Goal: Task Accomplishment & Management: Manage account settings

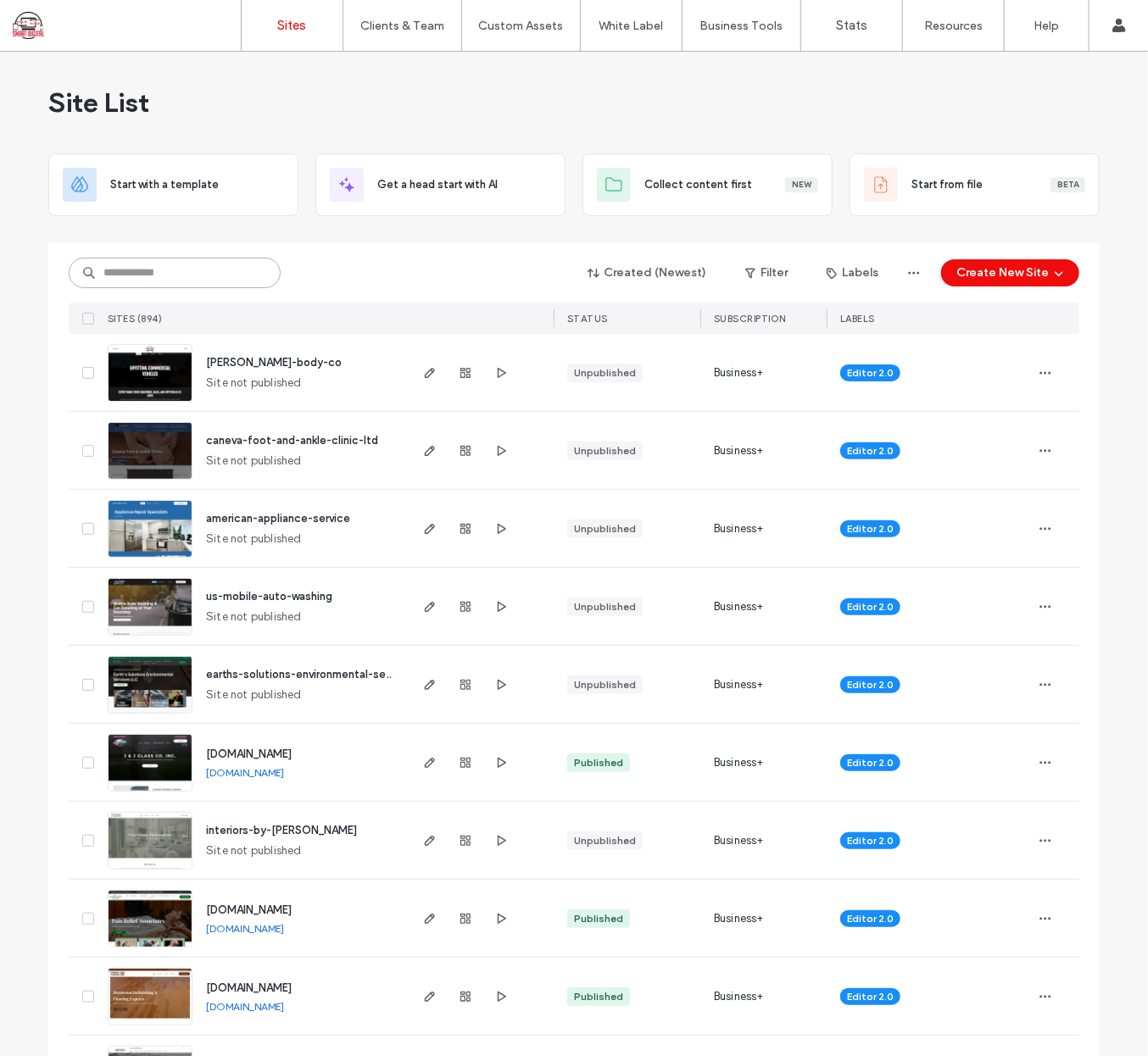
click at [173, 270] on input at bounding box center [174, 273] width 212 height 30
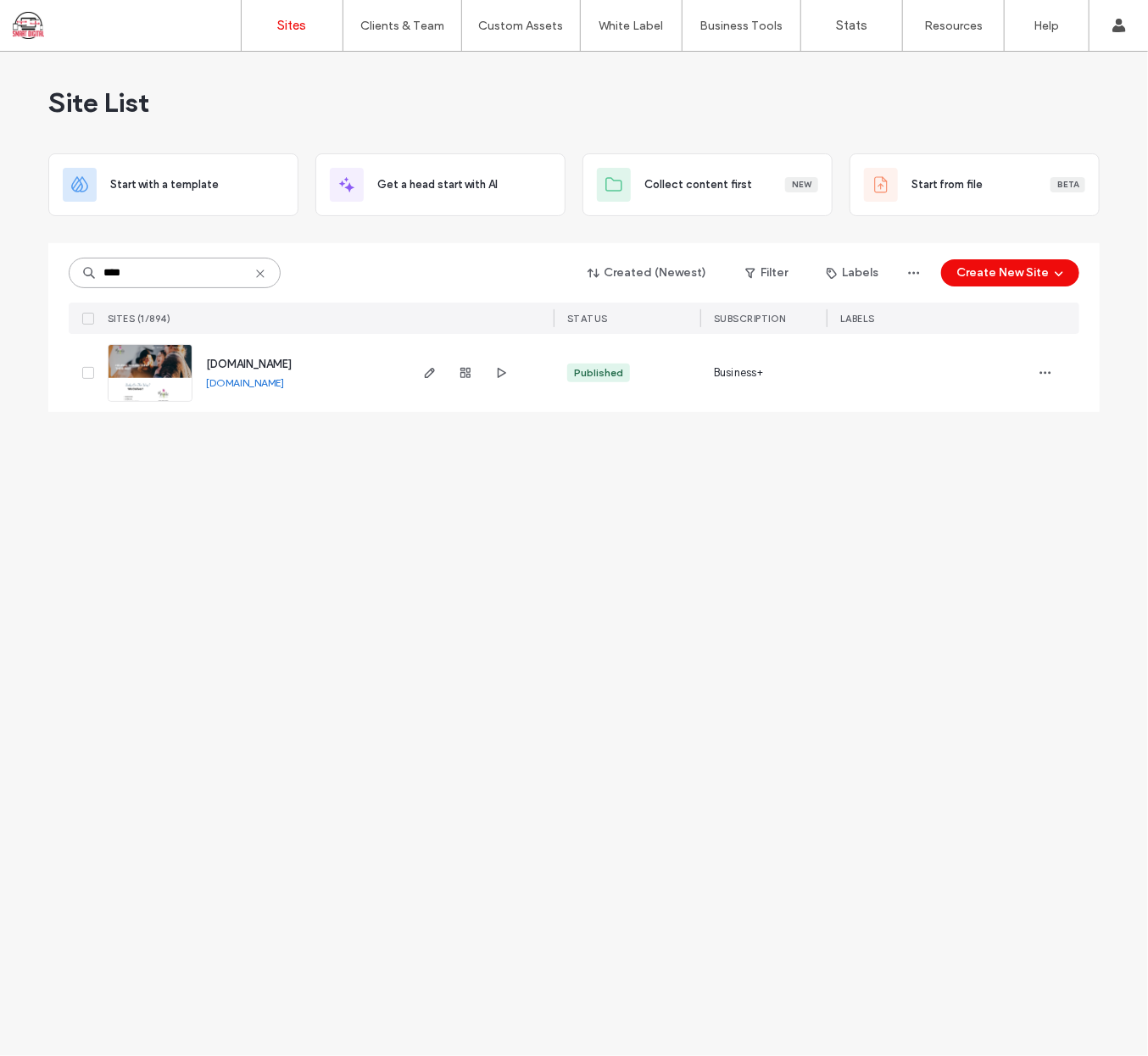
type input "****"
click at [246, 354] on div "[DOMAIN_NAME] [DOMAIN_NAME]" at bounding box center [299, 373] width 214 height 78
click at [258, 364] on span "[DOMAIN_NAME]" at bounding box center [248, 364] width 86 height 13
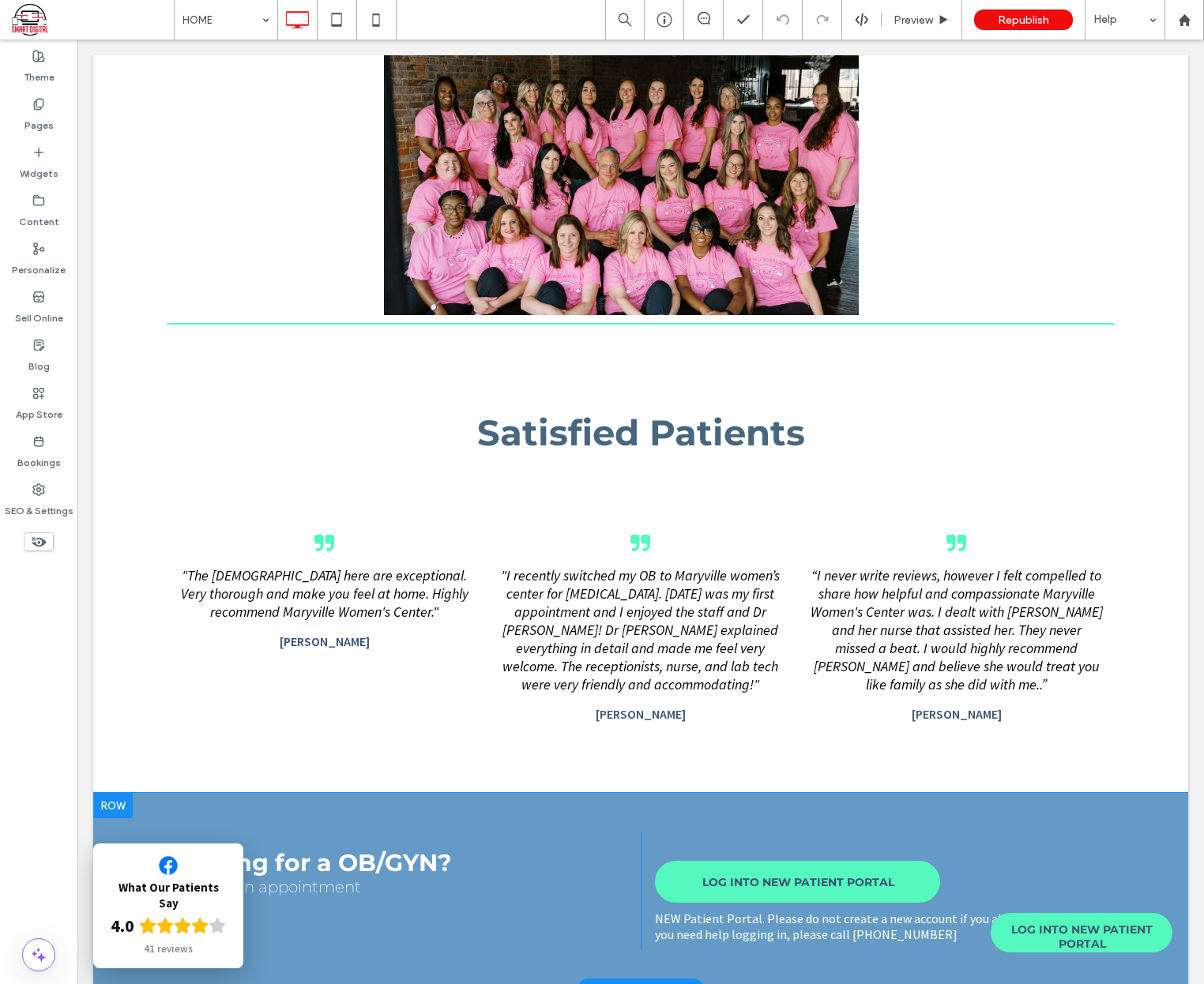
scroll to position [898, 0]
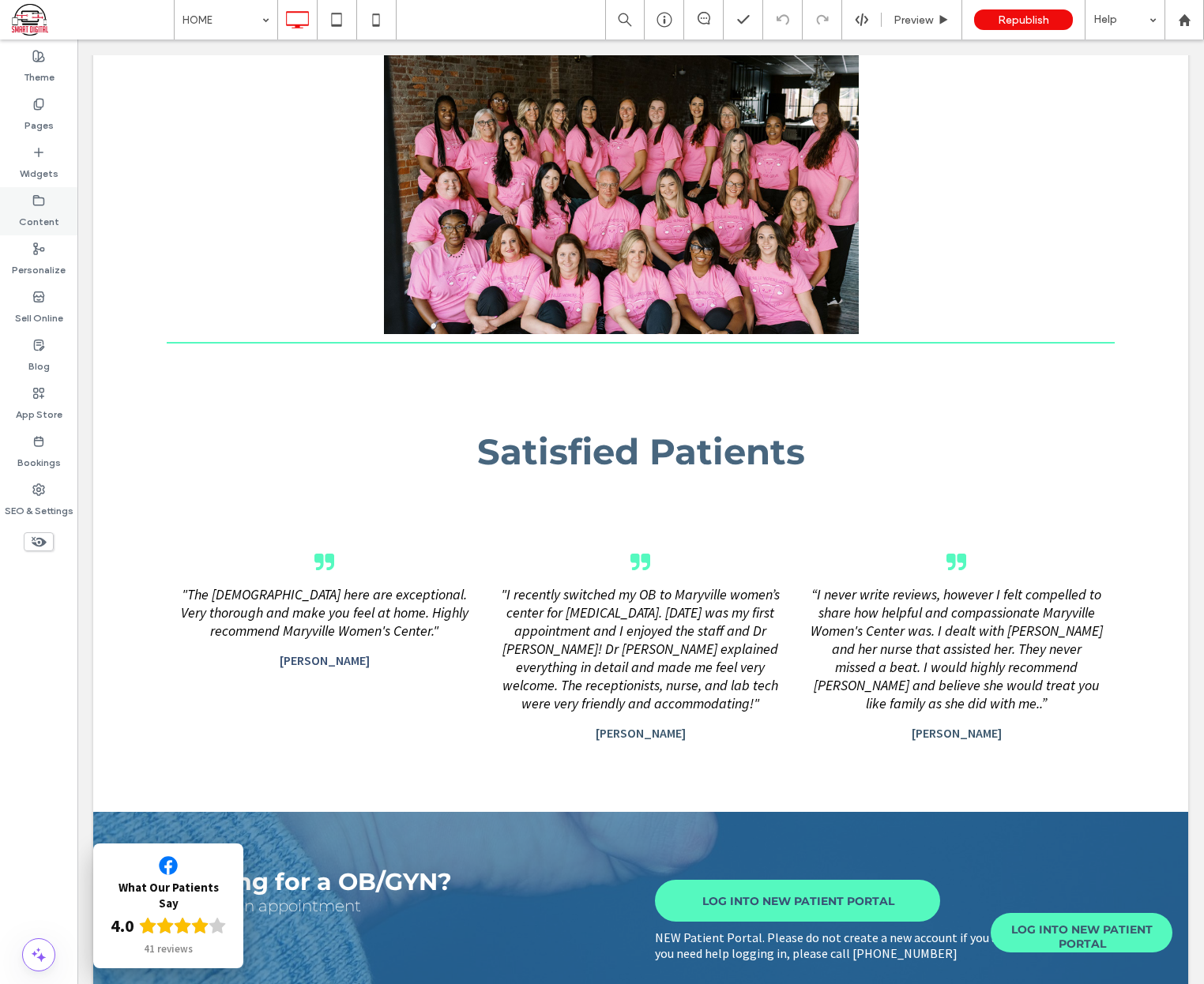
click at [48, 225] on label "Content" at bounding box center [40, 218] width 40 height 22
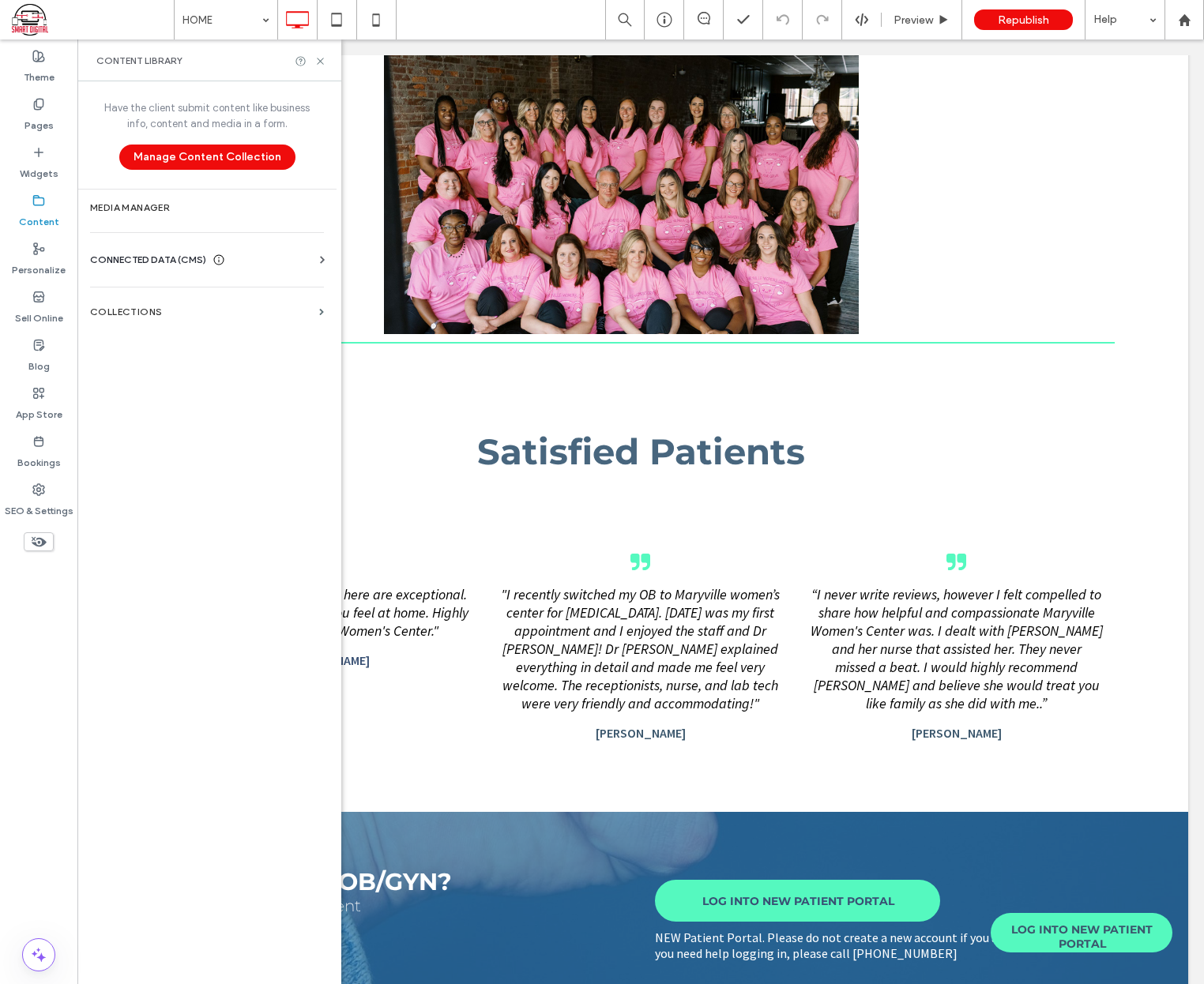
click at [158, 263] on span "CONNECTED DATA (CMS)" at bounding box center [148, 260] width 116 height 16
click at [158, 300] on label "Business Info" at bounding box center [210, 298] width 215 height 11
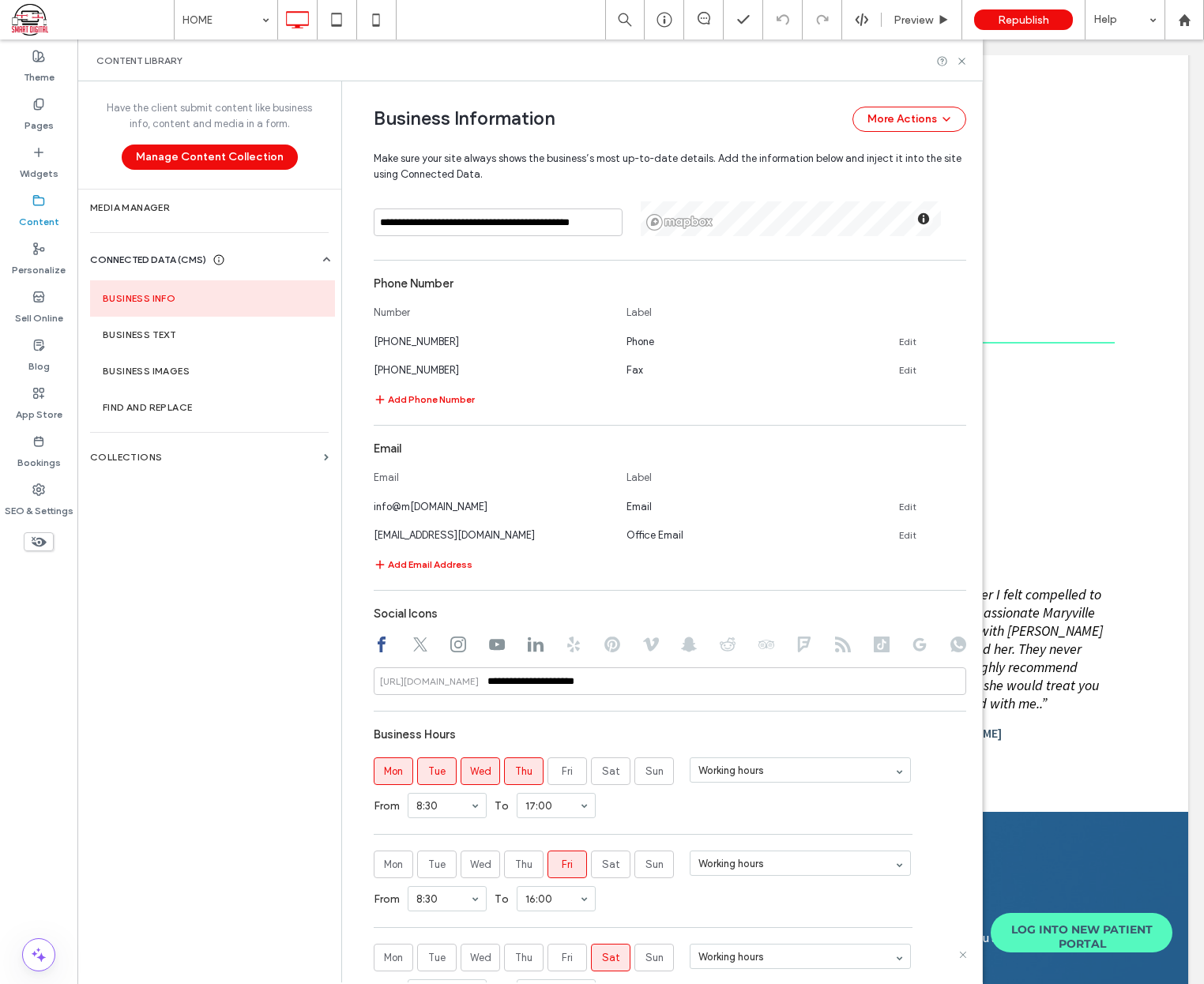
scroll to position [558, 0]
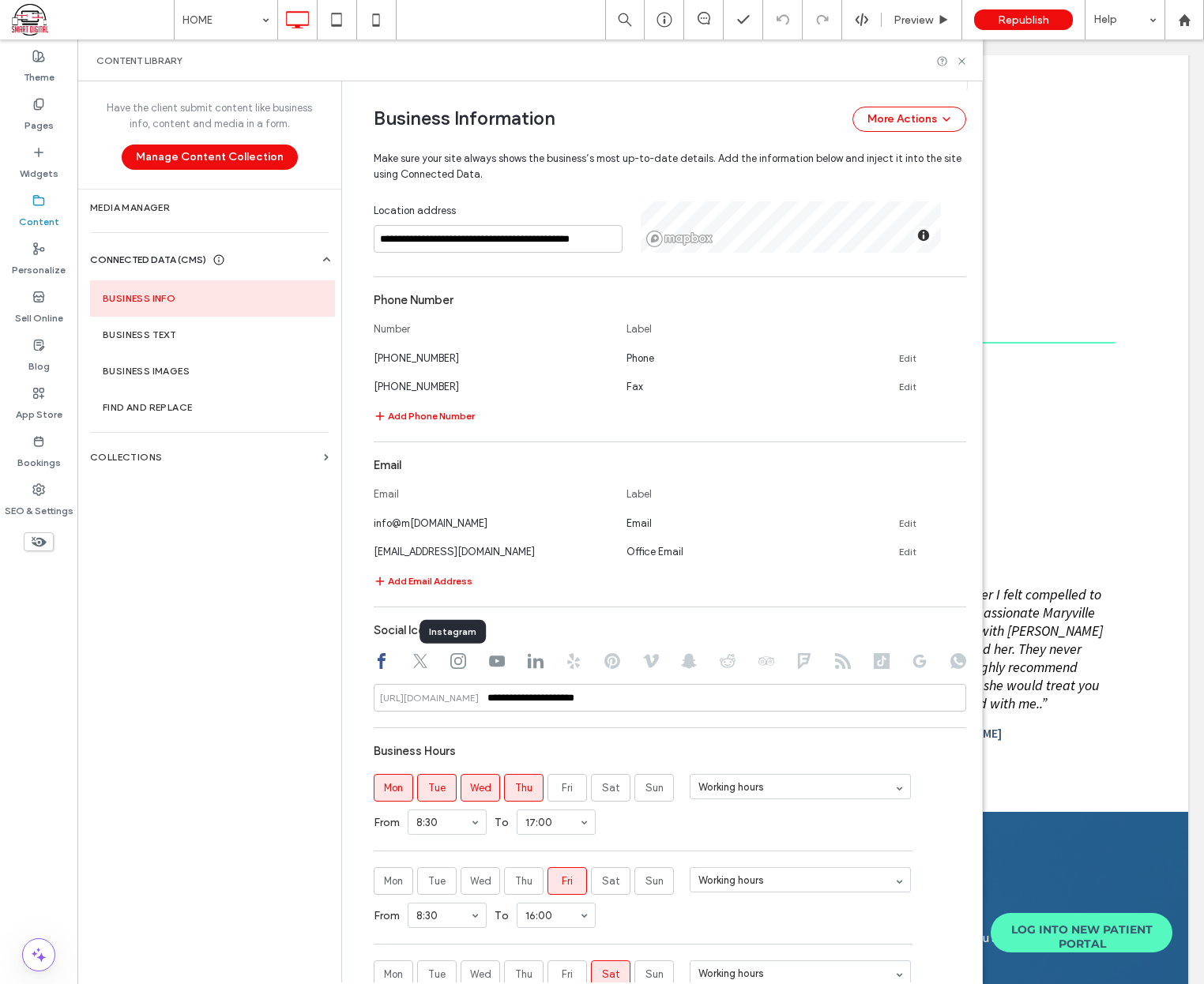
click at [452, 657] on icon at bounding box center [458, 661] width 16 height 16
drag, startPoint x: 591, startPoint y: 706, endPoint x: 395, endPoint y: 688, distance: 196.8
click at [395, 688] on input "**********" at bounding box center [669, 698] width 593 height 27
paste input "**********"
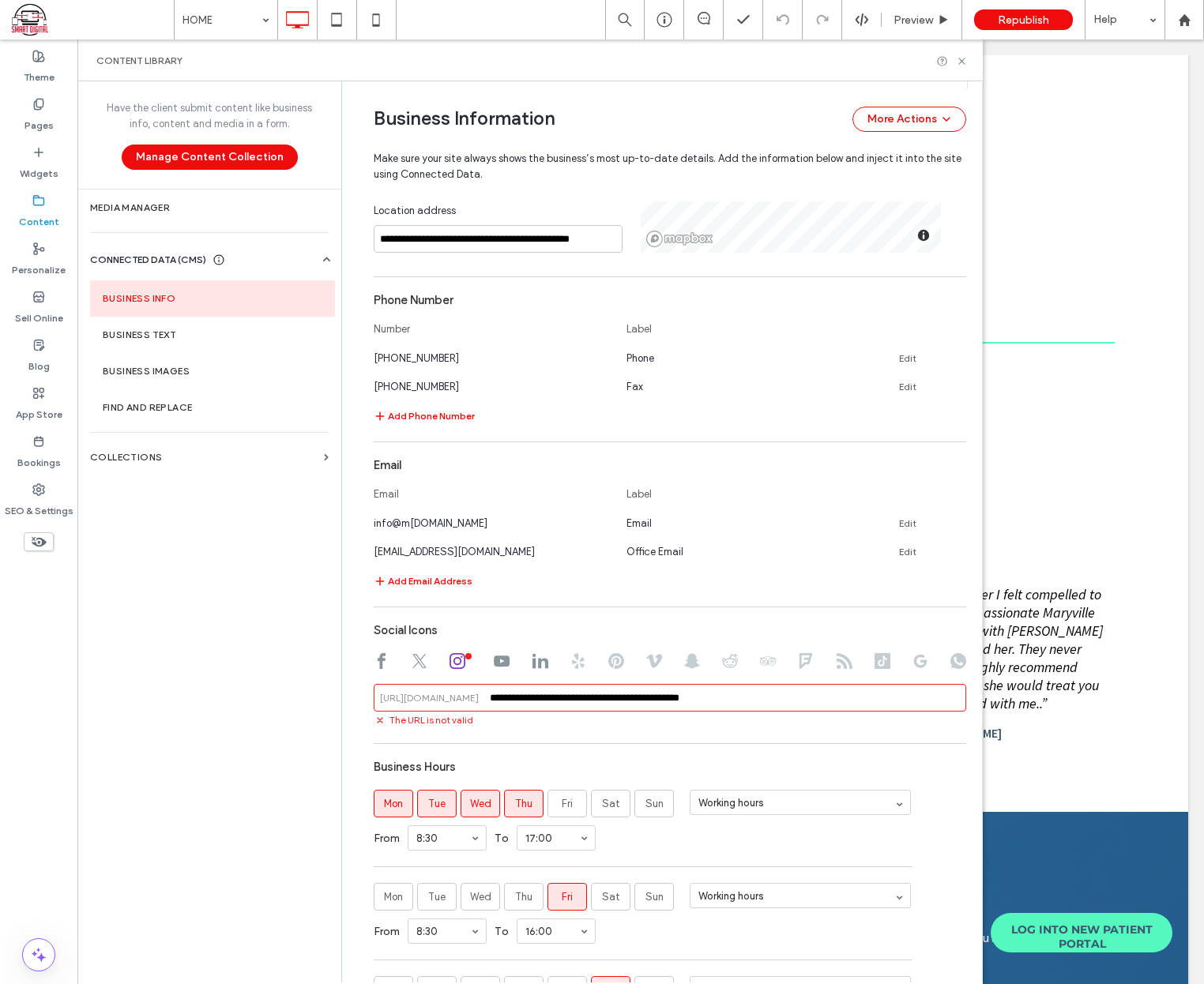
drag, startPoint x: 619, startPoint y: 695, endPoint x: 306, endPoint y: 675, distance: 313.6
click at [306, 675] on div "**********" at bounding box center [530, 532] width 905 height 901
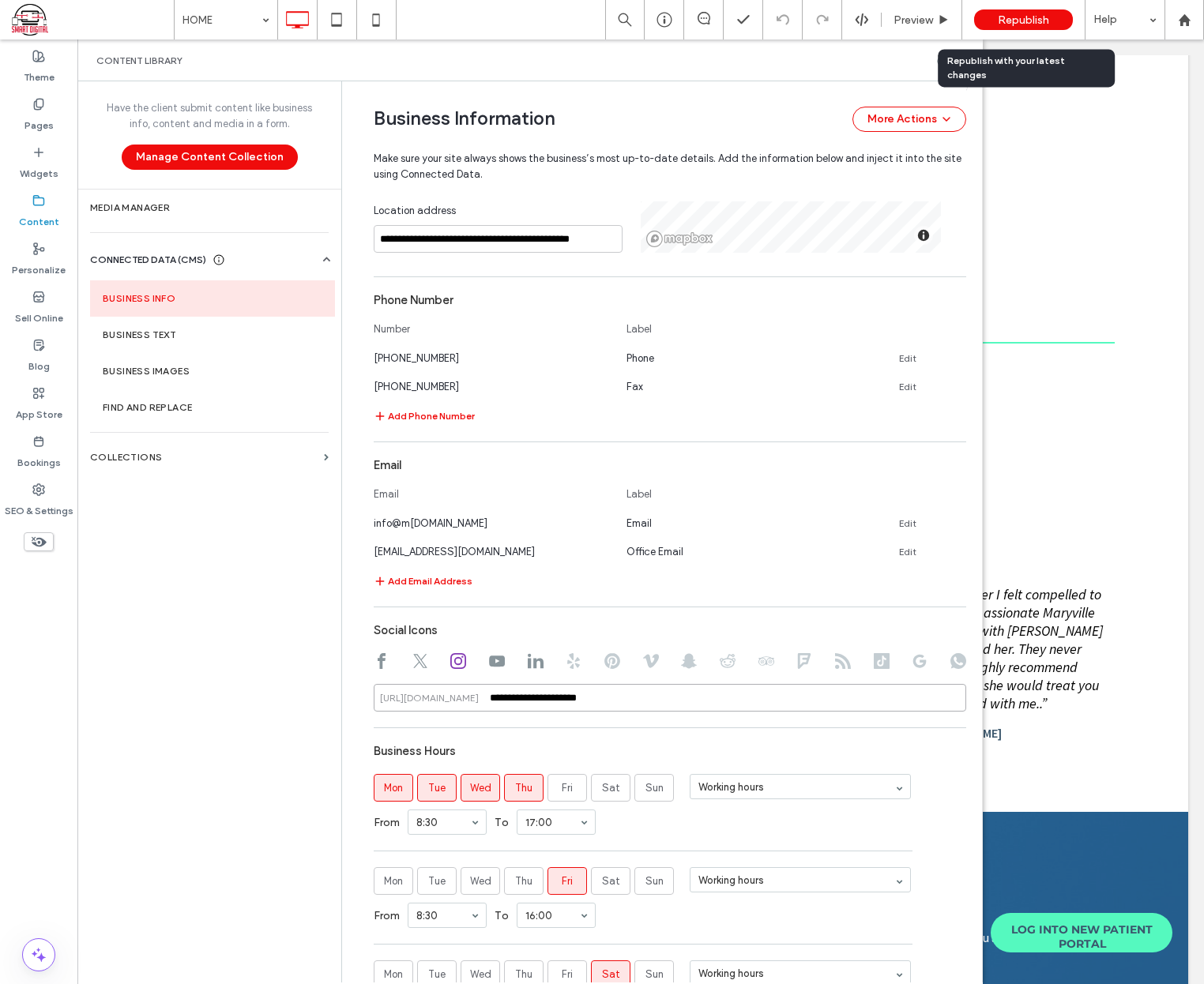
type input "**********"
click at [1029, 19] on span "Republish" at bounding box center [1023, 20] width 52 height 14
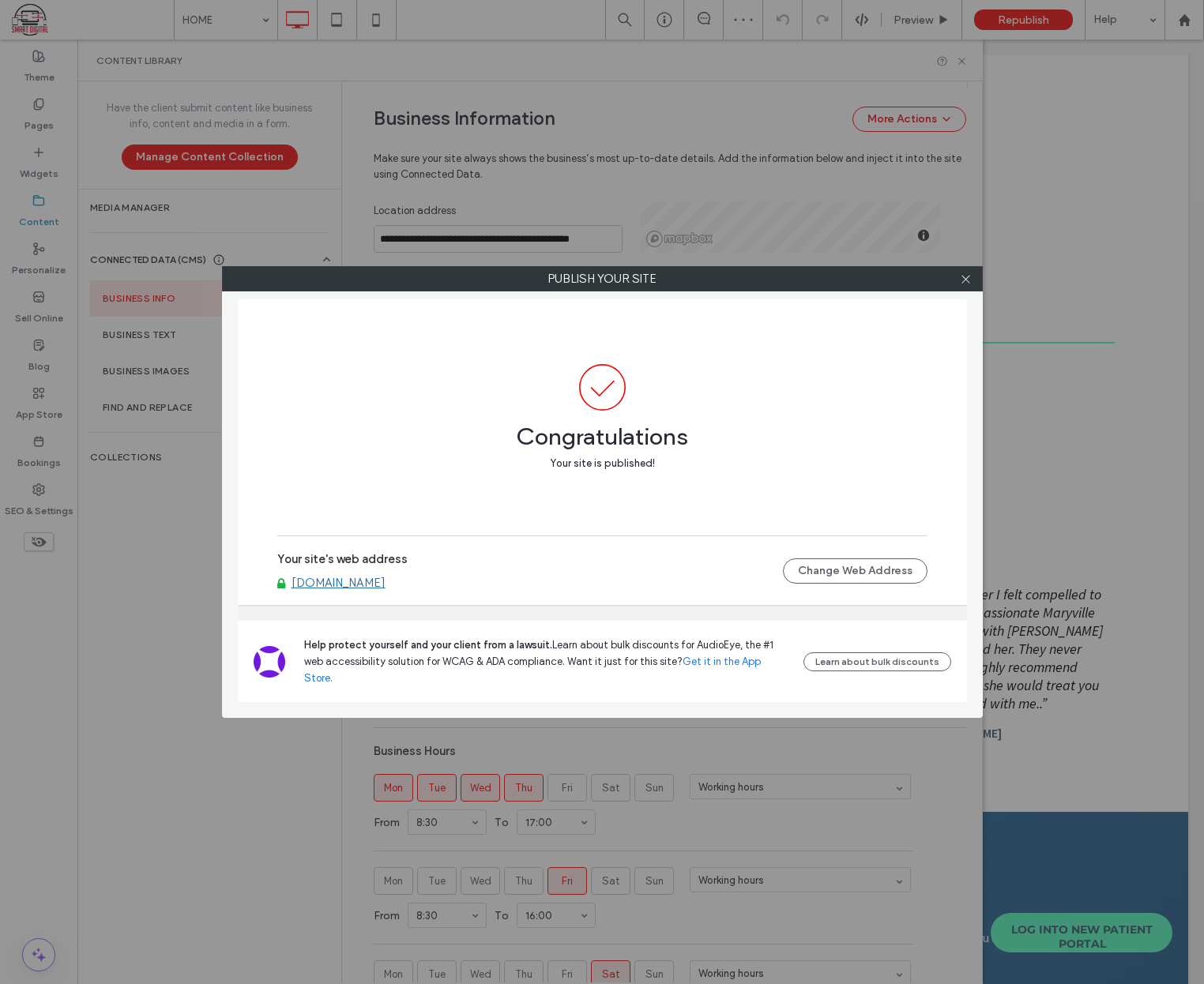
click at [351, 590] on link "[DOMAIN_NAME]" at bounding box center [338, 583] width 94 height 15
click at [960, 277] on icon at bounding box center [965, 279] width 12 height 12
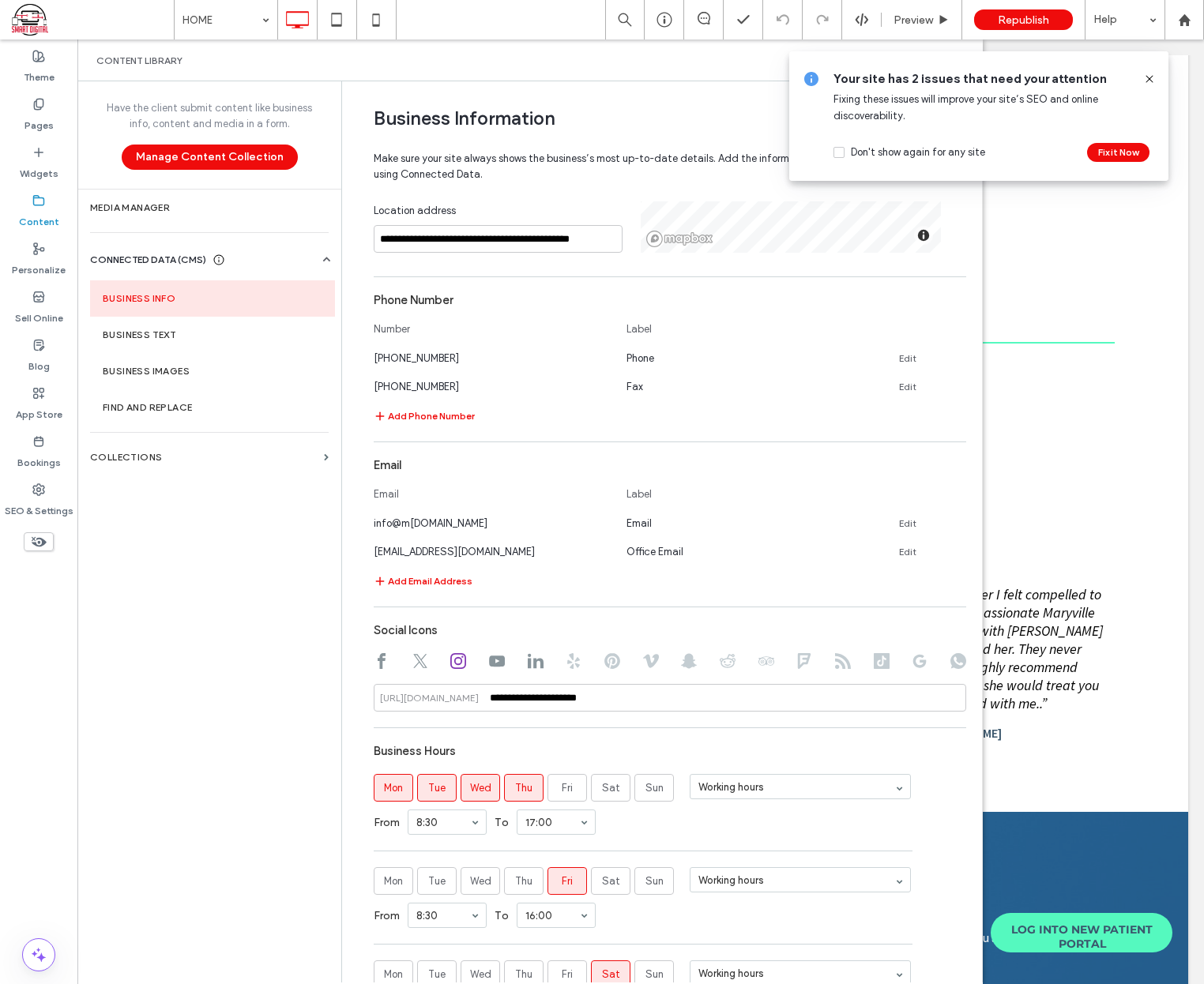
drag, startPoint x: 1150, startPoint y: 80, endPoint x: 1073, endPoint y: 40, distance: 86.8
click at [1150, 80] on use at bounding box center [1148, 78] width 7 height 7
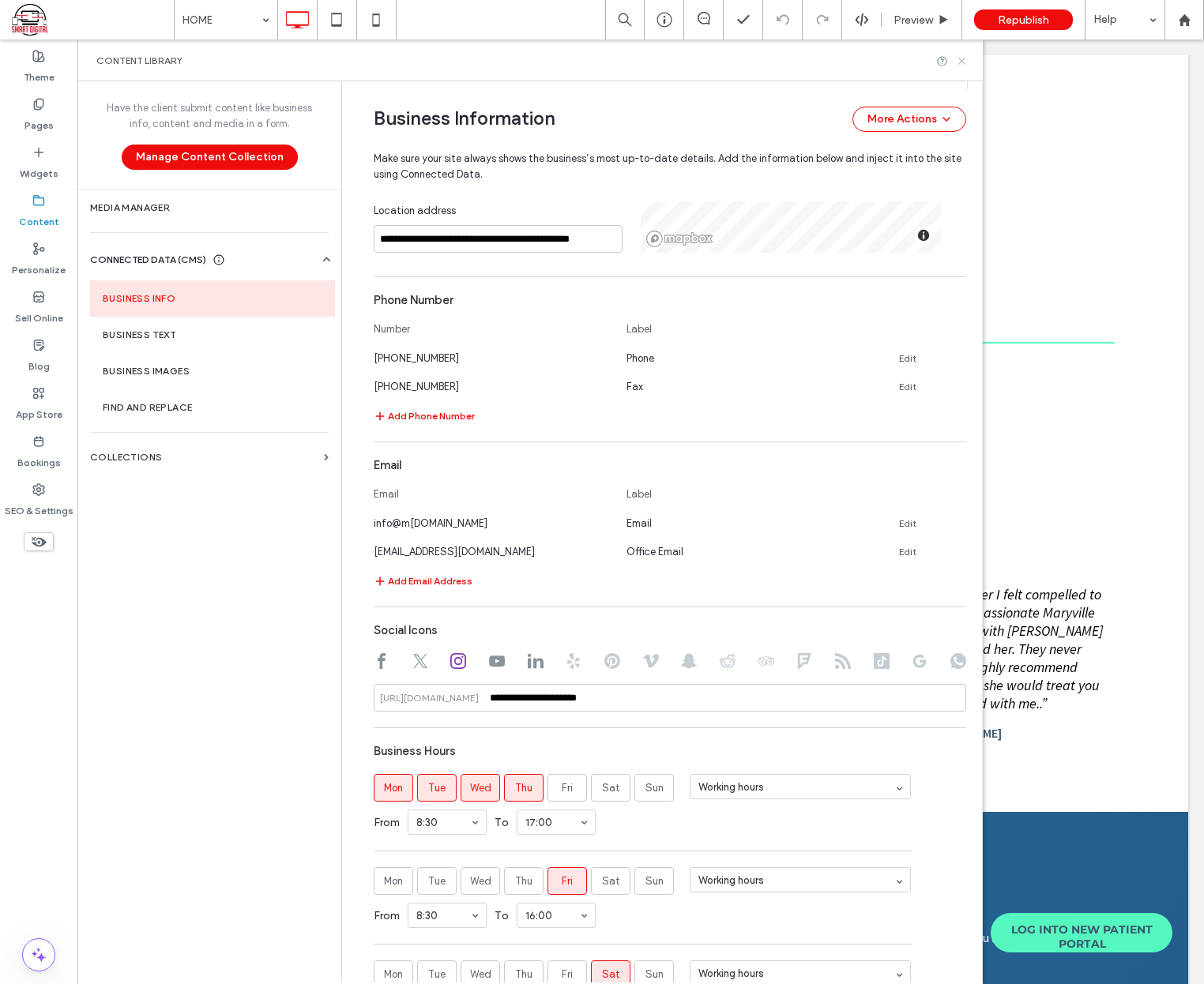
drag, startPoint x: 962, startPoint y: 60, endPoint x: 765, endPoint y: 240, distance: 266.9
click at [962, 60] on use at bounding box center [961, 60] width 6 height 6
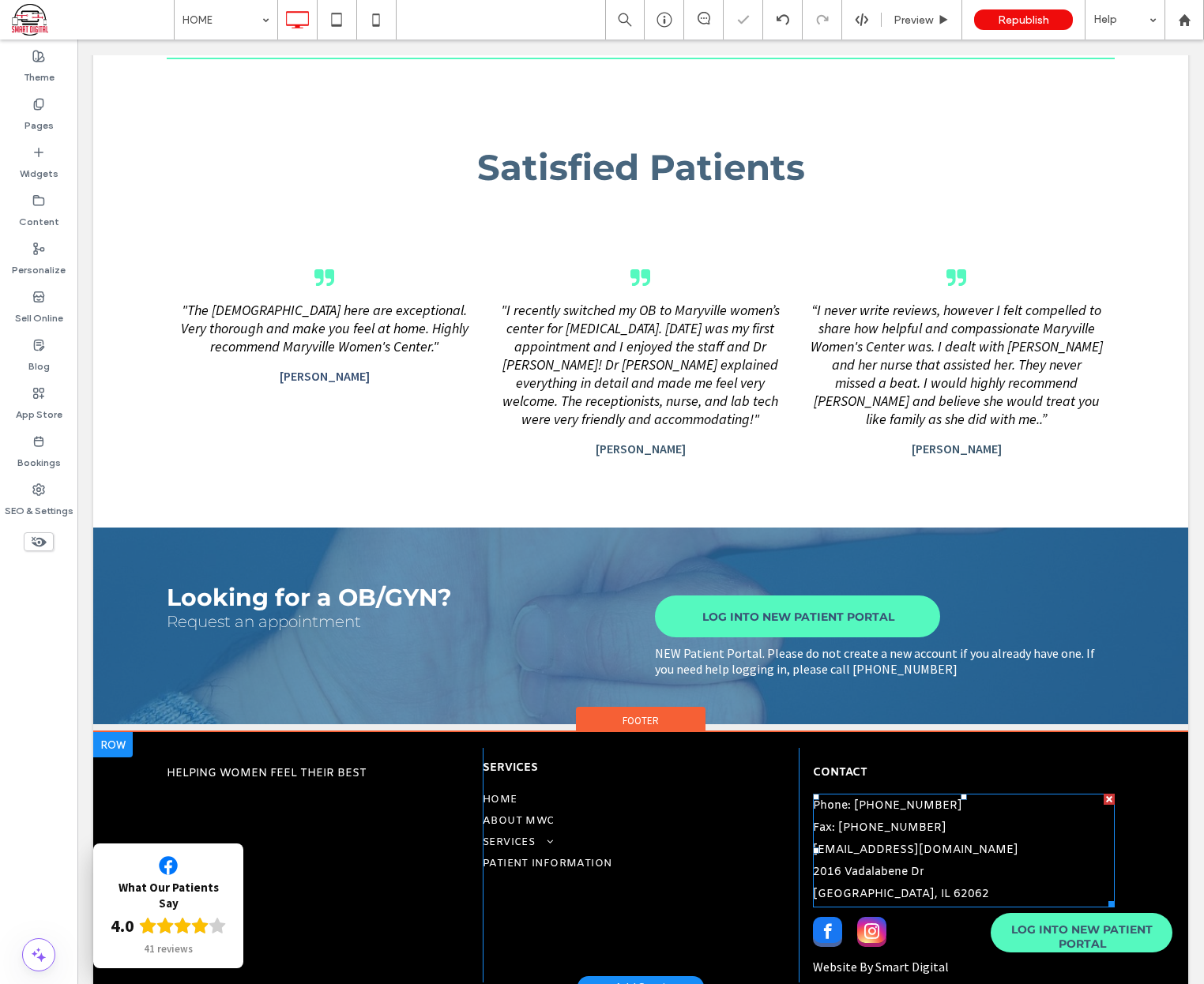
scroll to position [1213, 0]
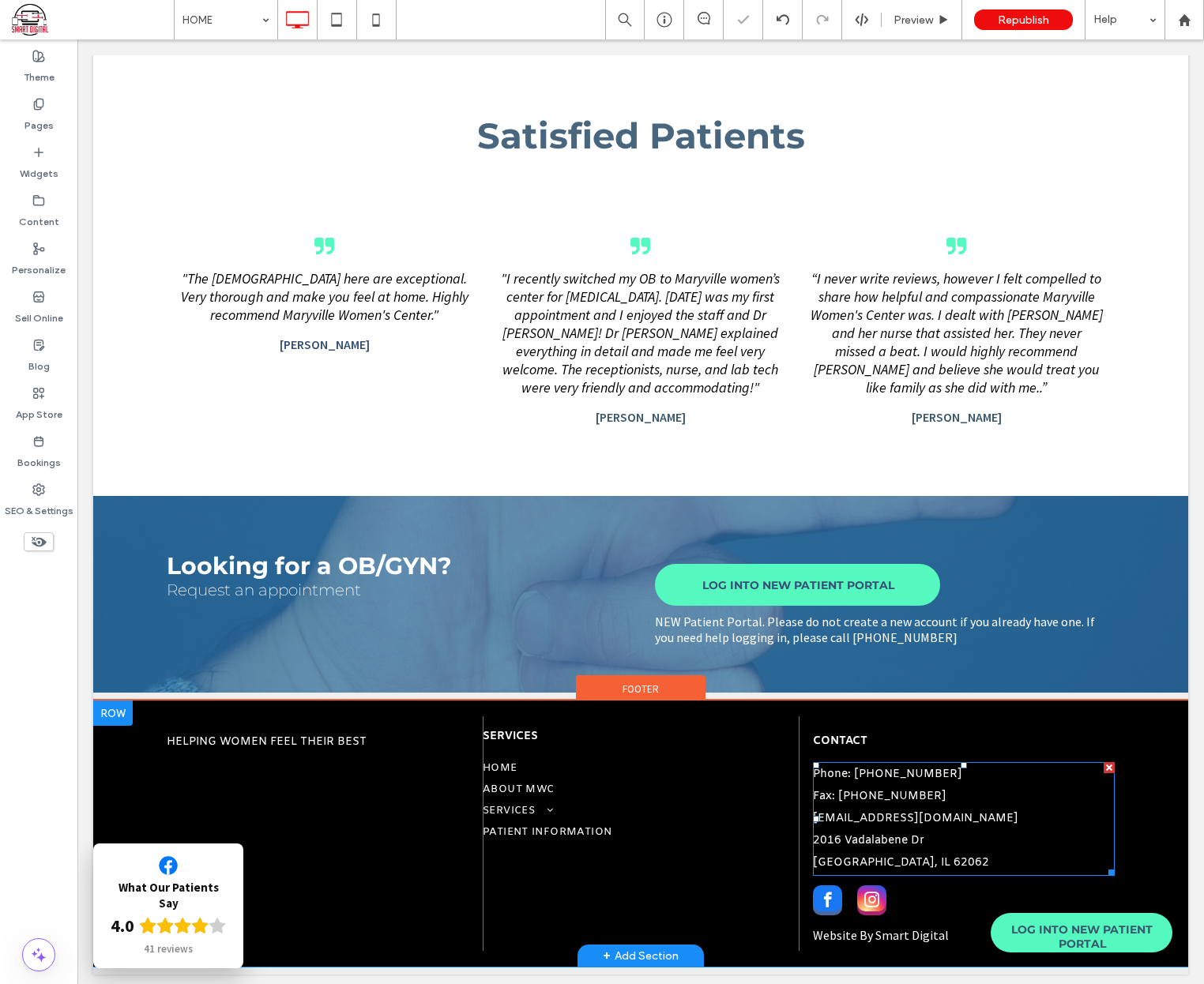
click at [862, 908] on link "instagram" at bounding box center [872, 903] width 29 height 34
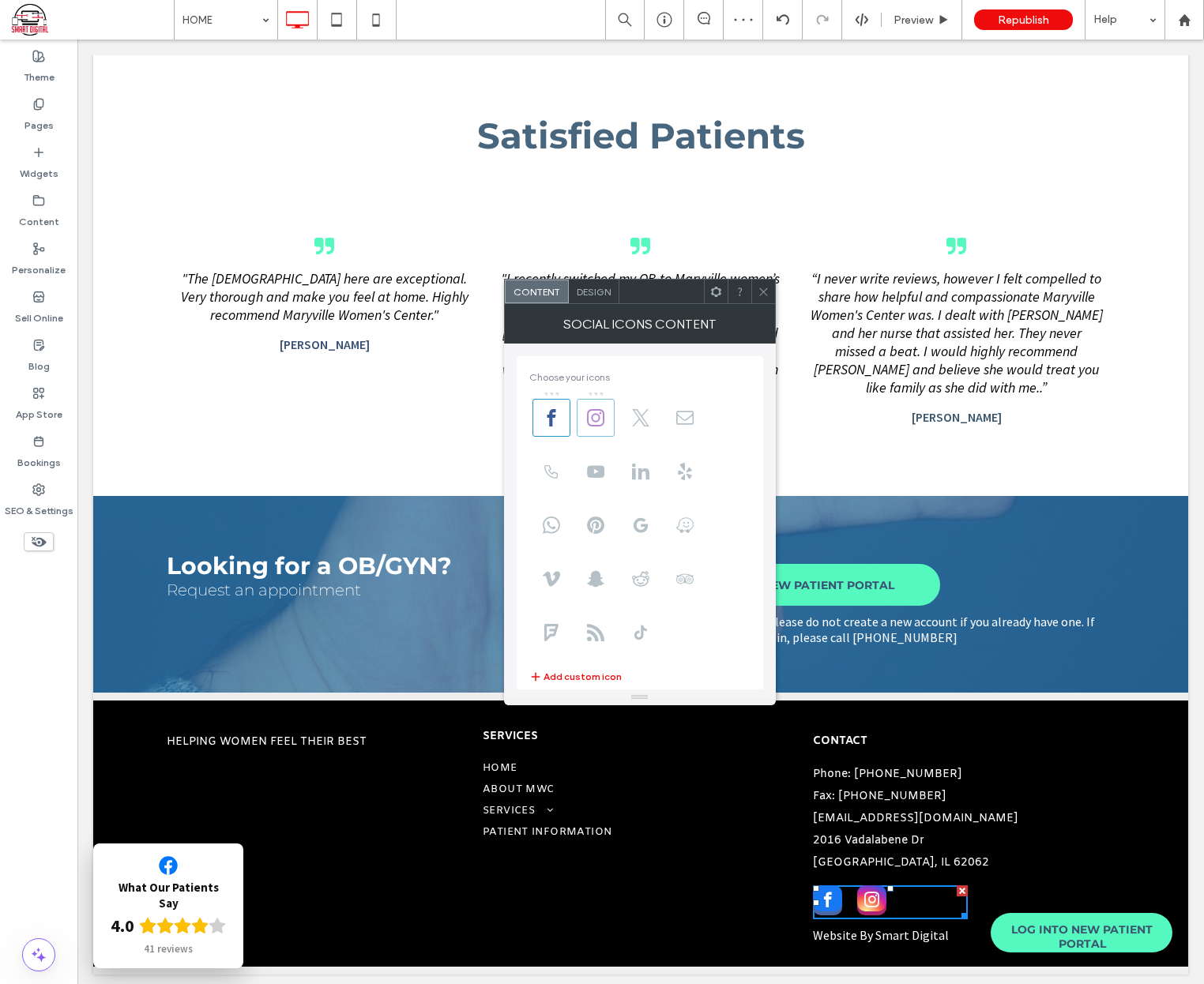
click at [600, 423] on icon at bounding box center [596, 418] width 18 height 18
click at [602, 289] on span "Design" at bounding box center [594, 292] width 34 height 12
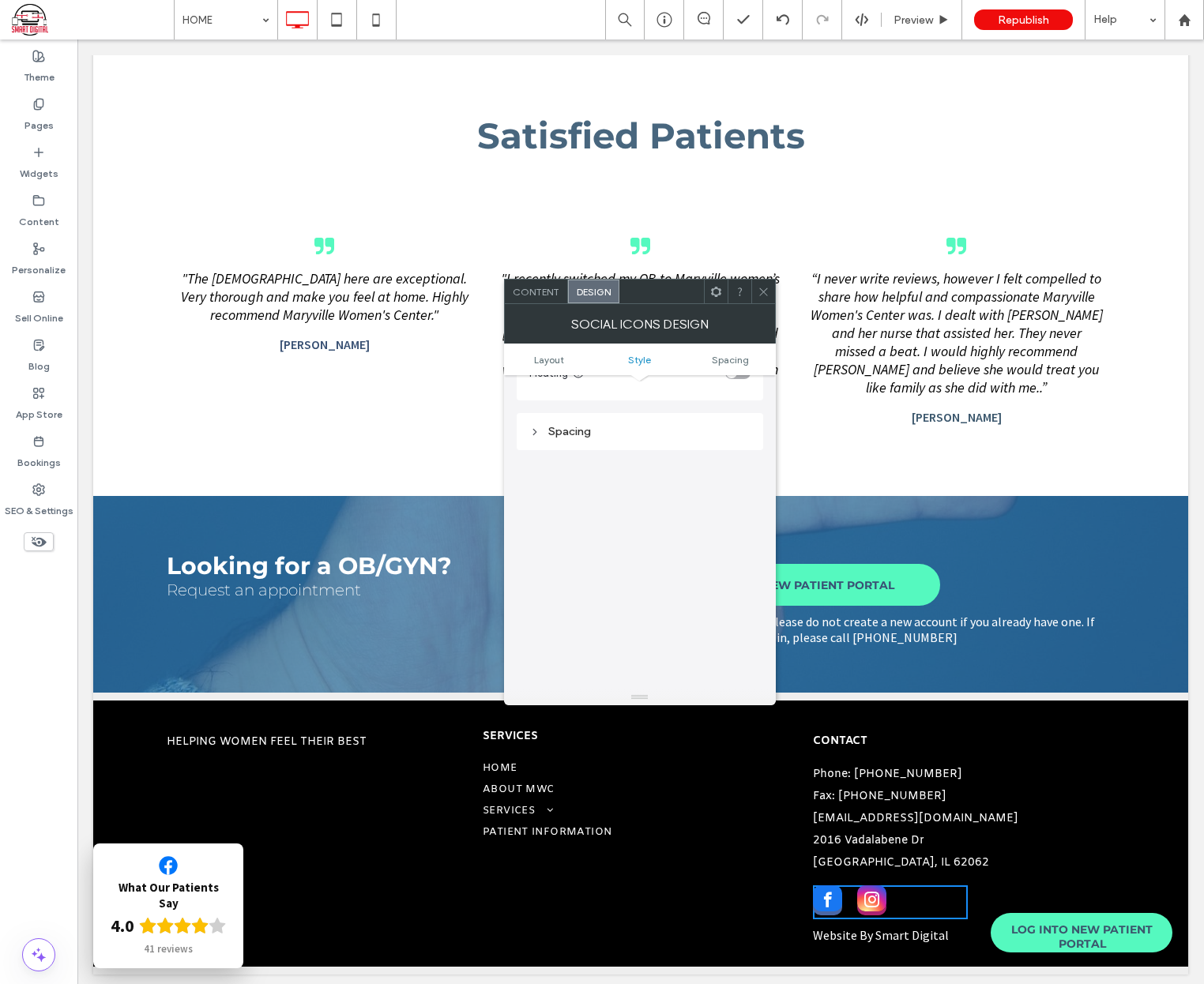
scroll to position [536, 0]
click at [548, 290] on span "Content" at bounding box center [536, 292] width 47 height 12
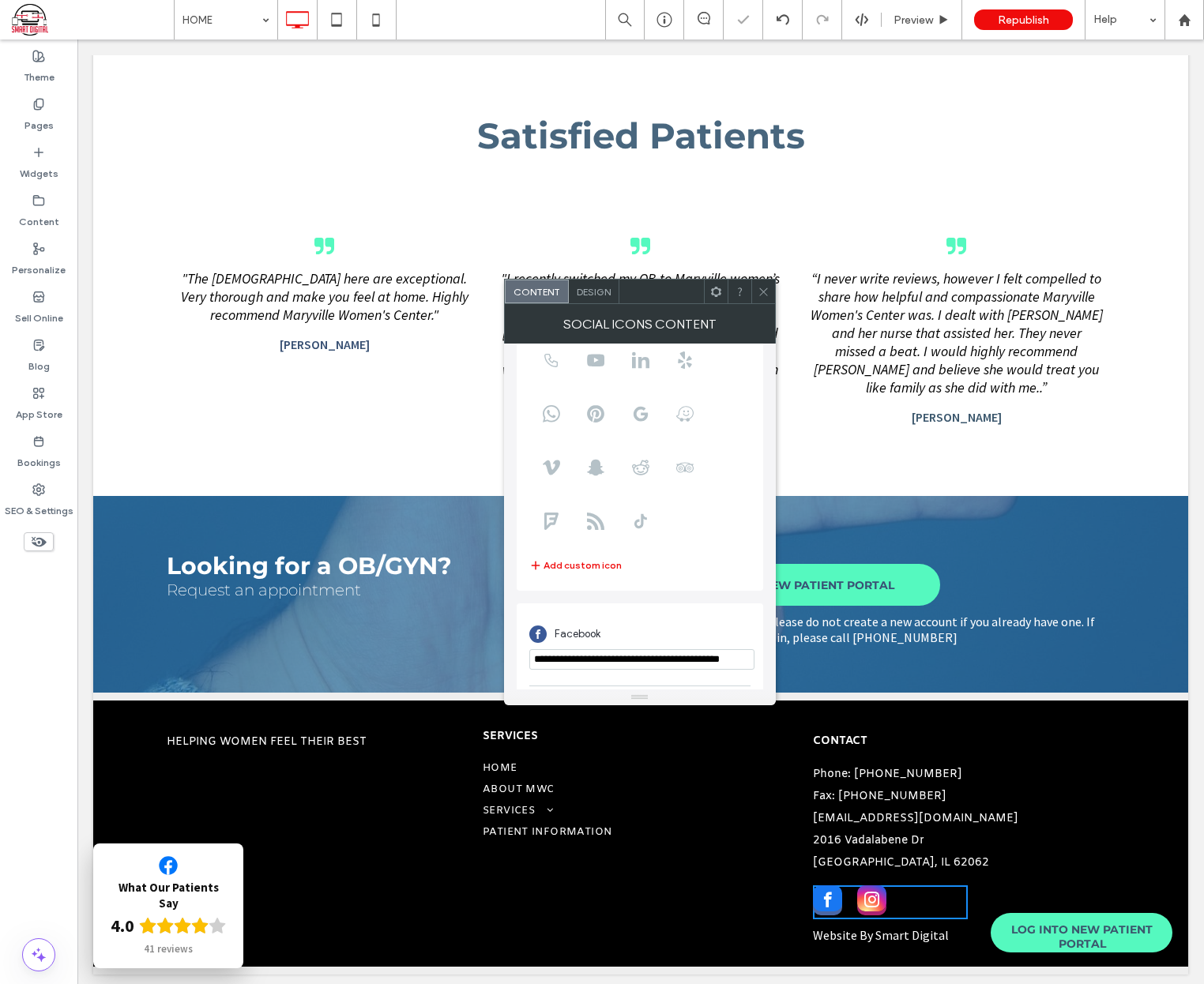
scroll to position [193, 0]
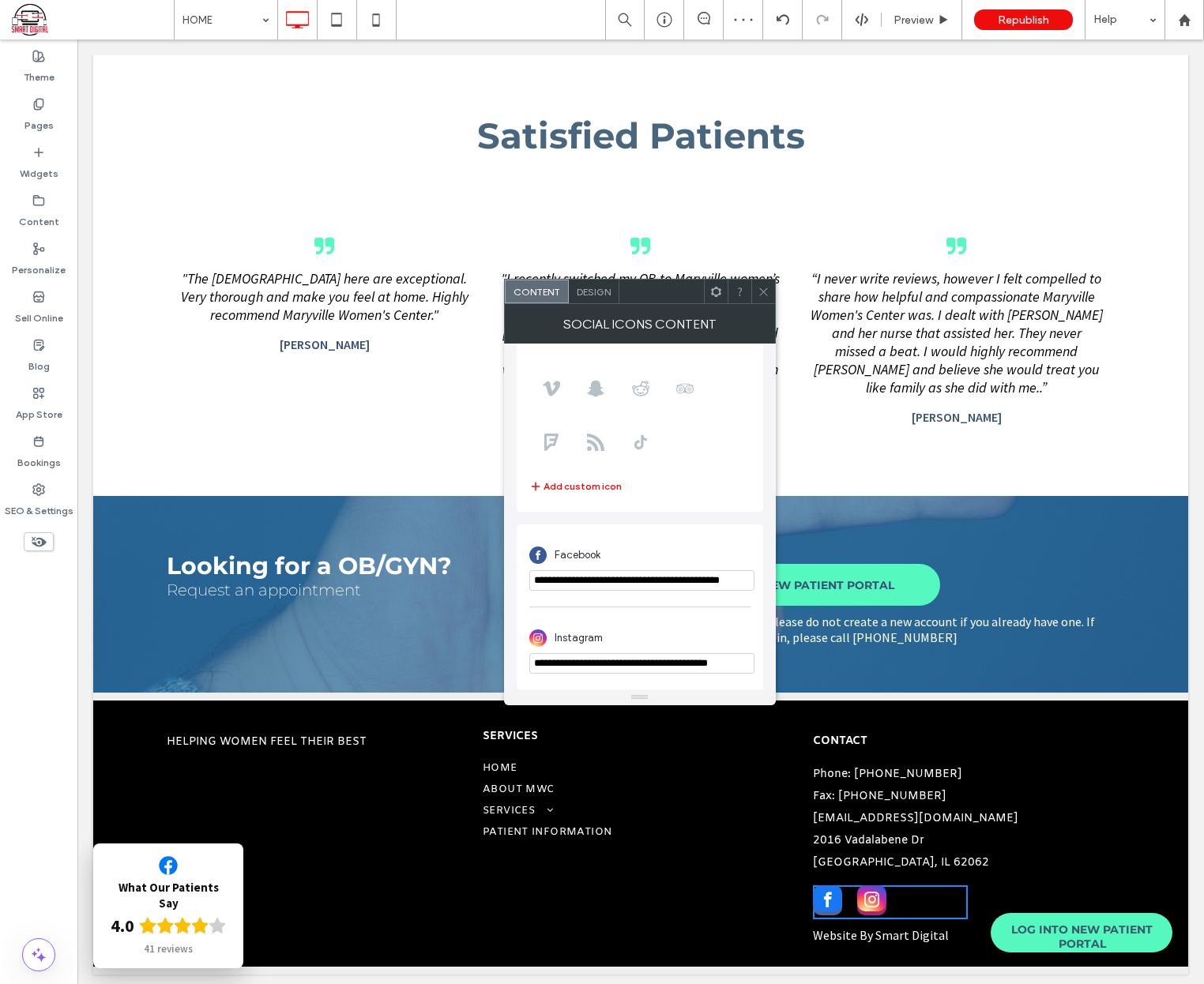
click at [711, 657] on input "**********" at bounding box center [641, 663] width 225 height 20
paste input "****"
type input "**********"
click at [760, 290] on icon at bounding box center [763, 292] width 12 height 12
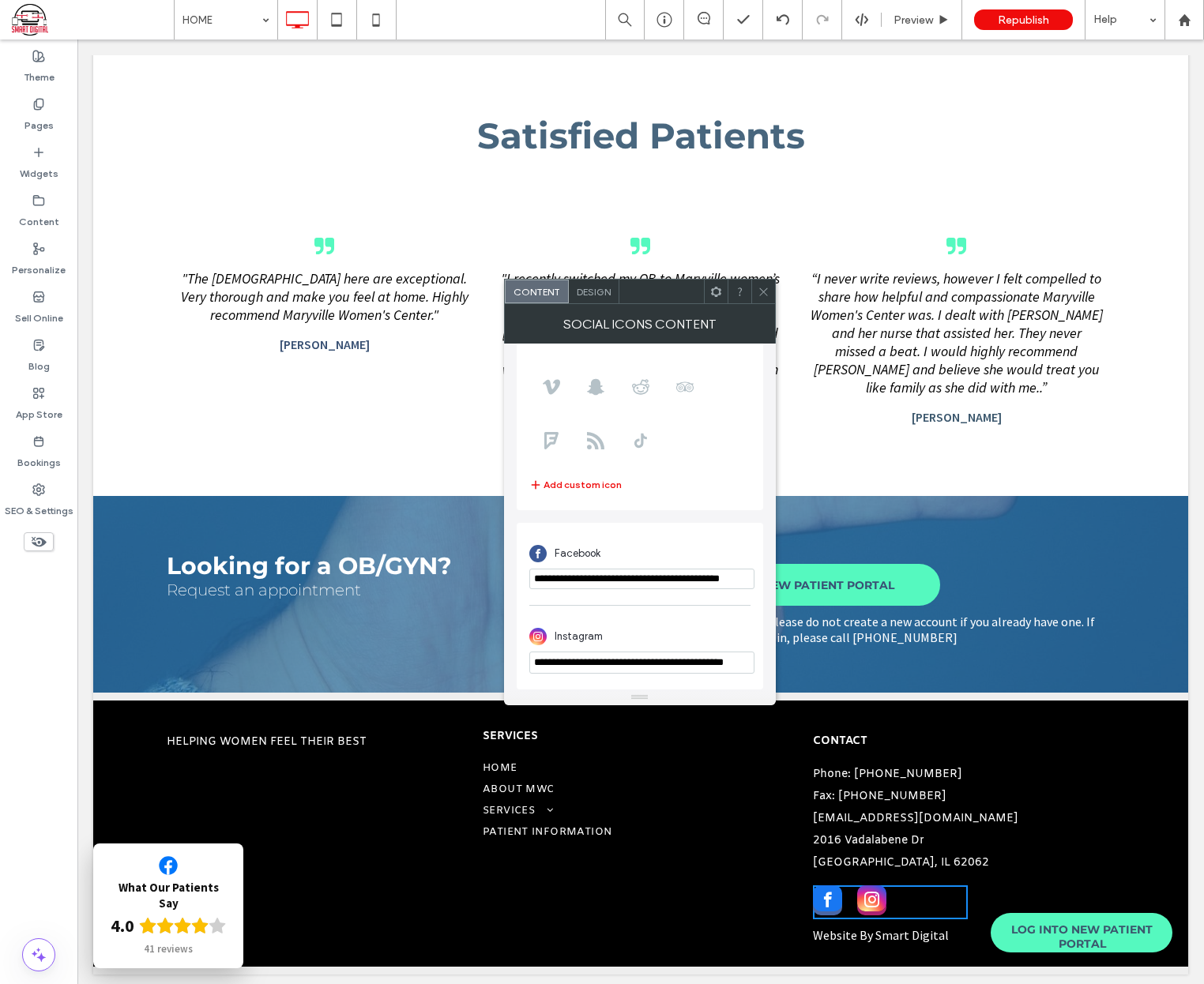
scroll to position [0, 0]
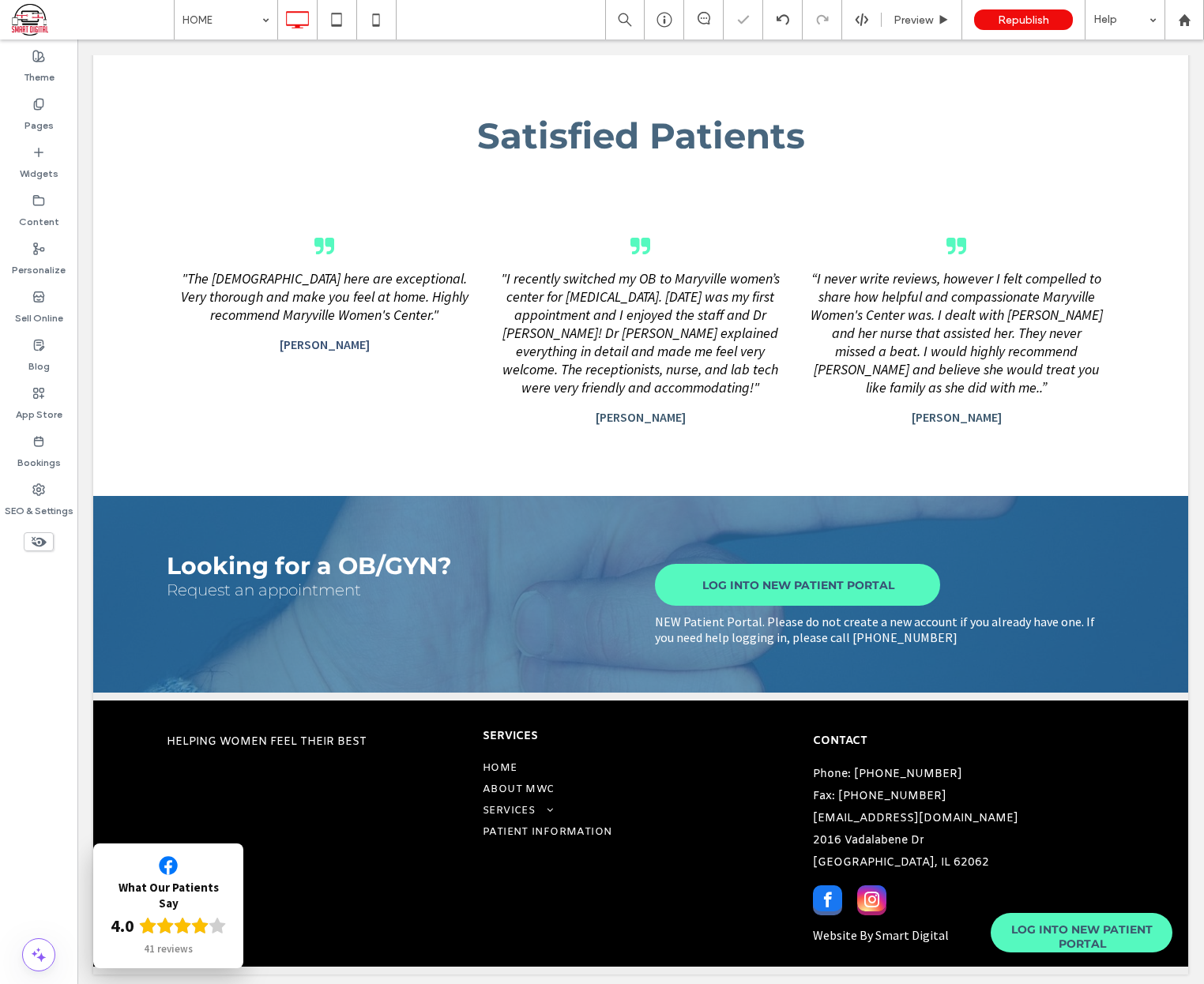
click at [1011, 27] on div "Republish" at bounding box center [1023, 19] width 98 height 20
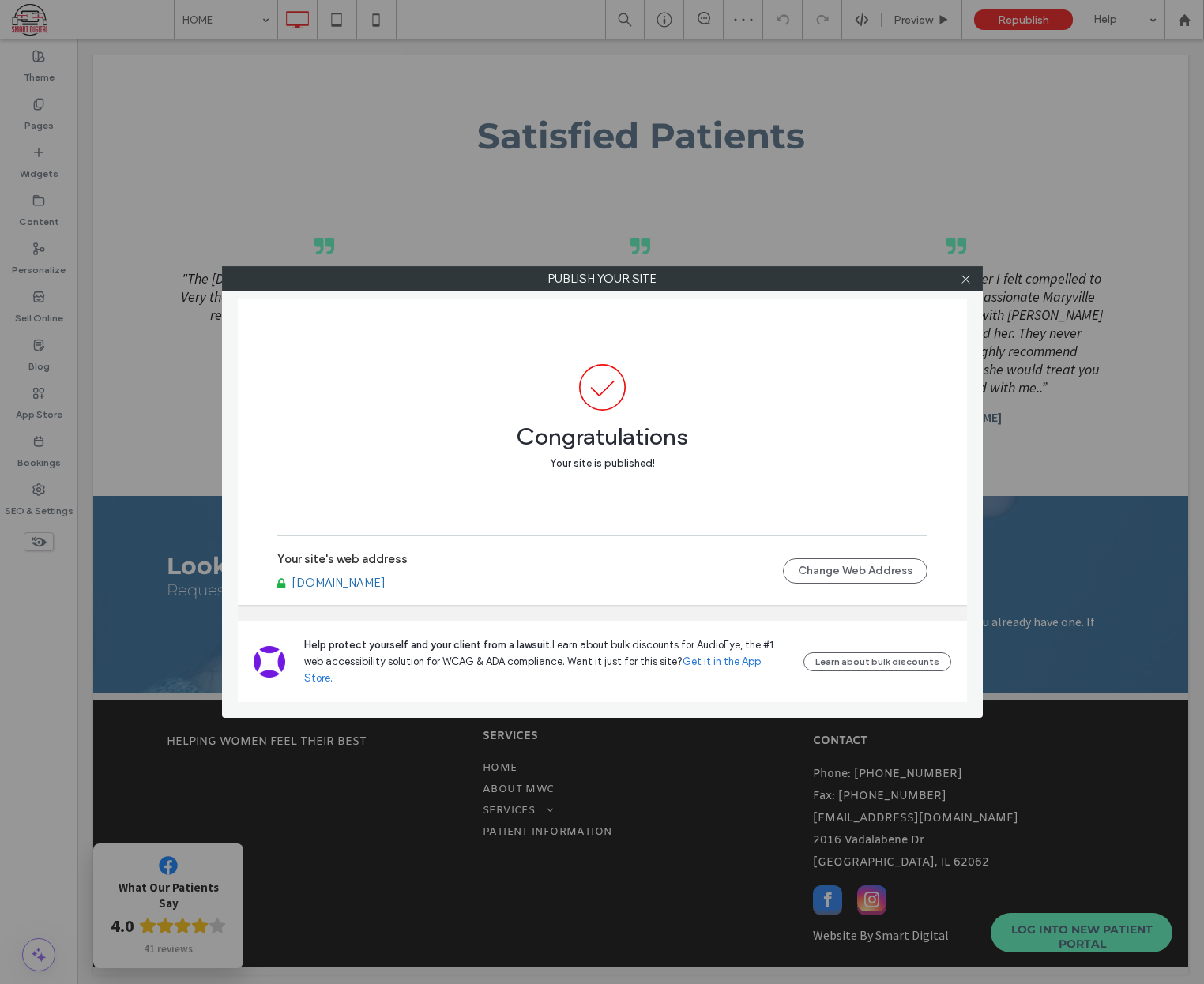
click at [300, 590] on link "[DOMAIN_NAME]" at bounding box center [338, 583] width 94 height 15
click at [964, 274] on icon at bounding box center [965, 279] width 12 height 12
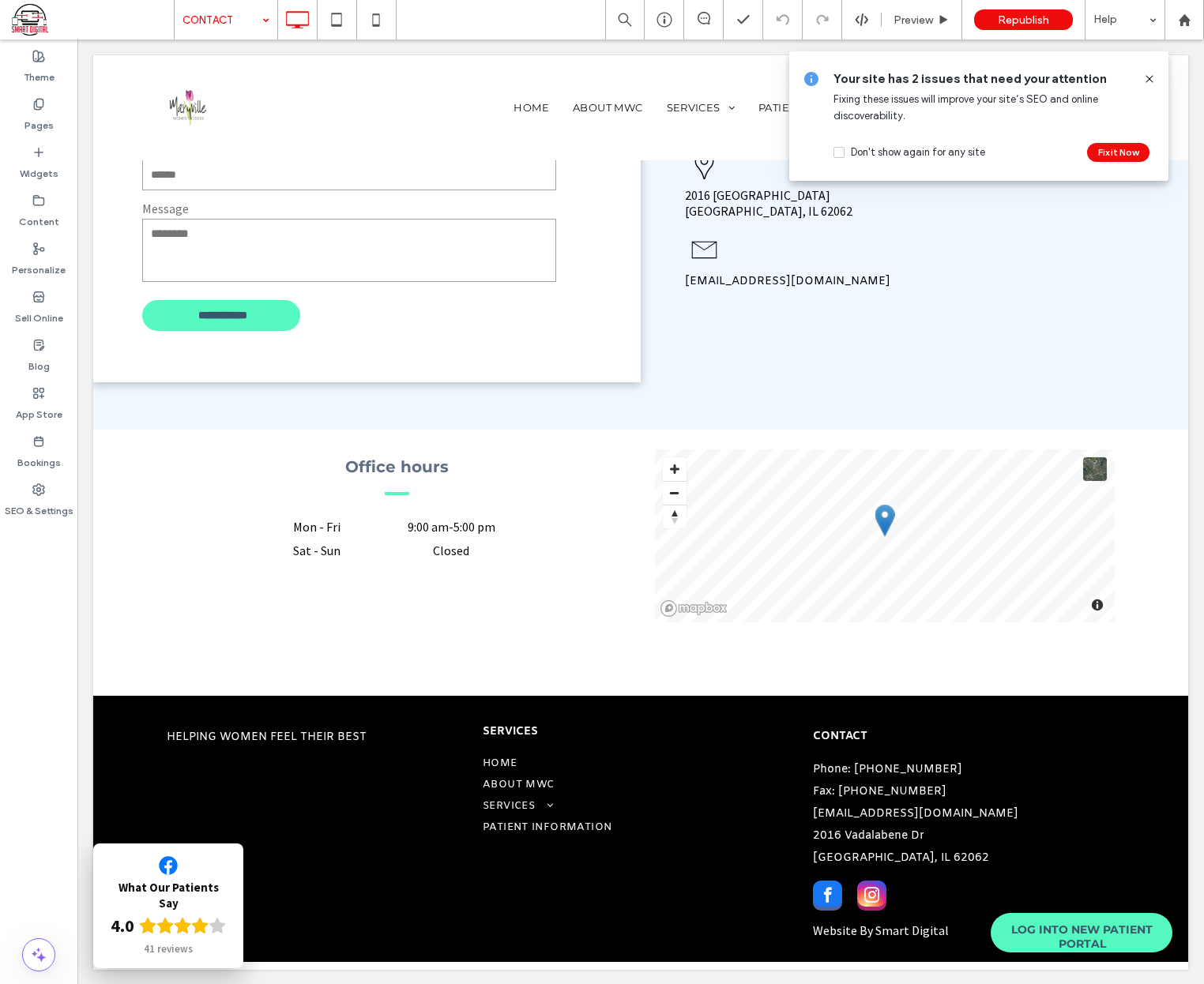
scroll to position [643, 0]
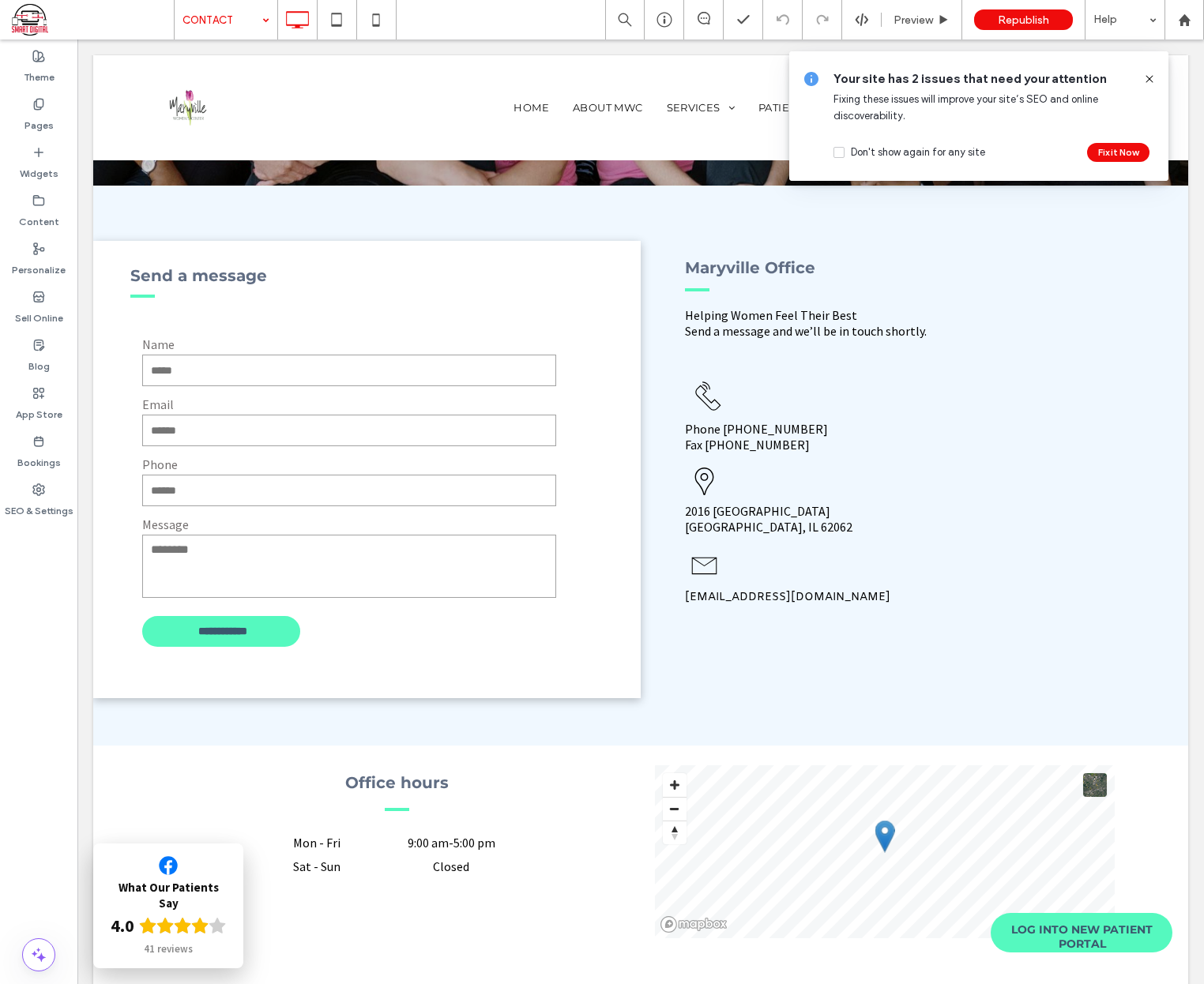
click at [1152, 81] on use at bounding box center [1148, 78] width 7 height 7
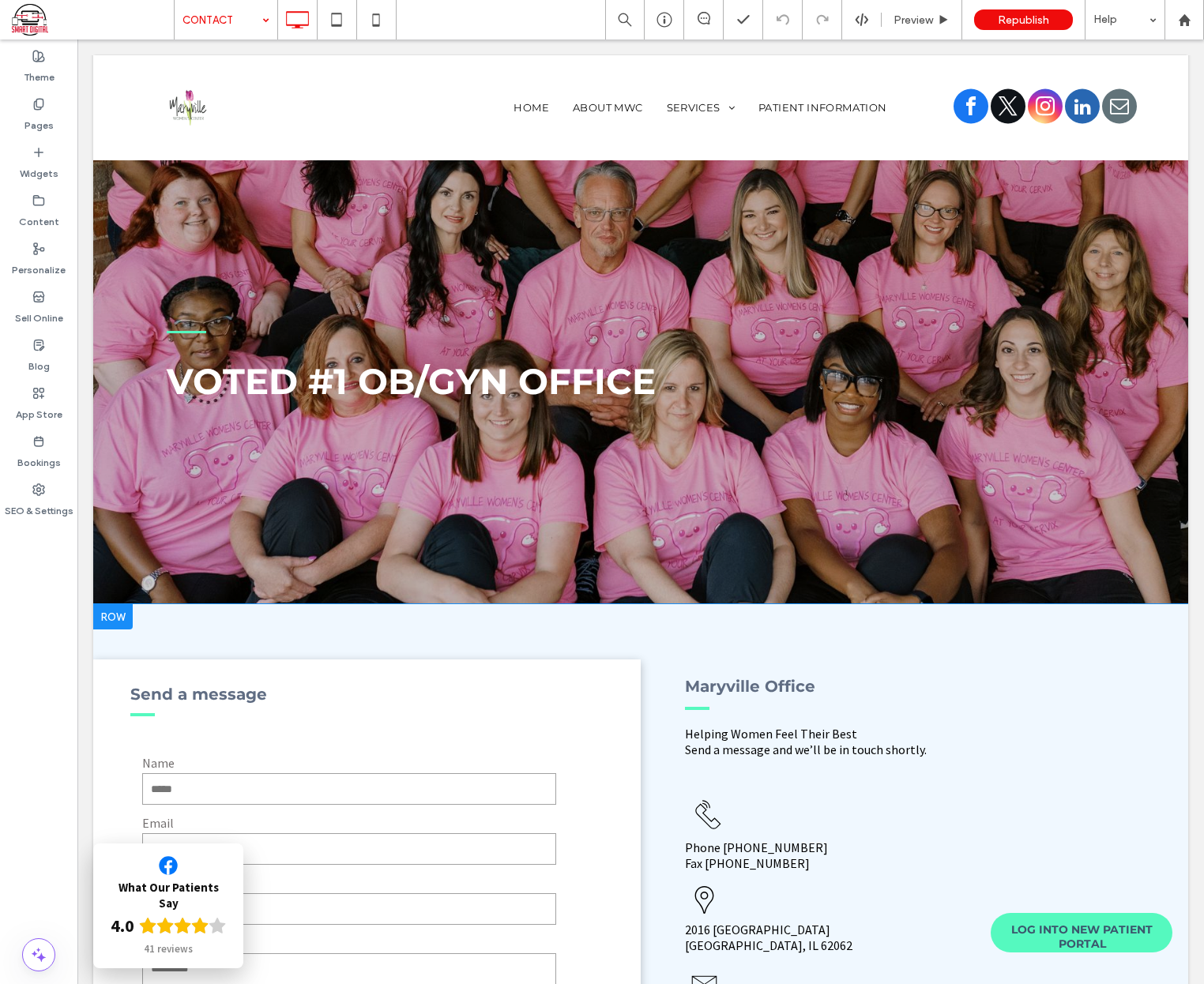
scroll to position [0, 0]
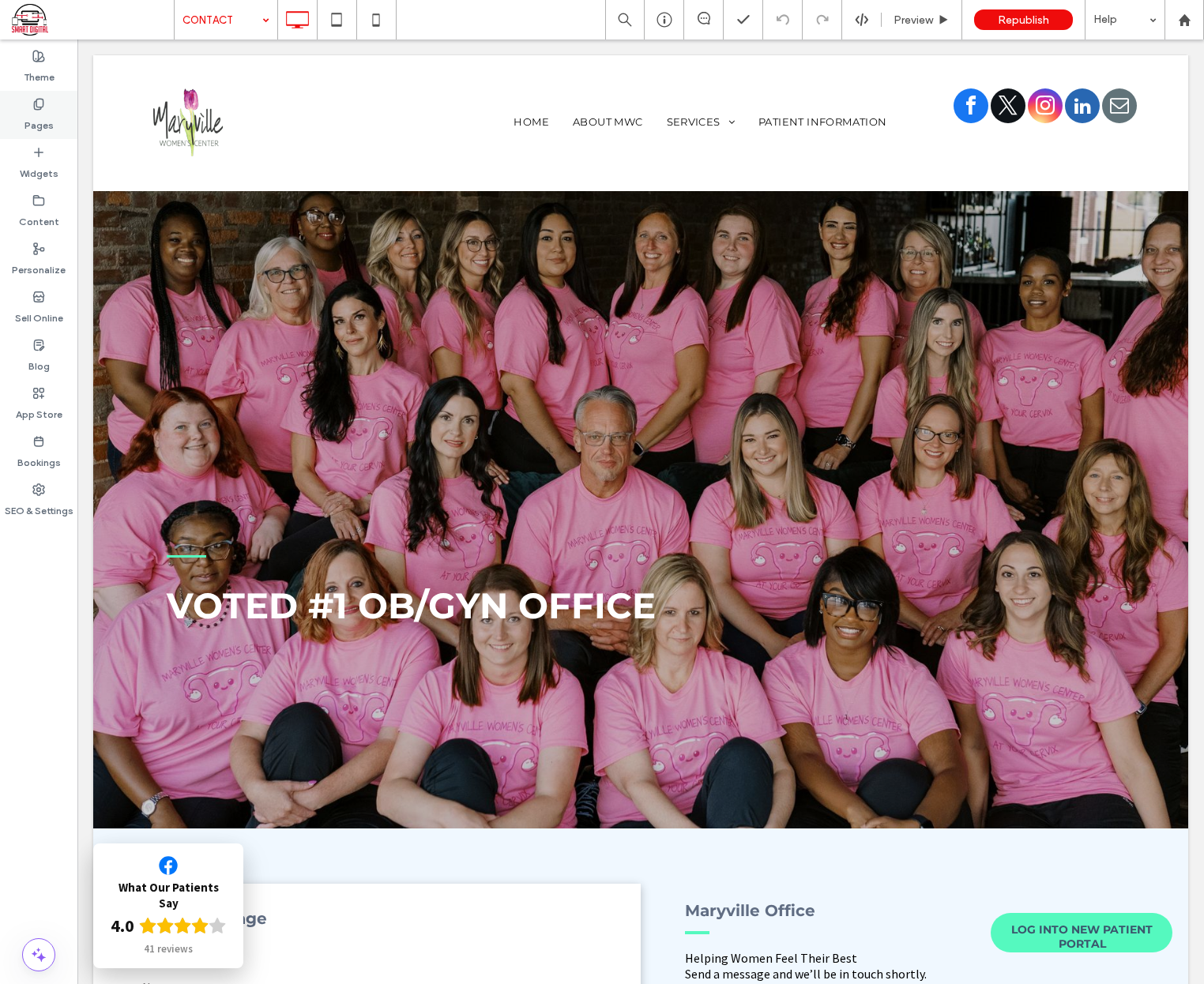
drag, startPoint x: 51, startPoint y: 106, endPoint x: 55, endPoint y: 116, distance: 10.8
click at [51, 106] on div "Pages" at bounding box center [39, 115] width 77 height 48
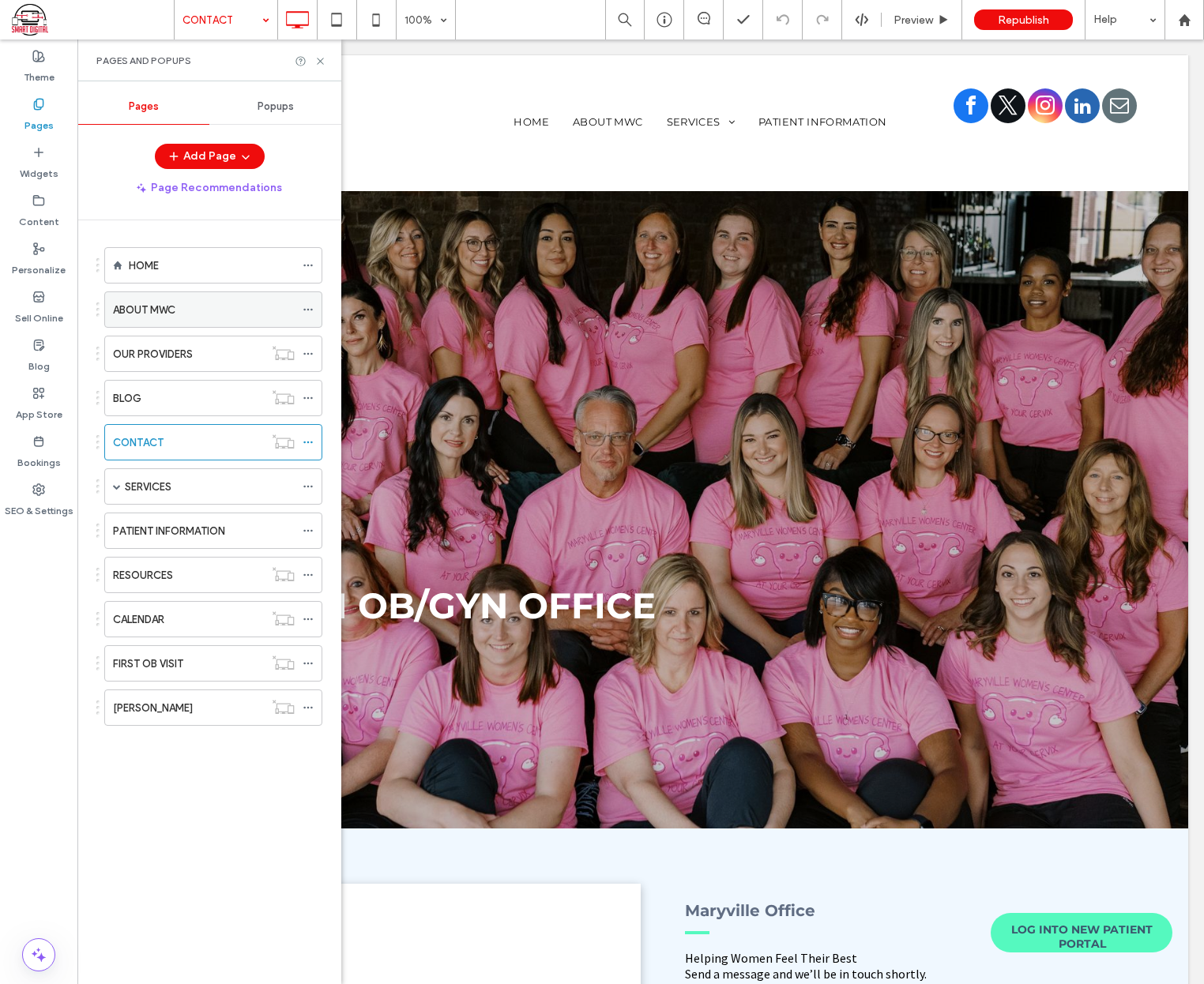
click at [161, 312] on label "ABOUT MWC" at bounding box center [144, 310] width 62 height 27
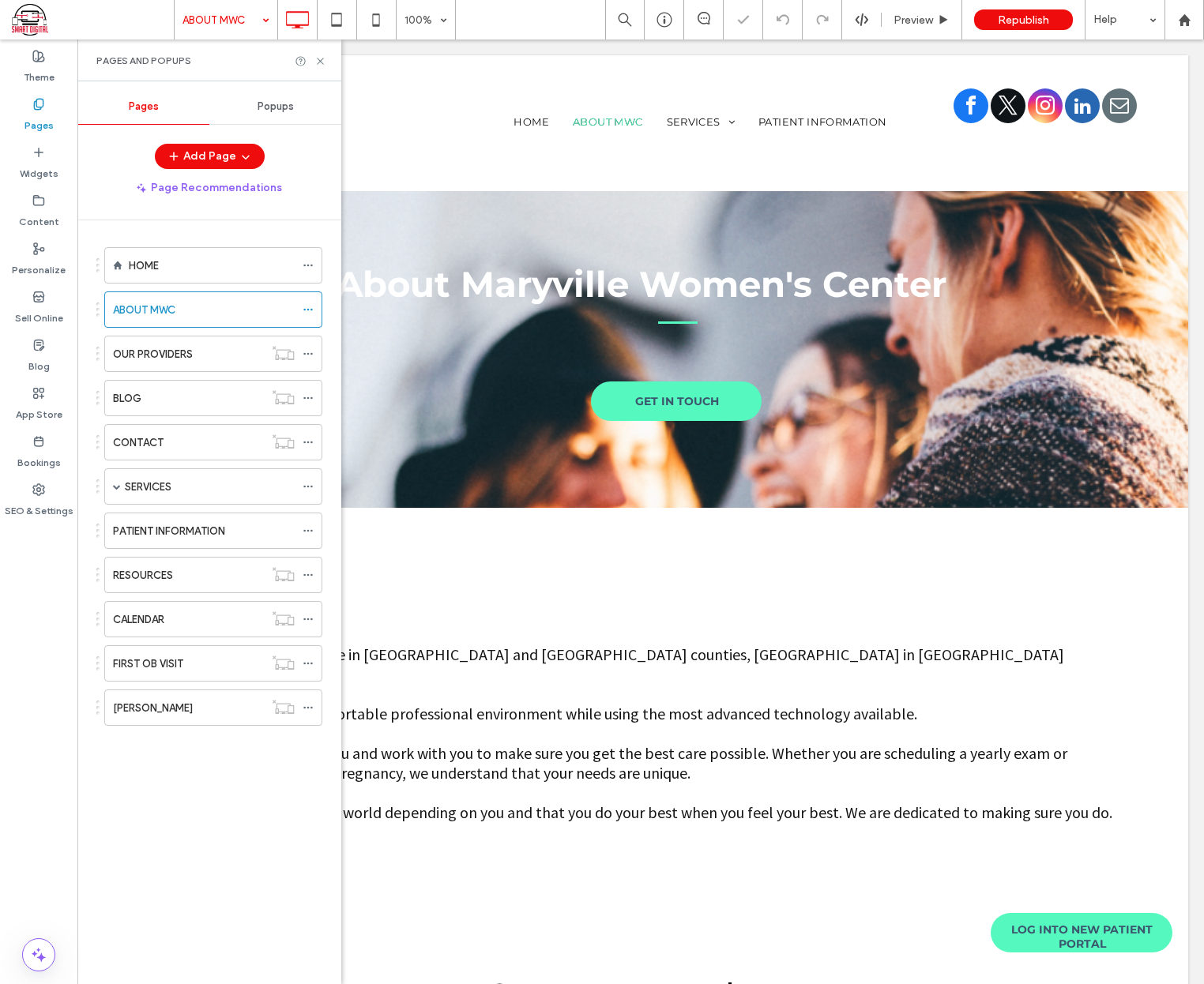
click at [316, 48] on div "Pages and Popups" at bounding box center [209, 60] width 264 height 42
drag, startPoint x: 323, startPoint y: 60, endPoint x: 902, endPoint y: 554, distance: 761.1
click at [323, 60] on icon at bounding box center [320, 61] width 12 height 12
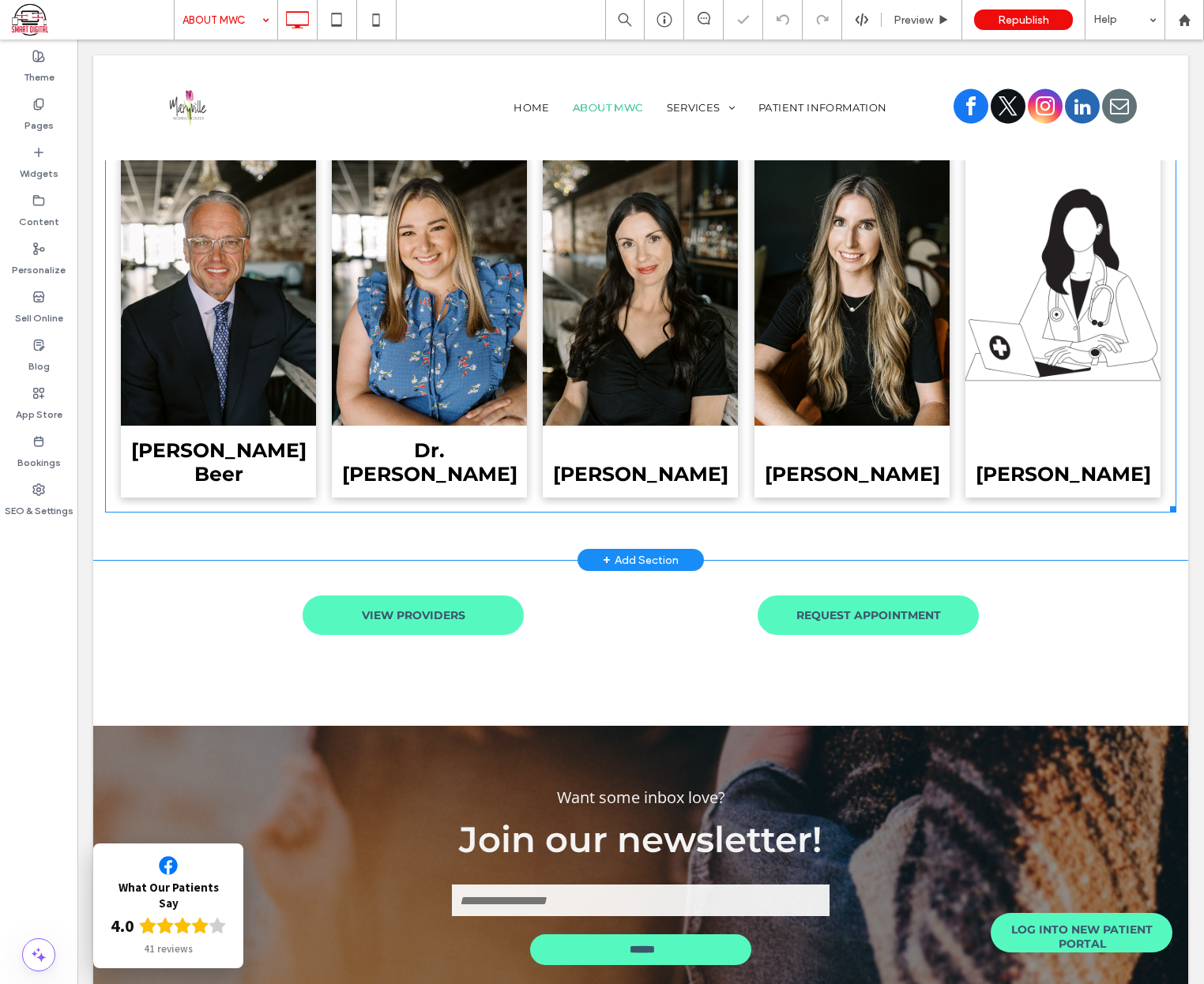
scroll to position [1277, 0]
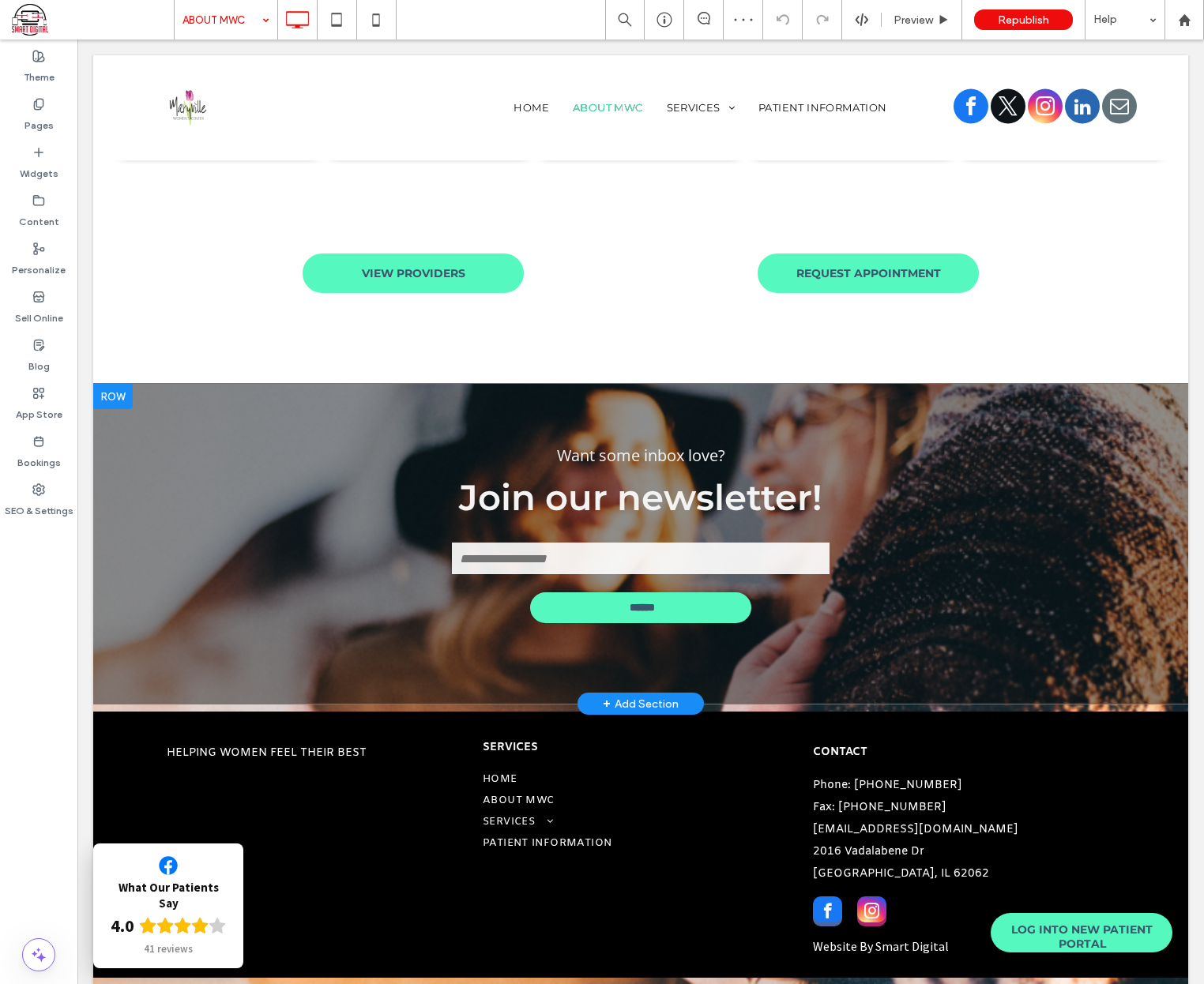
click at [110, 390] on div at bounding box center [113, 396] width 40 height 25
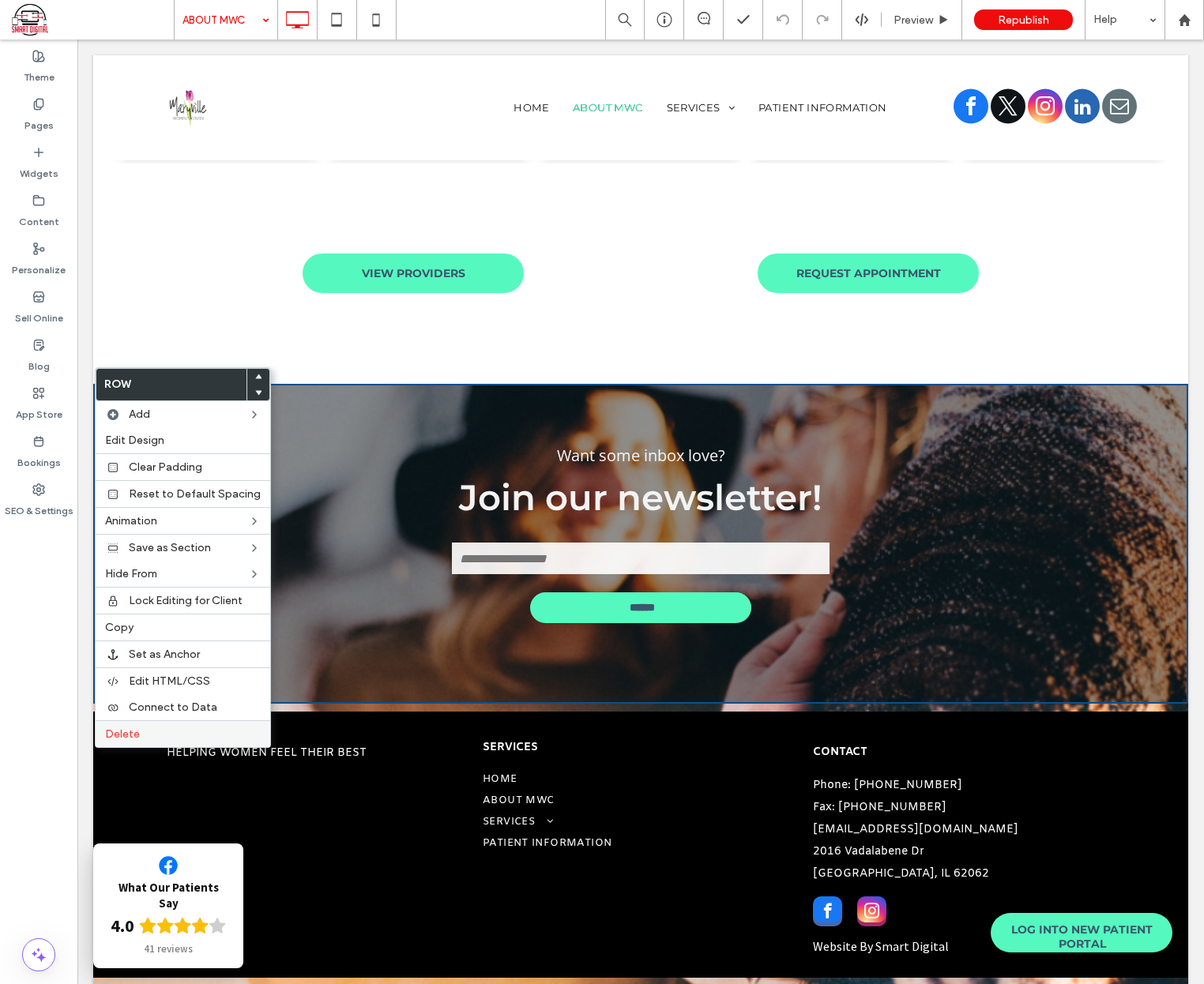
click at [123, 736] on span "Delete" at bounding box center [122, 734] width 35 height 14
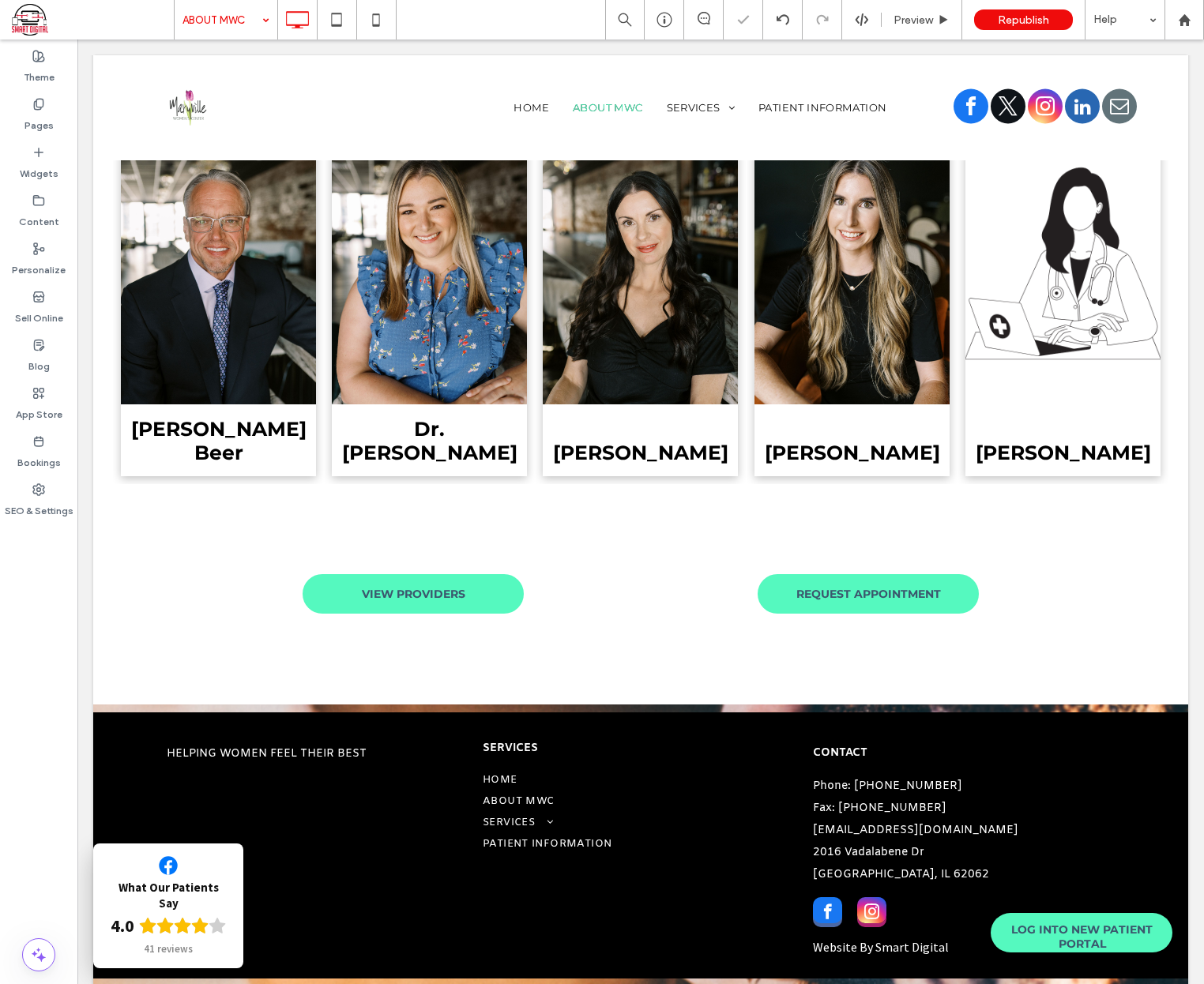
scroll to position [850, 0]
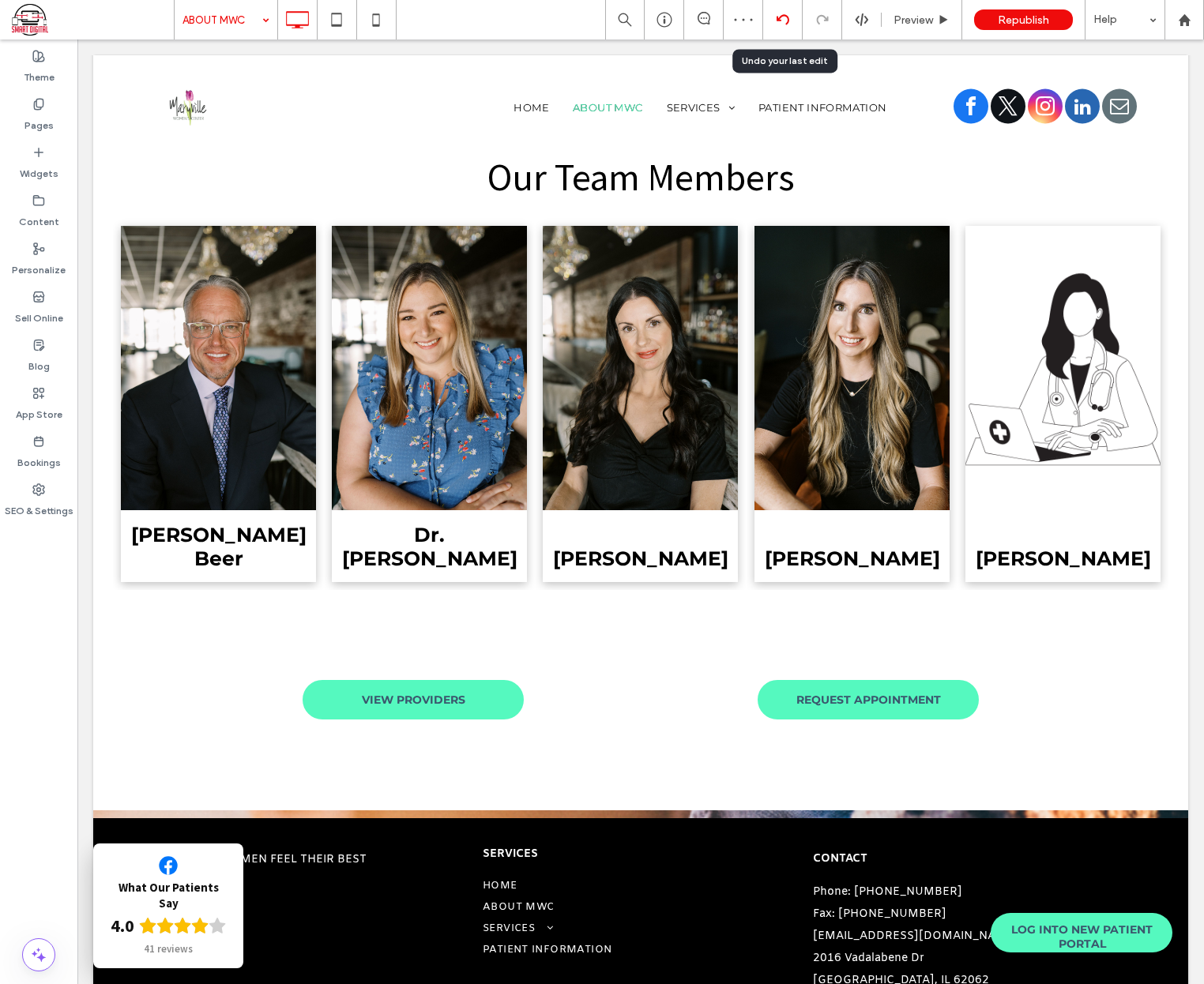
click at [790, 15] on div at bounding box center [782, 20] width 39 height 13
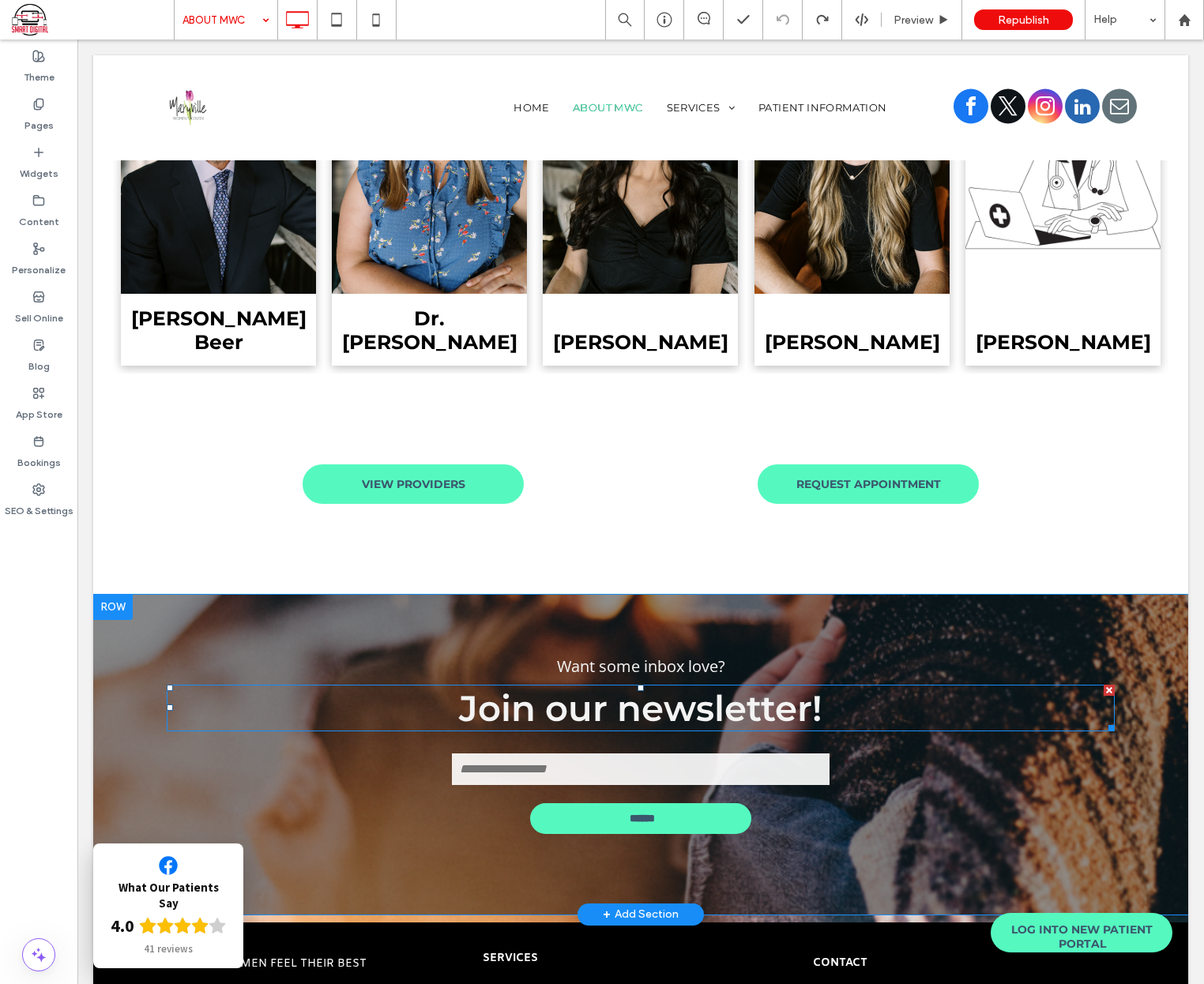
scroll to position [1245, 0]
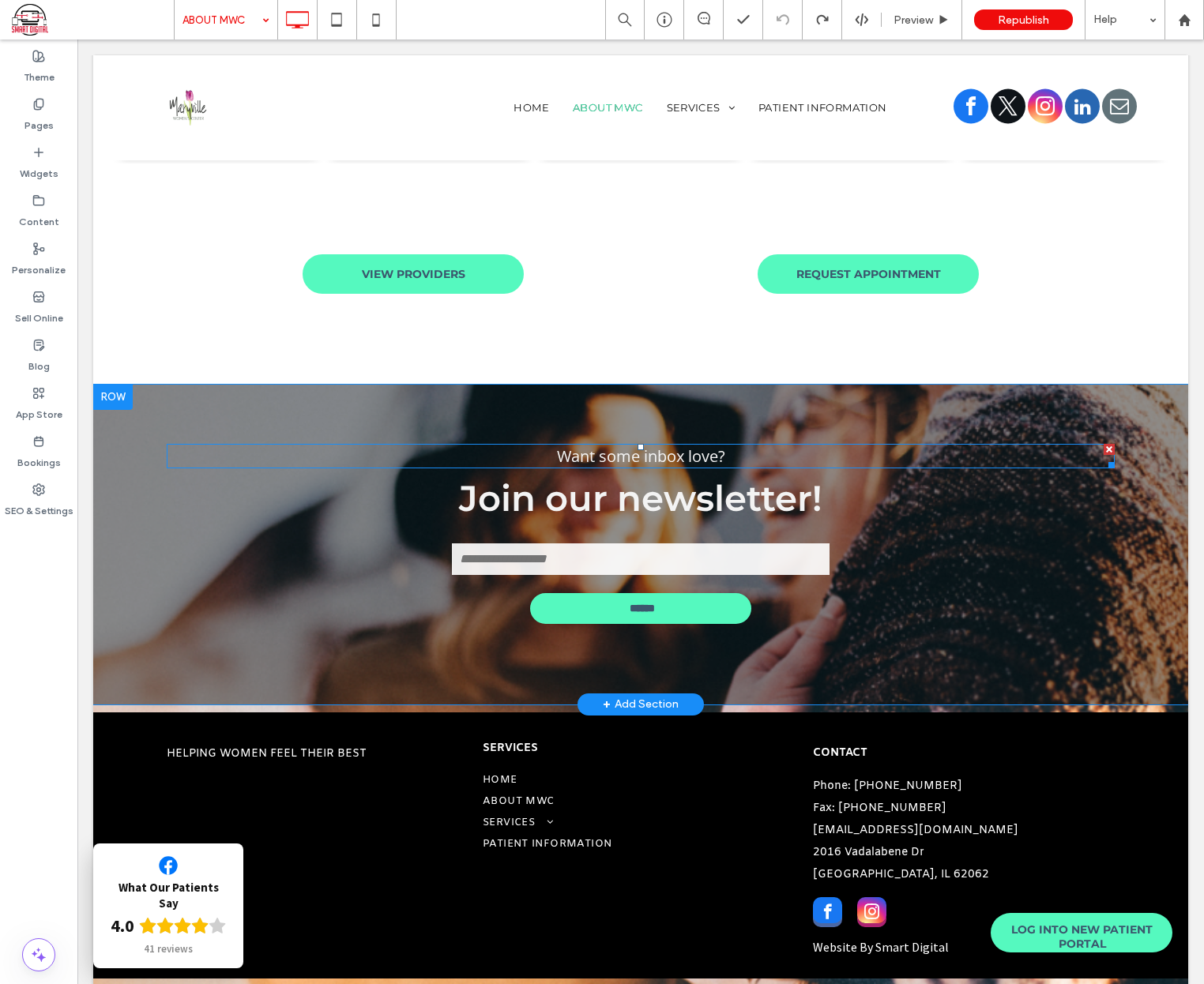
click at [1104, 444] on div at bounding box center [1109, 449] width 11 height 11
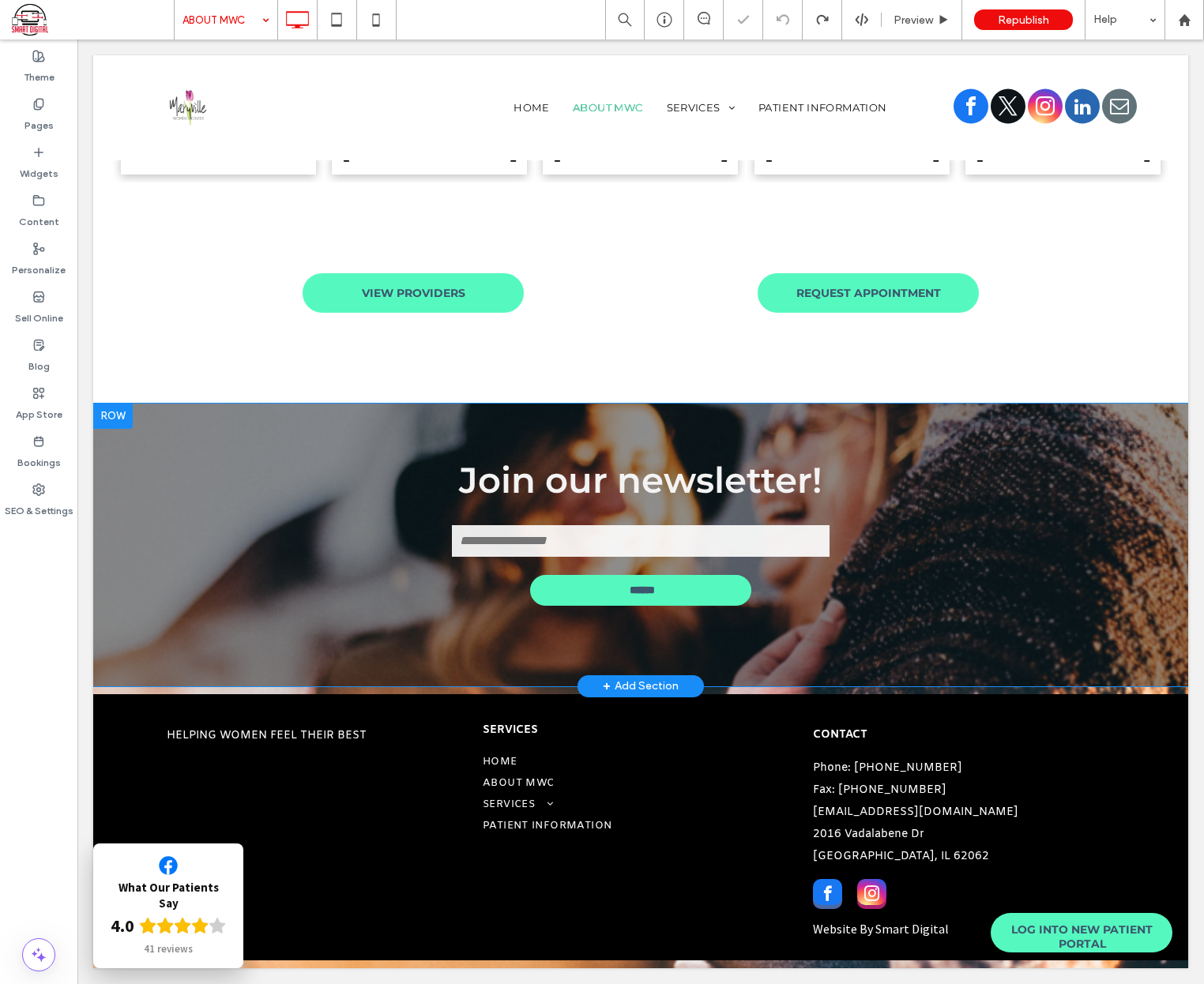
scroll to position [1208, 0]
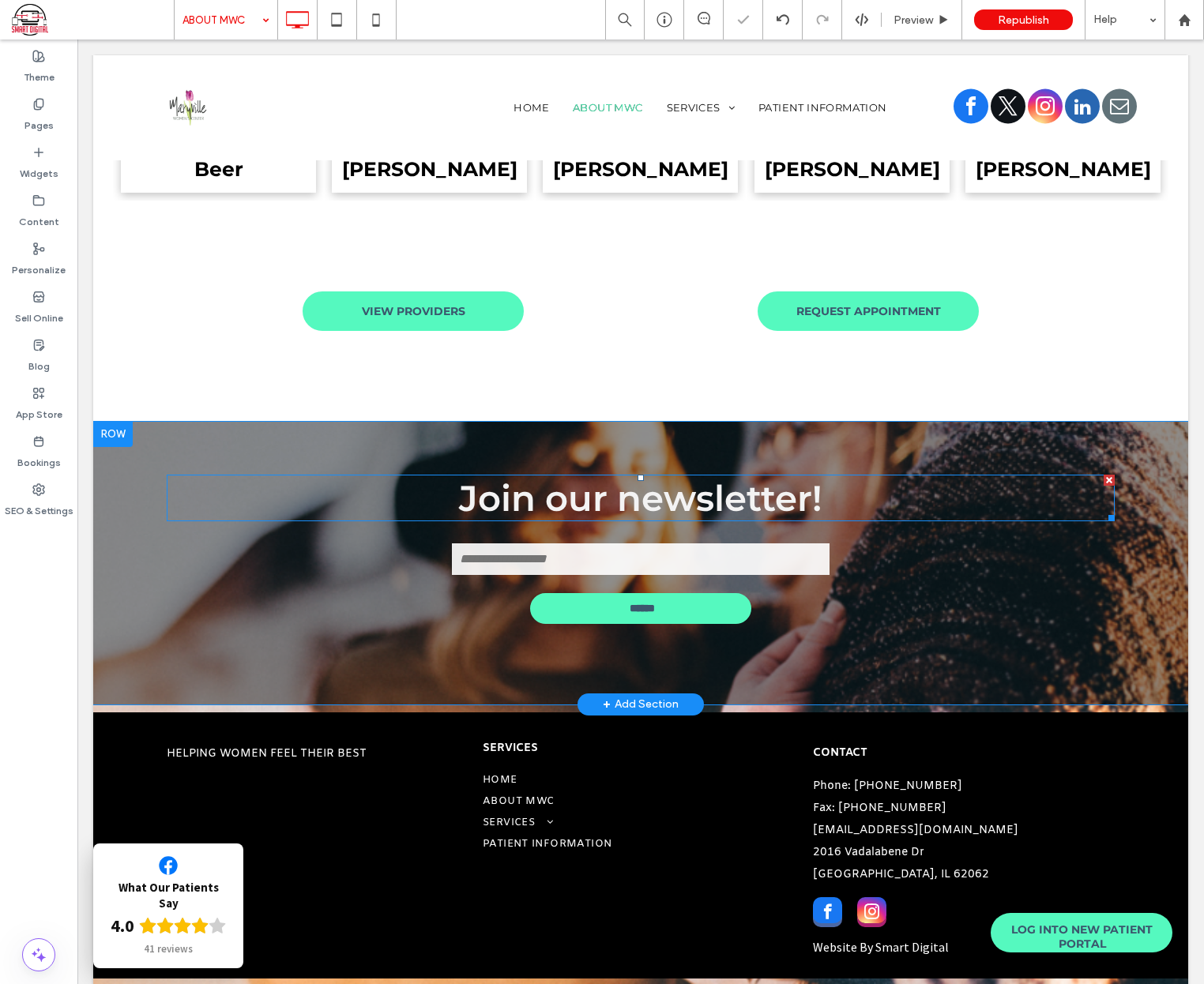
click at [1106, 475] on div at bounding box center [1109, 481] width 11 height 11
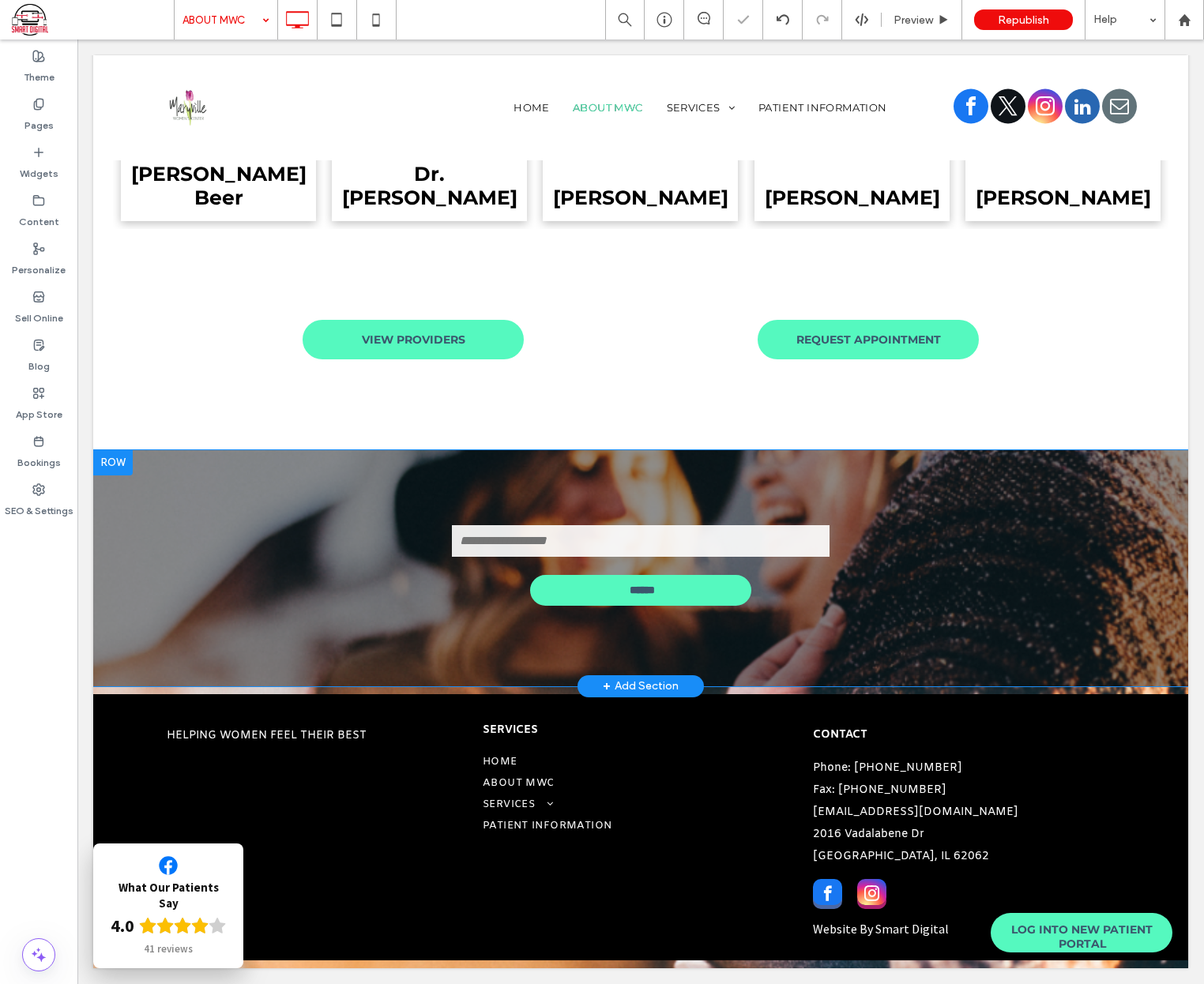
scroll to position [1163, 0]
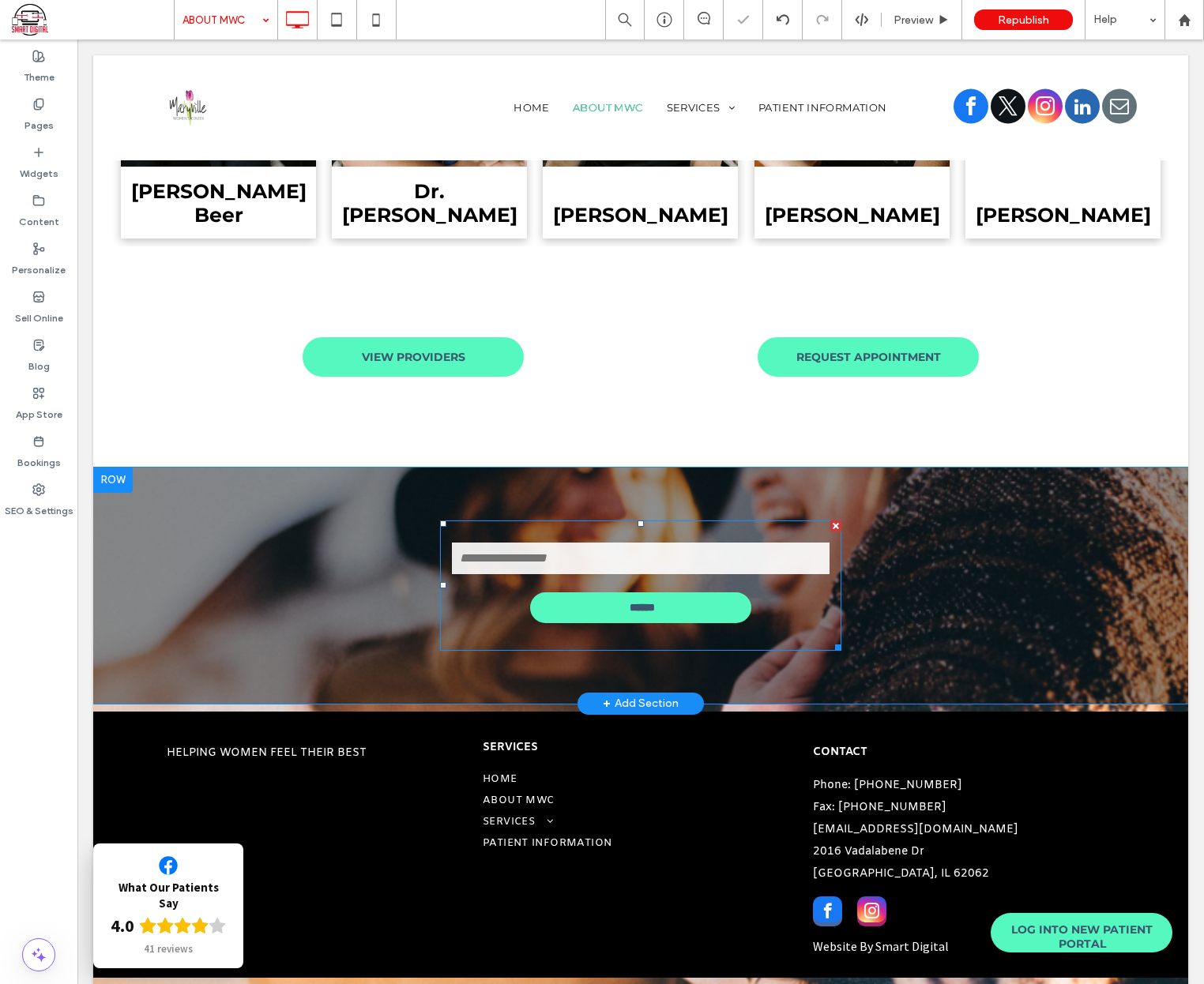
click at [830, 520] on div at bounding box center [835, 526] width 11 height 11
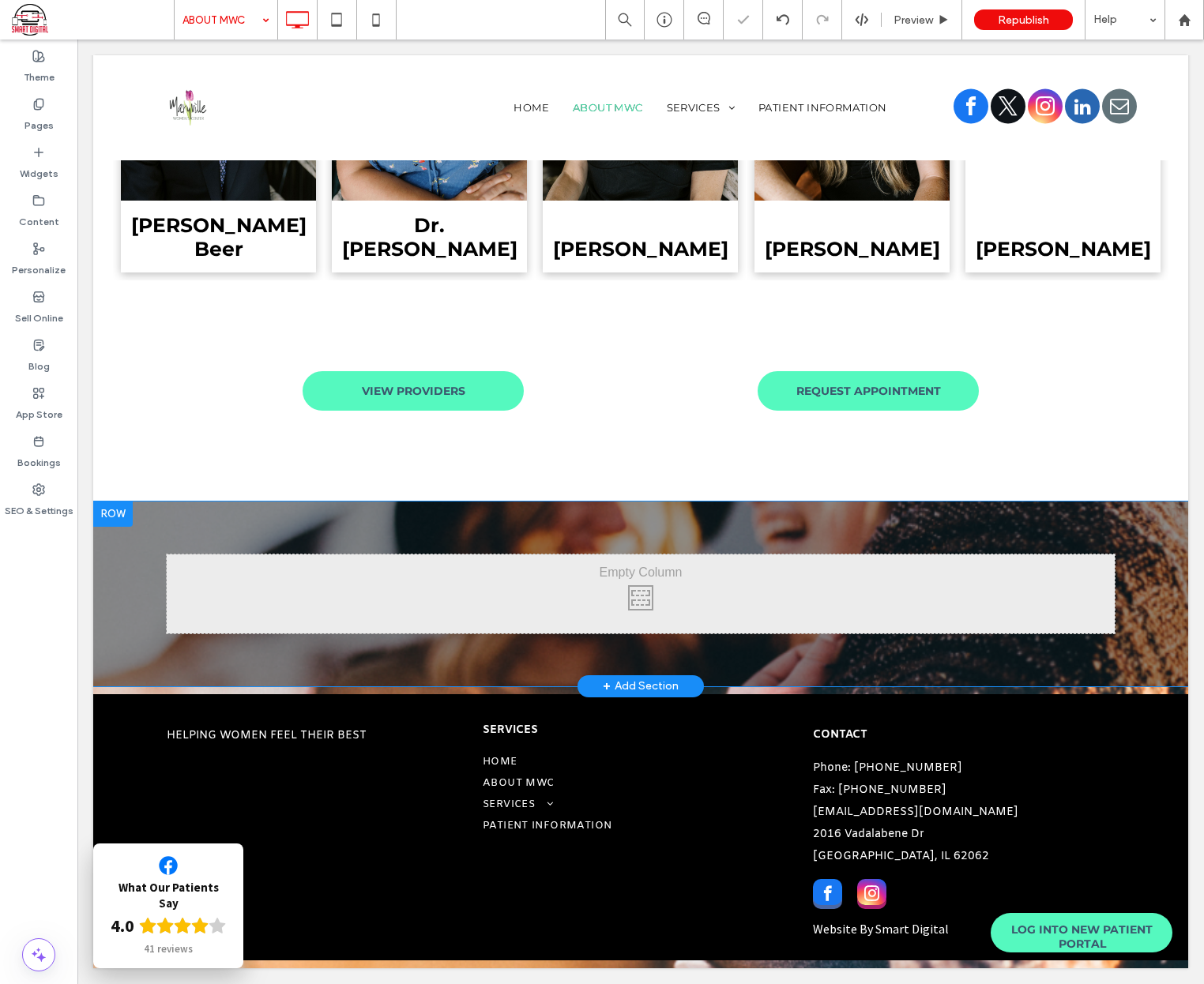
scroll to position [1032, 0]
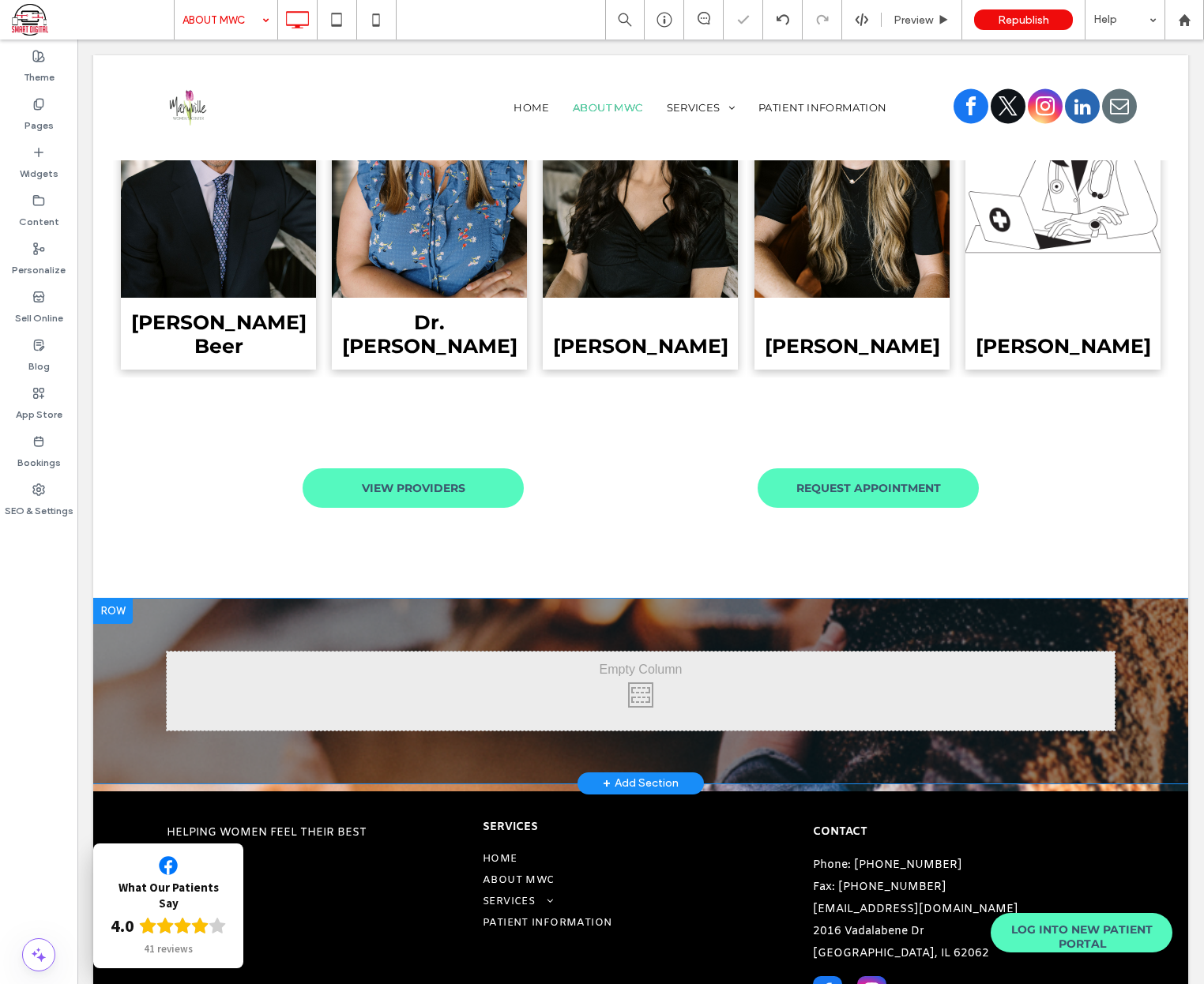
click at [111, 602] on div at bounding box center [113, 611] width 40 height 25
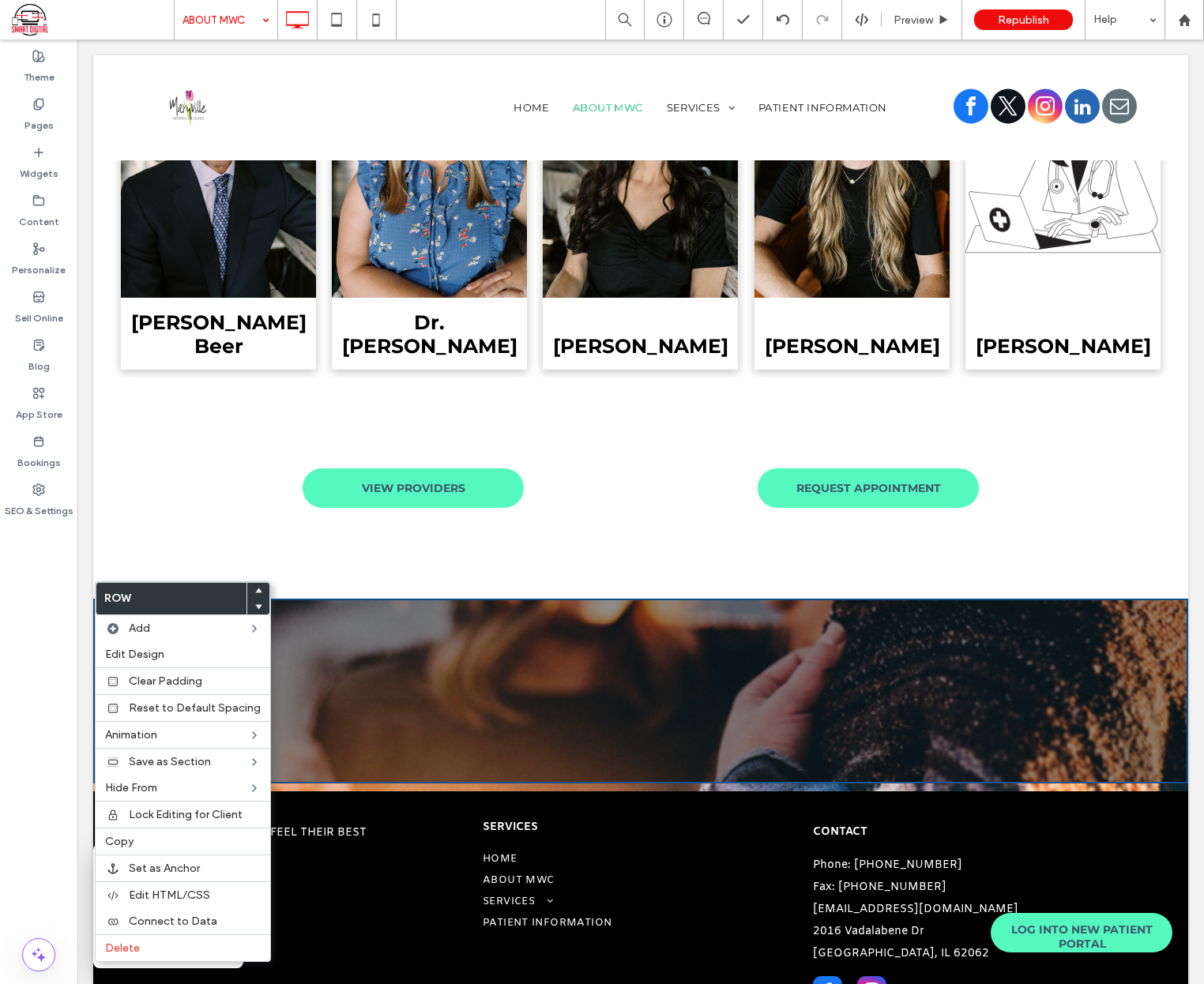
click at [340, 929] on div "HELPING WOMEN FEEL THEIR BEST Click To Paste" at bounding box center [325, 924] width 316 height 235
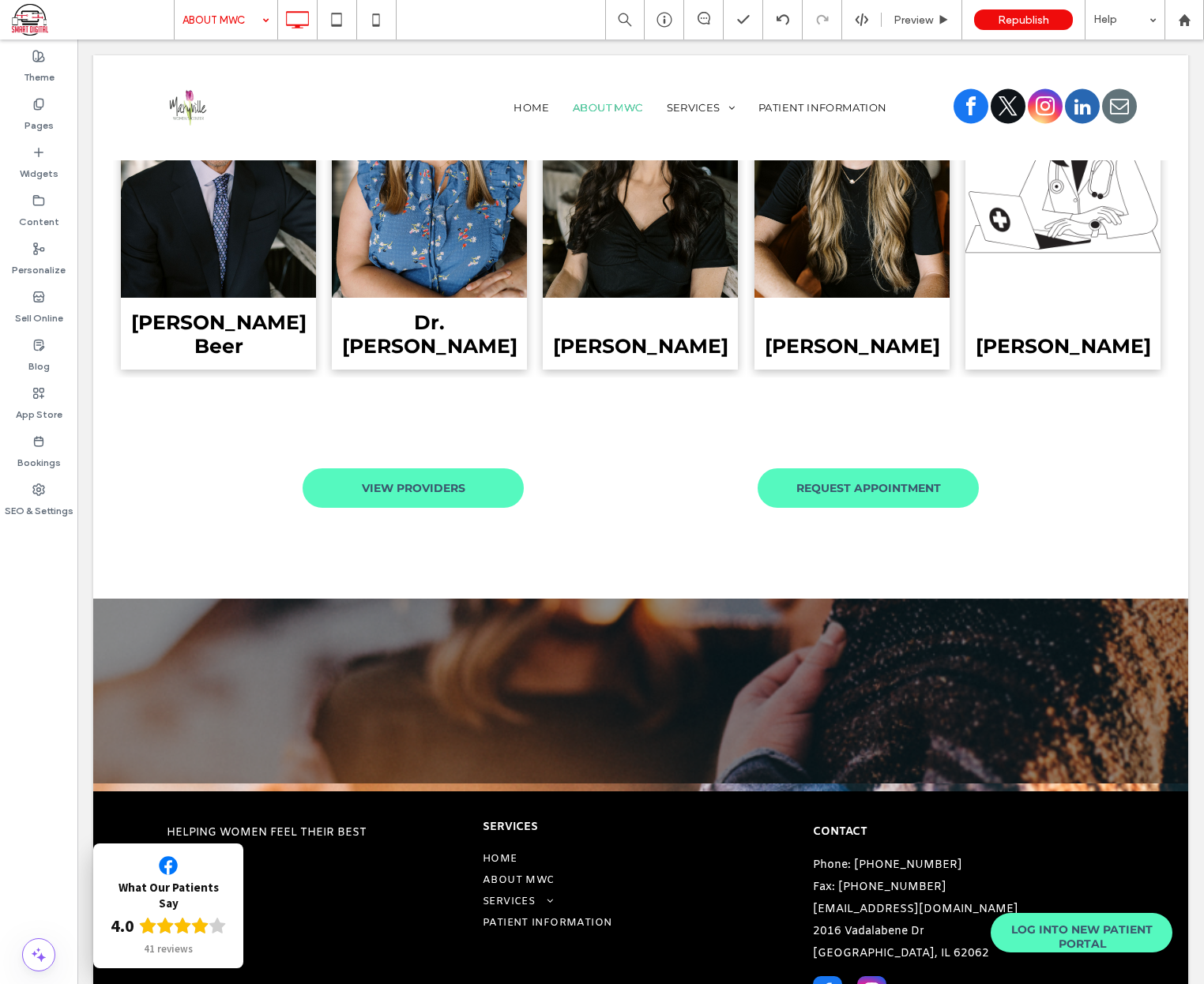
click at [575, 654] on div "Click To Paste" at bounding box center [640, 691] width 948 height 79
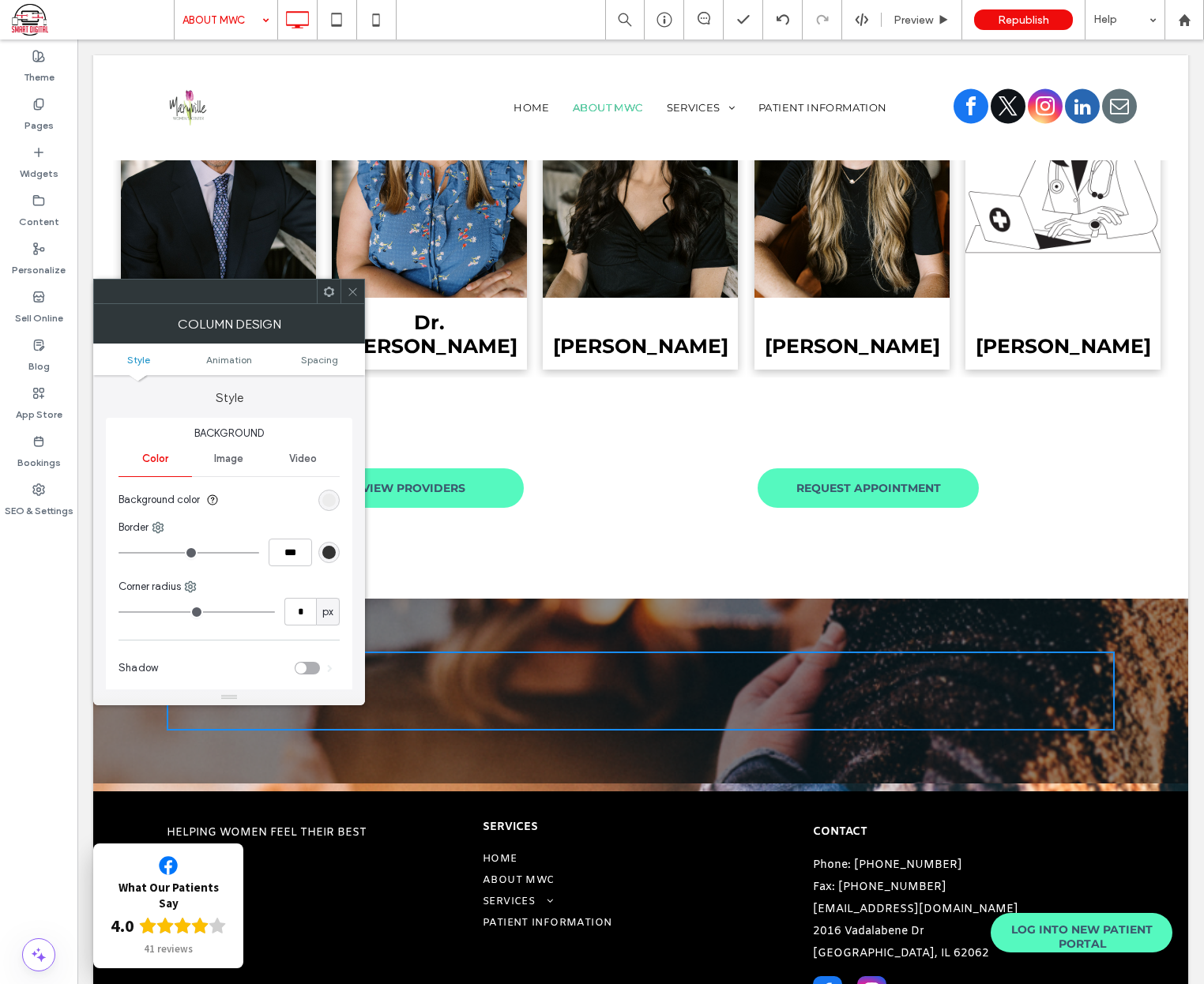
click at [354, 297] on span at bounding box center [352, 291] width 12 height 23
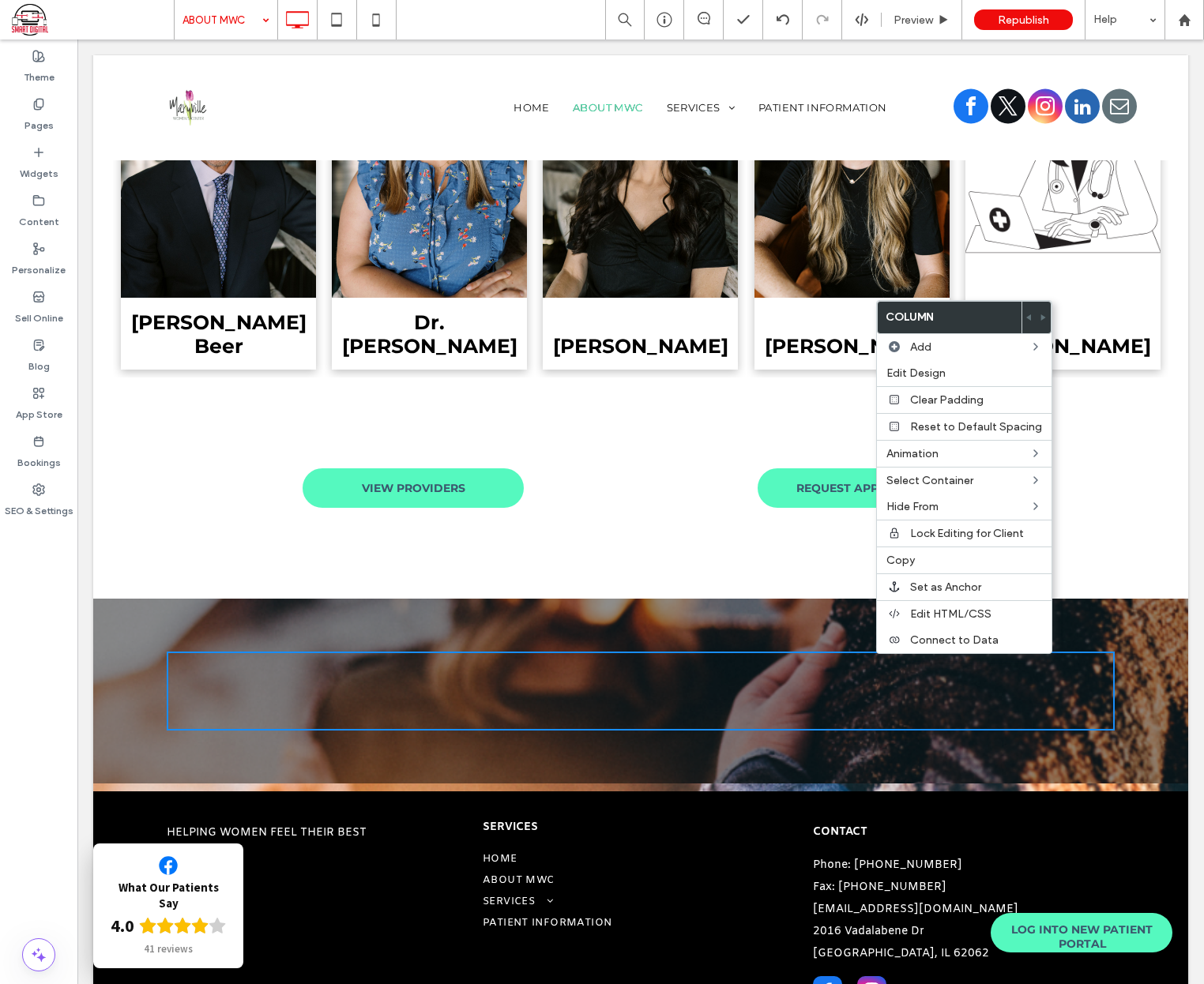
click at [407, 663] on div "Click To Paste" at bounding box center [640, 691] width 948 height 79
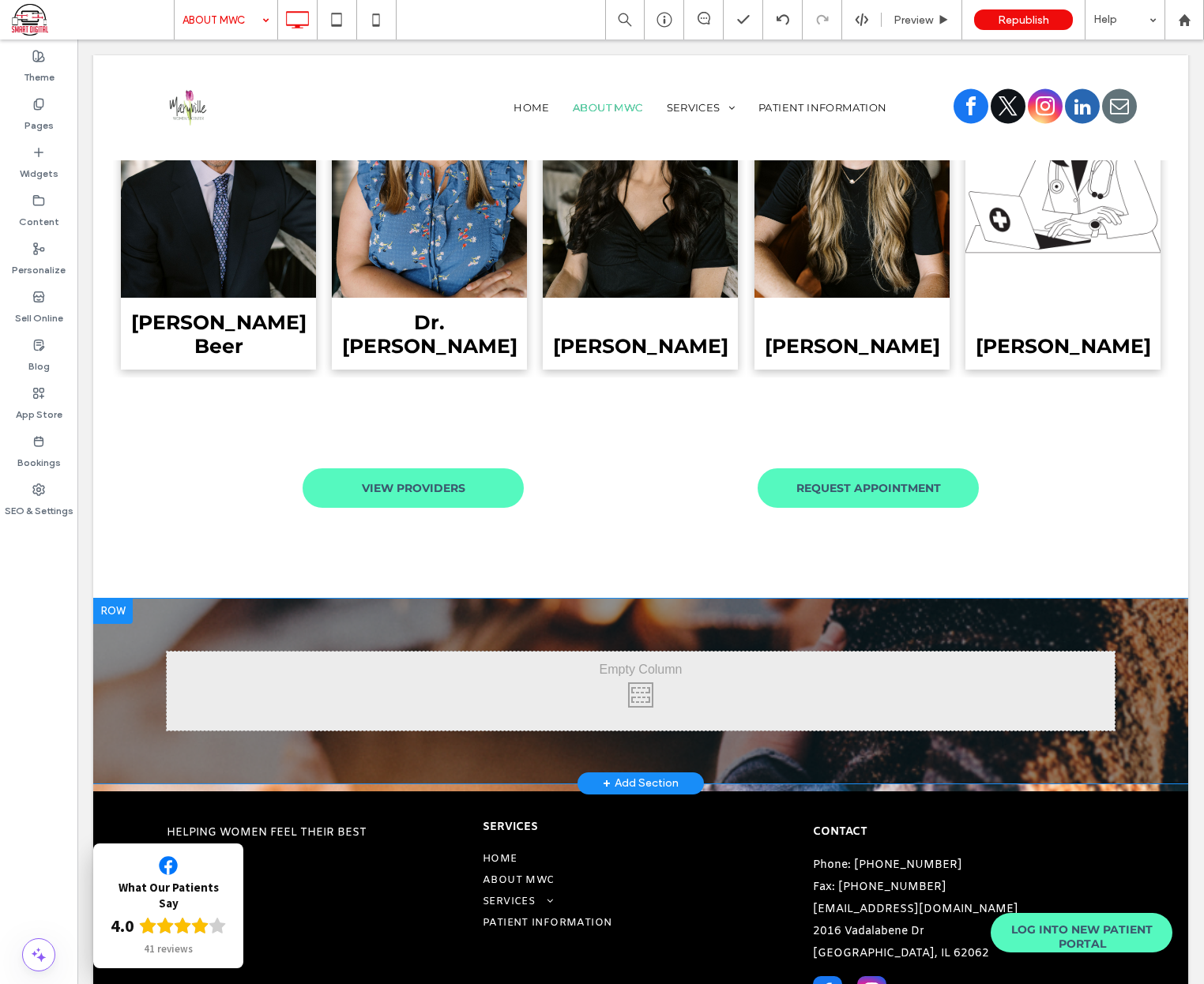
click at [122, 598] on div at bounding box center [113, 611] width 40 height 25
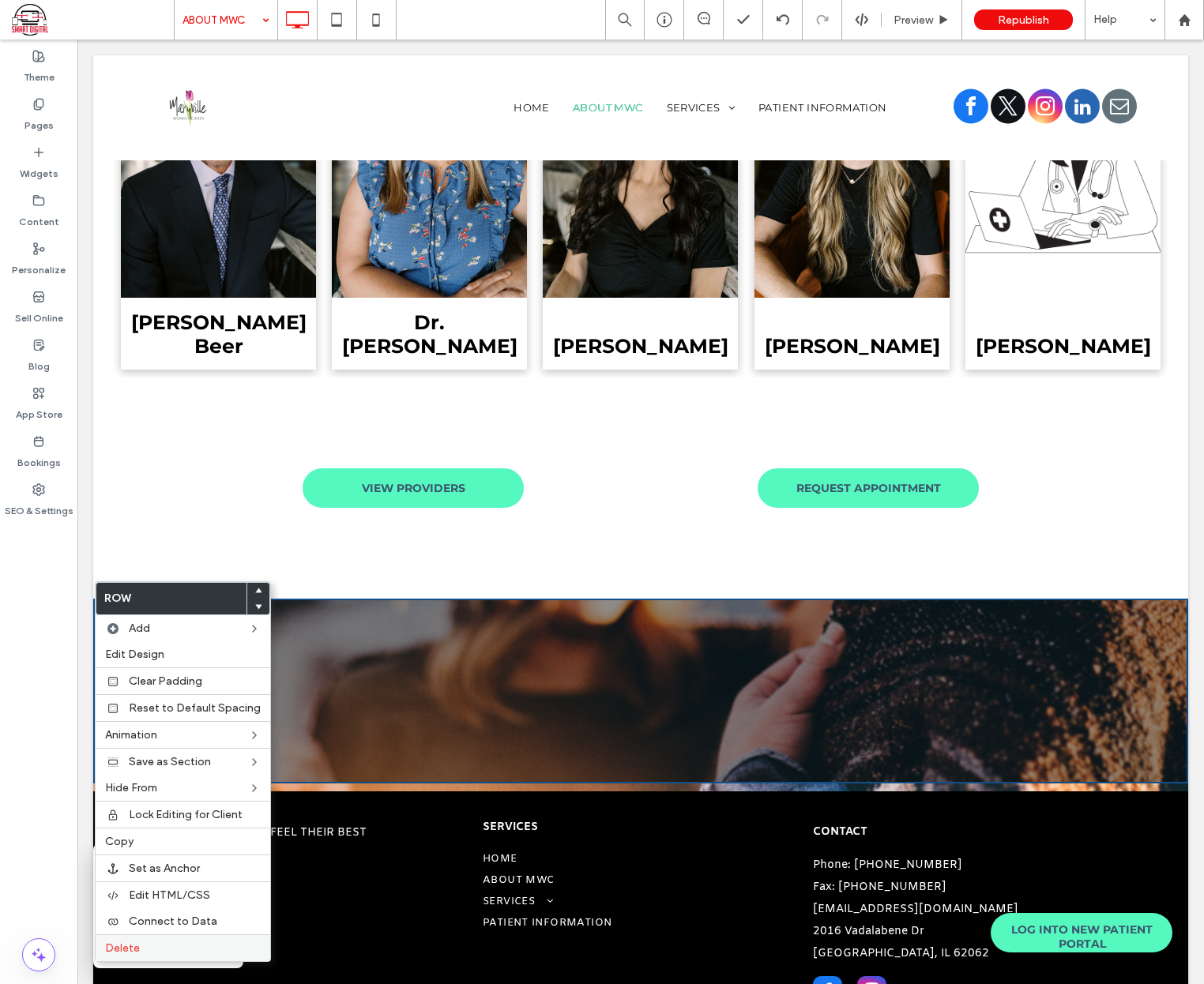
click at [156, 937] on div "Delete" at bounding box center [183, 948] width 174 height 27
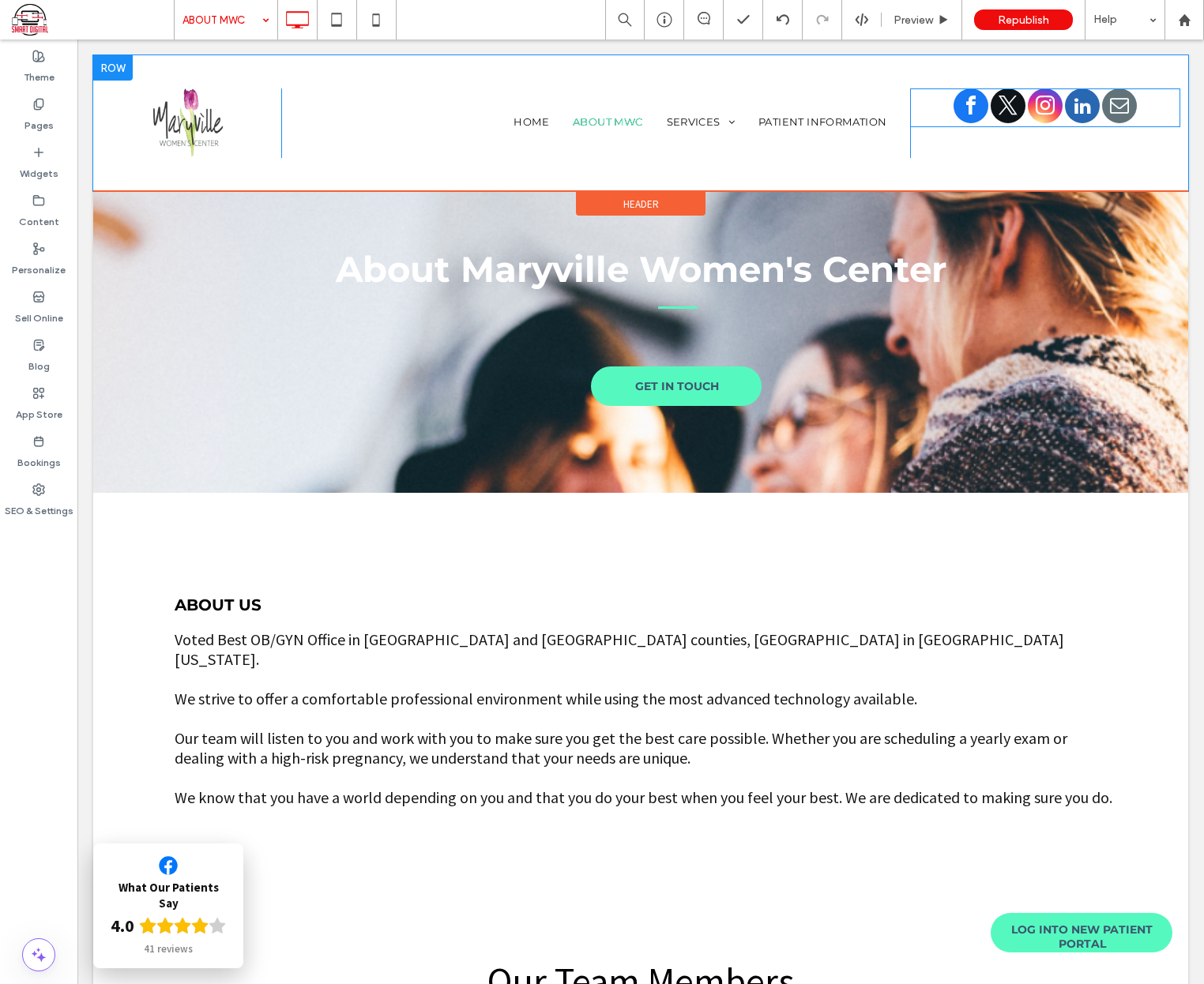
scroll to position [0, 0]
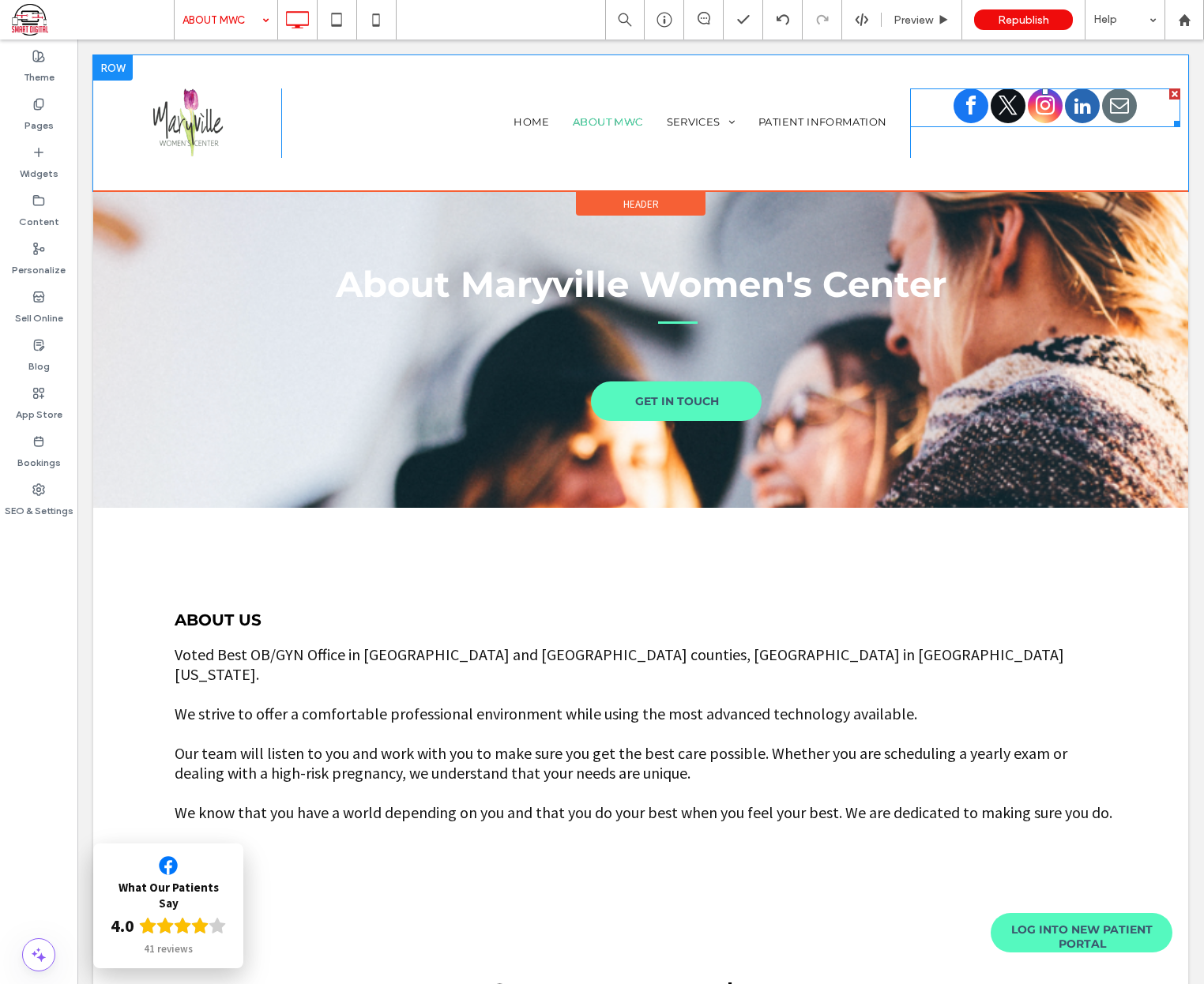
click at [994, 110] on span "twitter" at bounding box center [1007, 106] width 35 height 35
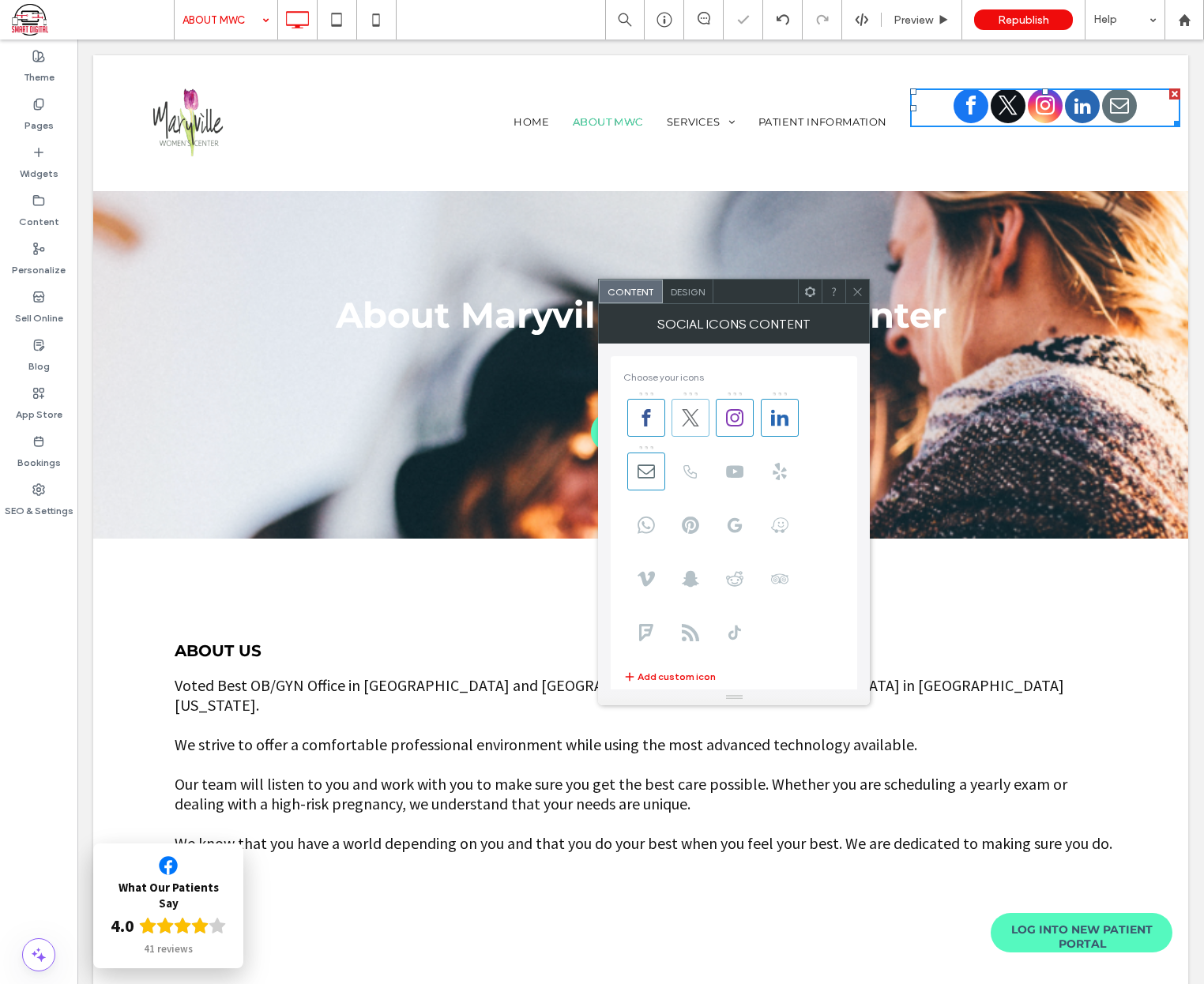
click at [689, 409] on icon at bounding box center [690, 418] width 18 height 18
click at [776, 414] on icon at bounding box center [780, 418] width 18 height 18
click at [658, 477] on span at bounding box center [646, 471] width 38 height 38
click at [858, 293] on icon at bounding box center [857, 292] width 12 height 12
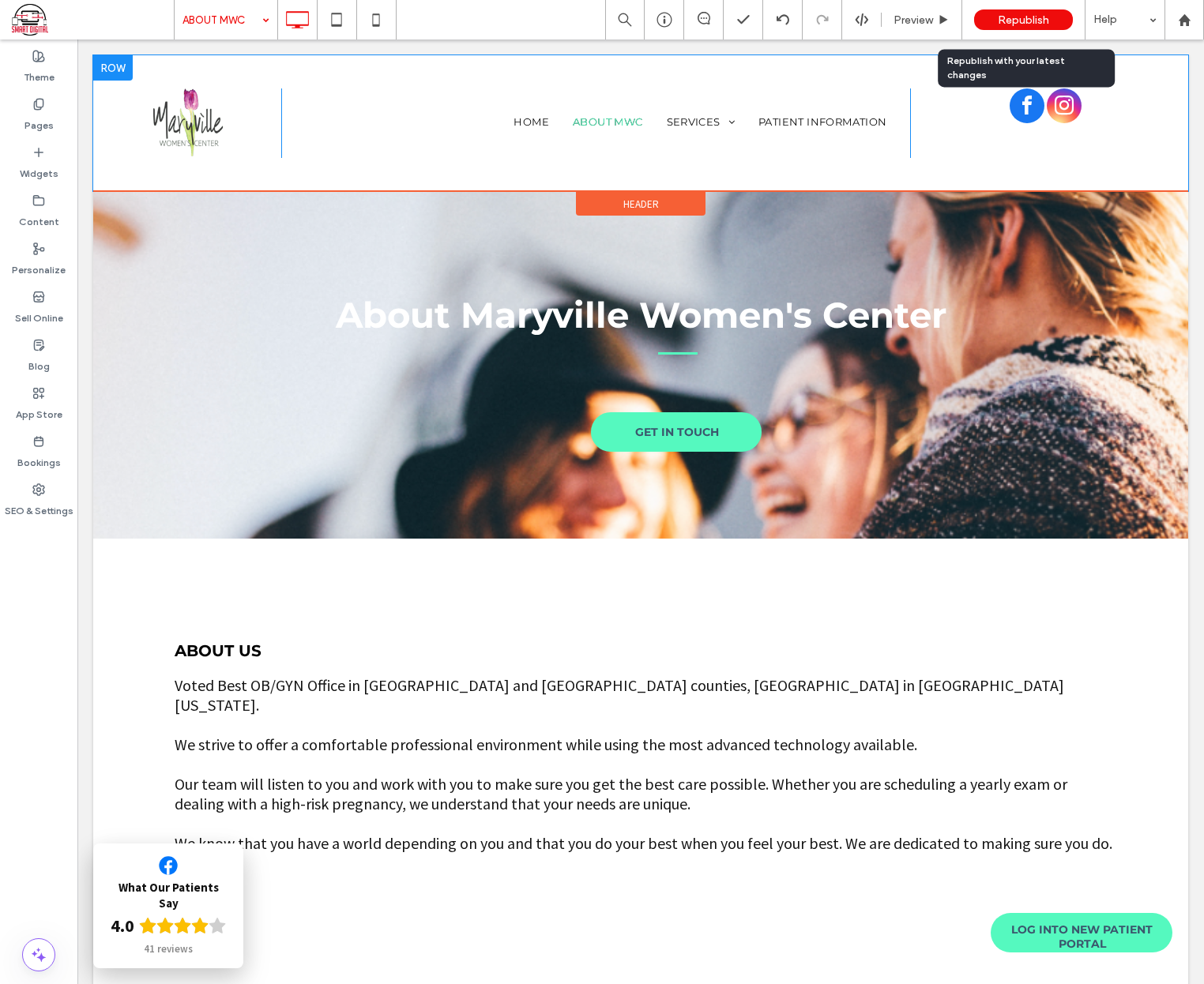
click at [1029, 17] on span "Republish" at bounding box center [1023, 20] width 52 height 14
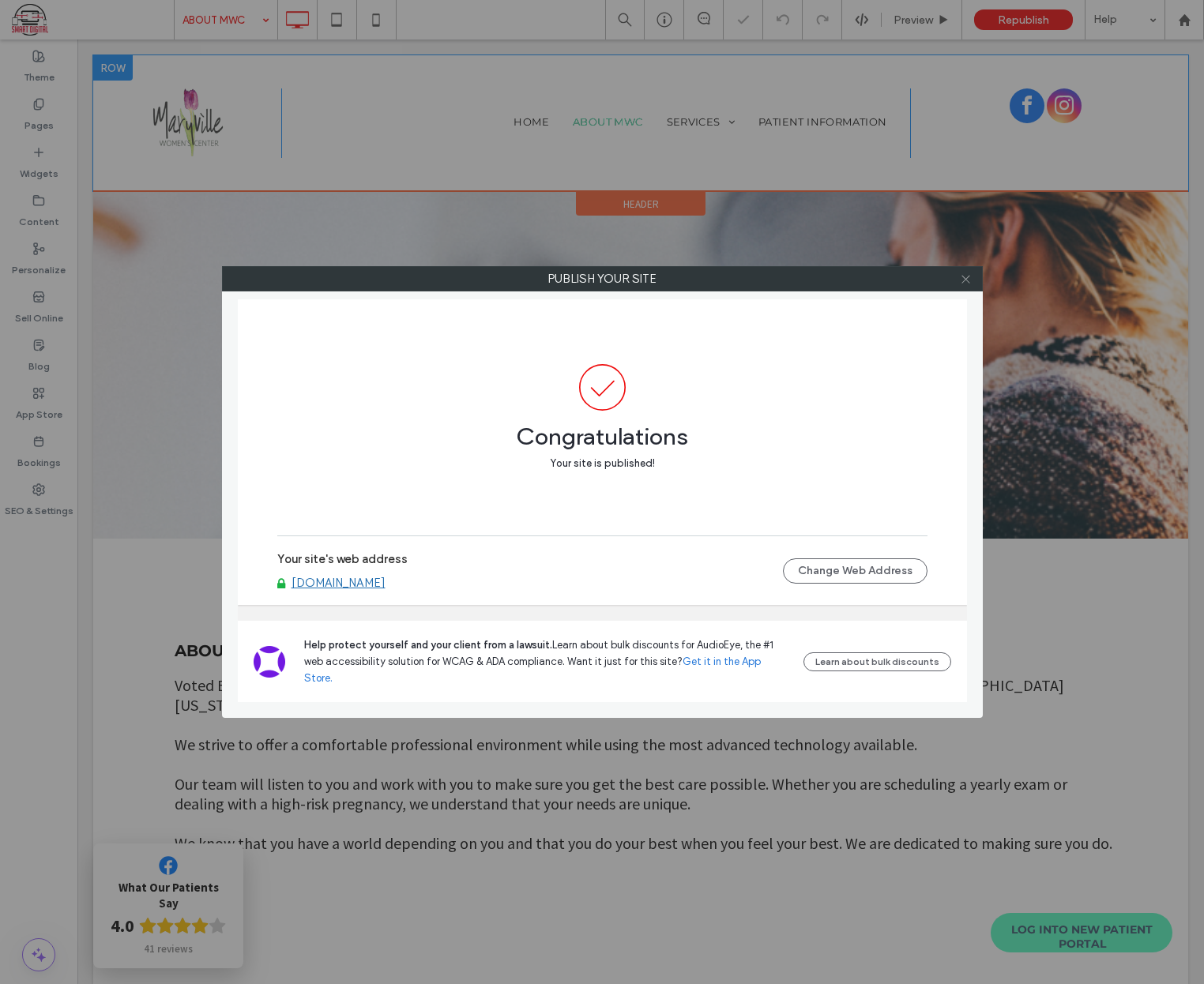
click at [969, 279] on icon at bounding box center [965, 279] width 12 height 12
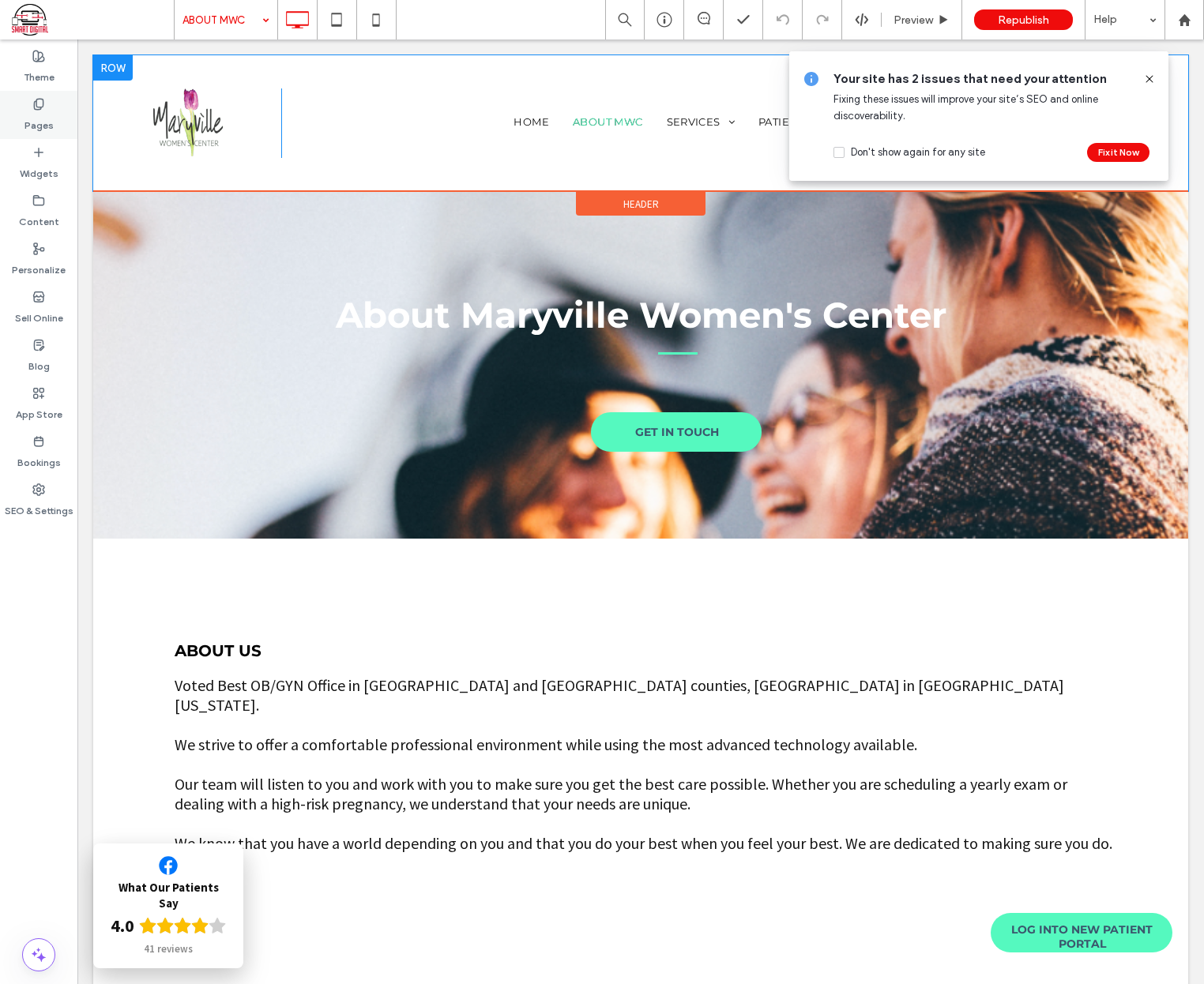
click at [23, 107] on div "Pages" at bounding box center [39, 115] width 77 height 48
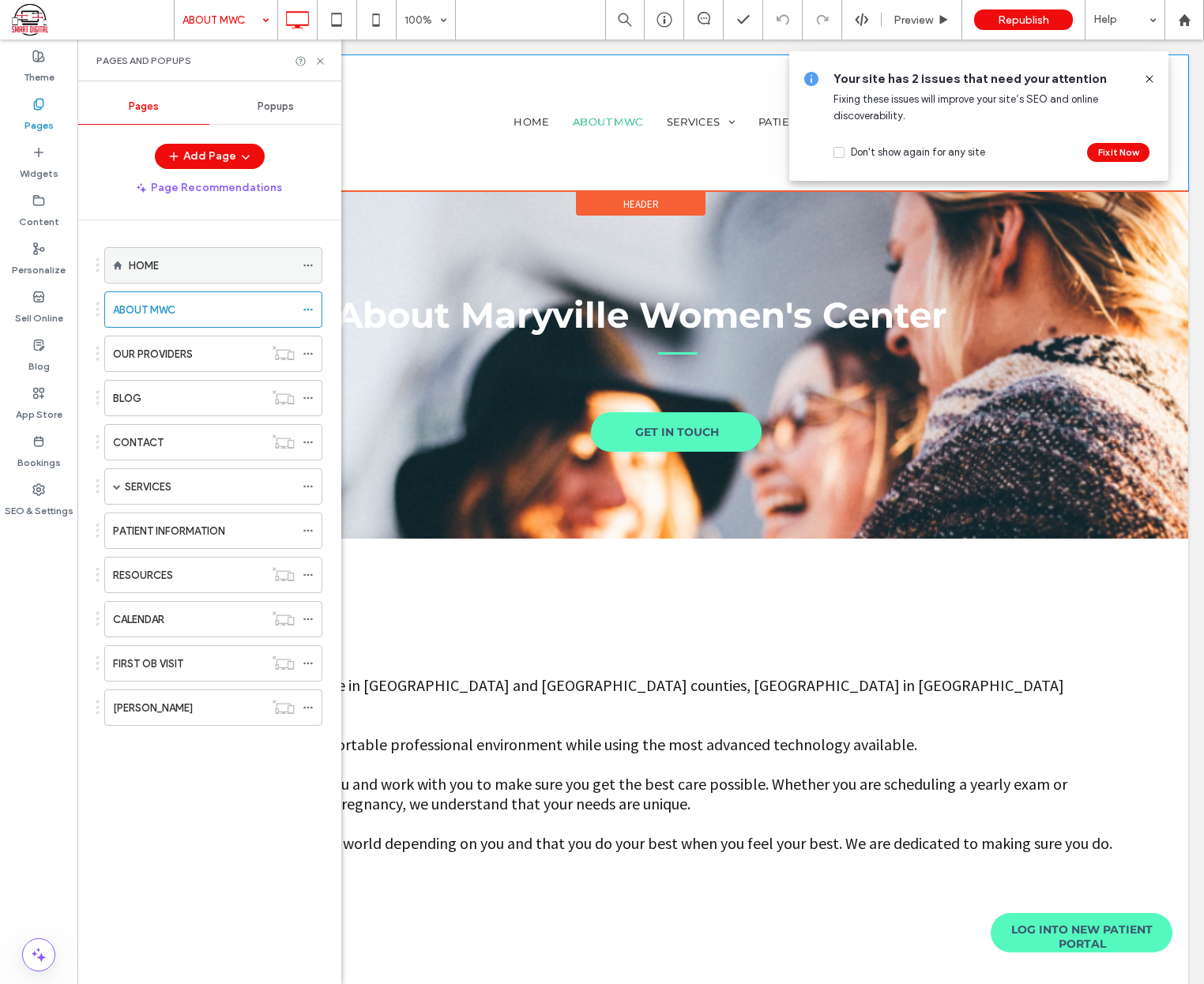
click at [145, 262] on label "HOME" at bounding box center [144, 265] width 30 height 27
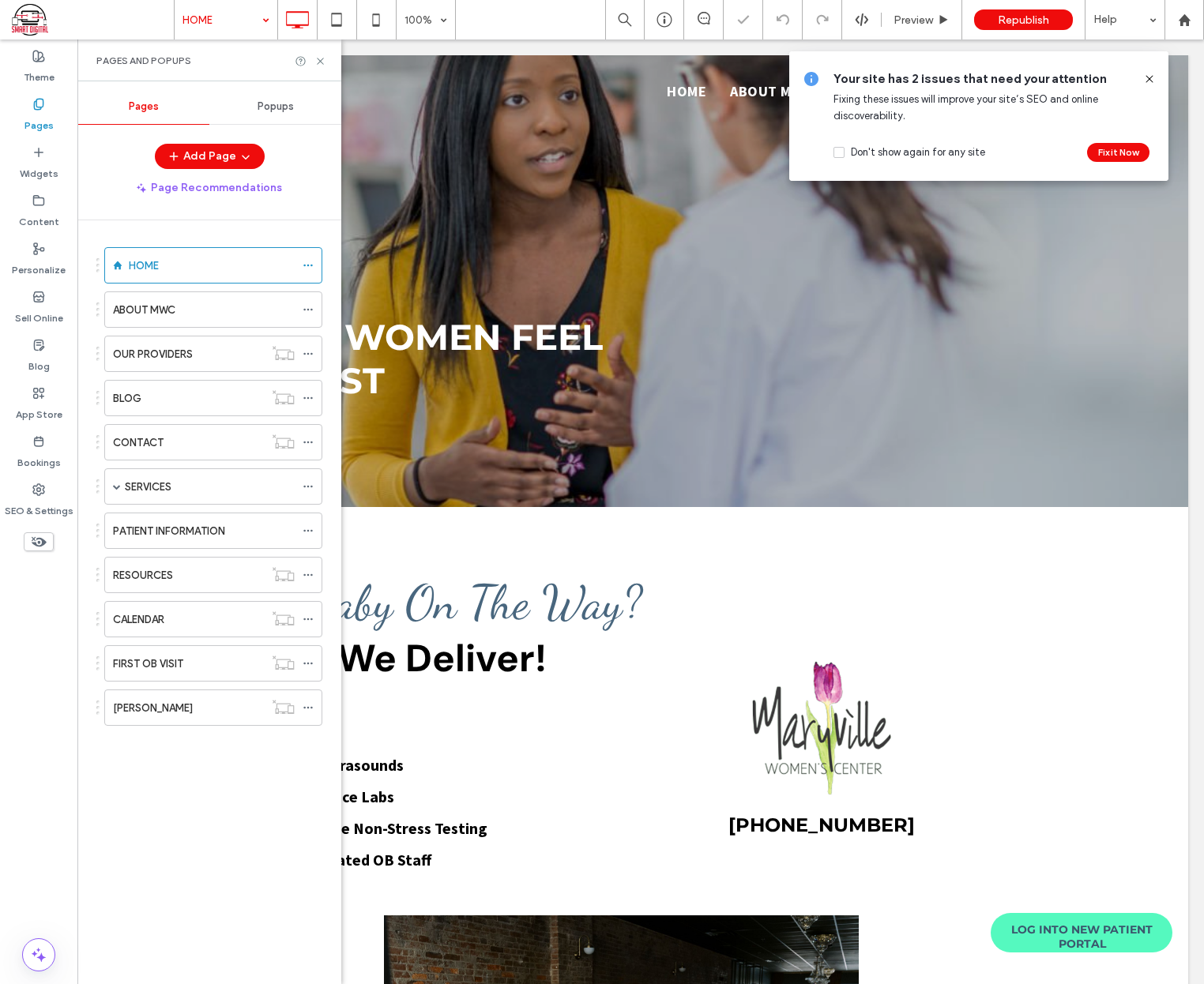
click at [1150, 78] on use at bounding box center [1148, 78] width 7 height 7
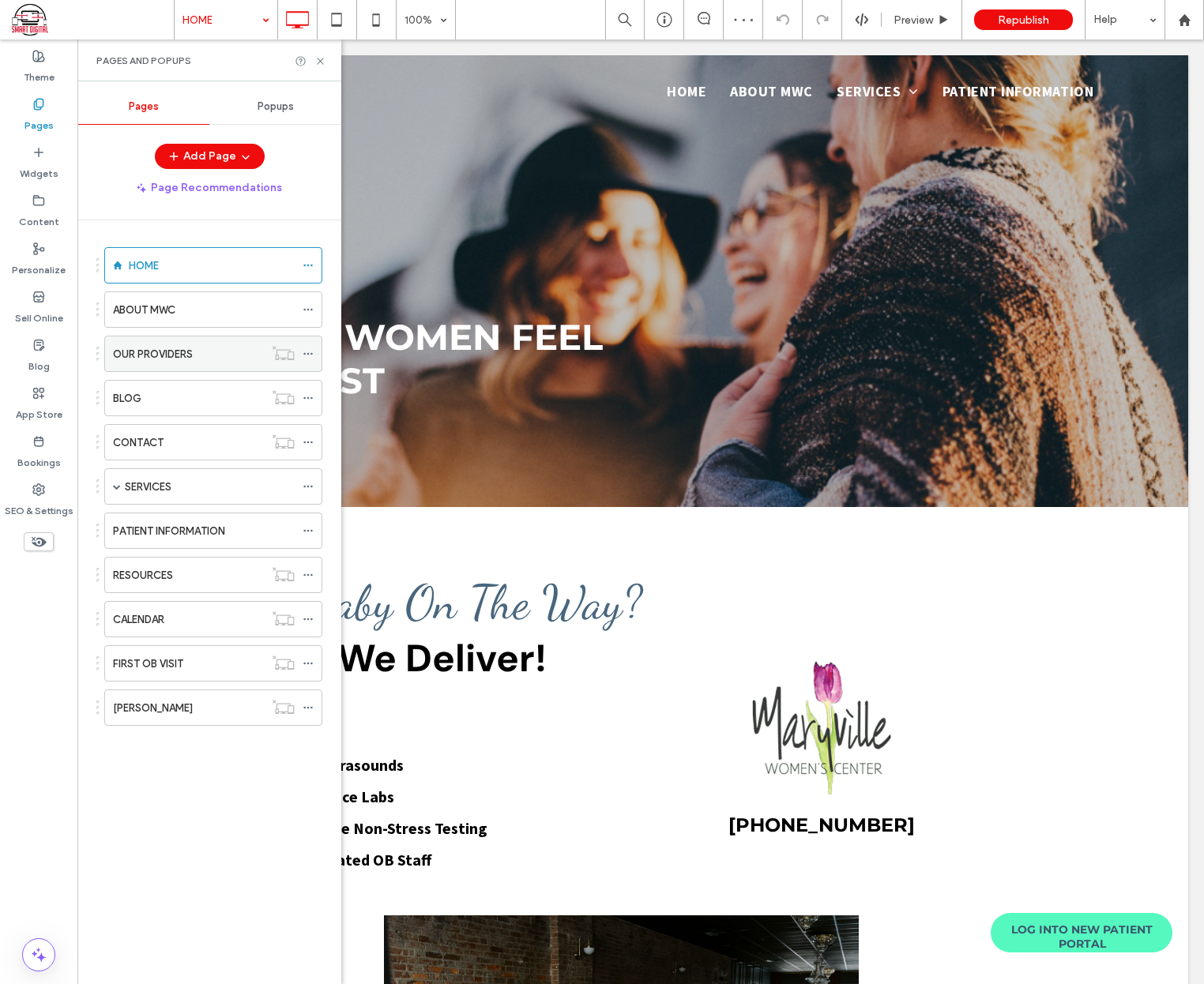
click at [149, 357] on label "OUR PROVIDERS" at bounding box center [152, 354] width 80 height 27
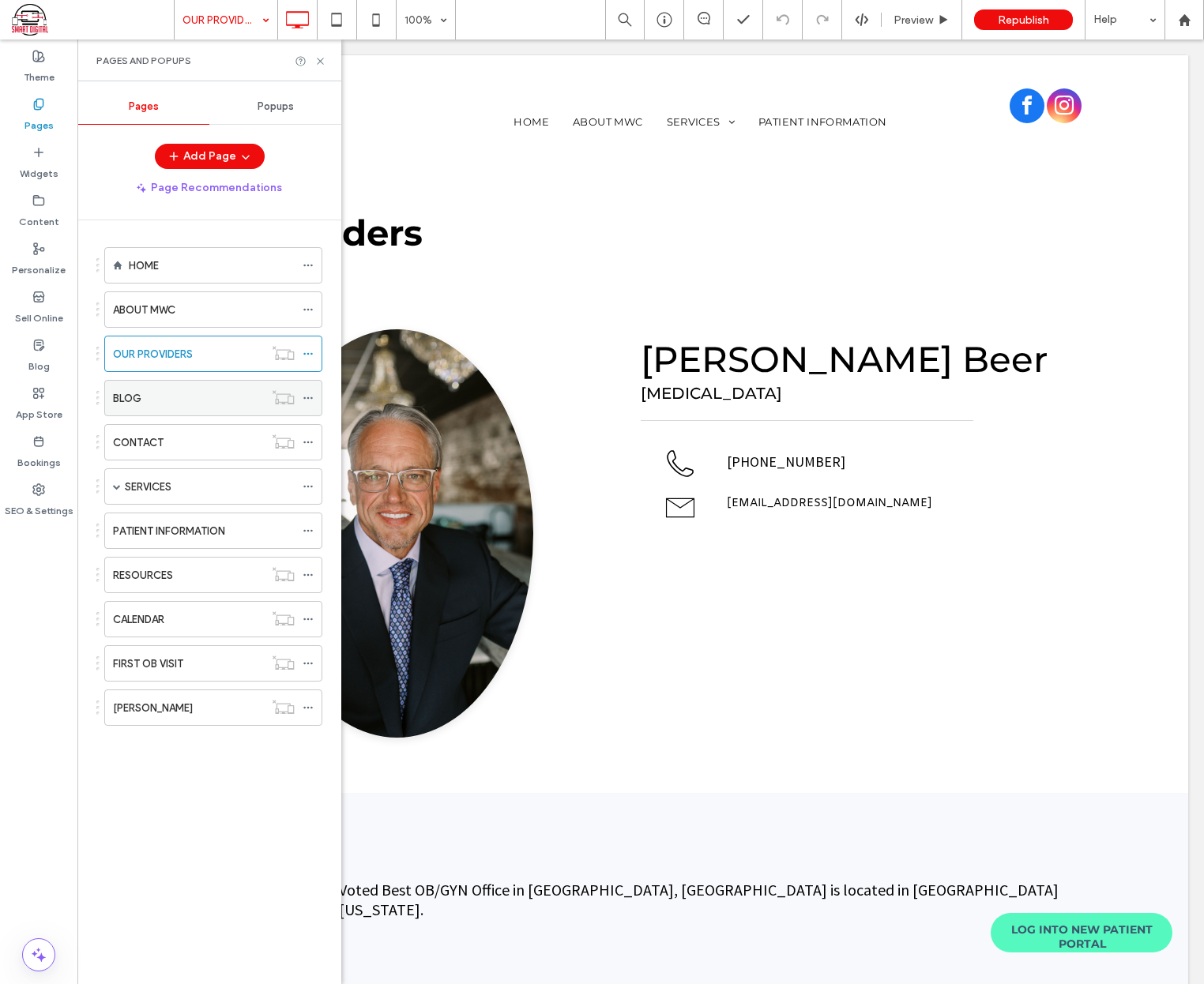
click at [148, 398] on div "BLOG" at bounding box center [188, 398] width 151 height 17
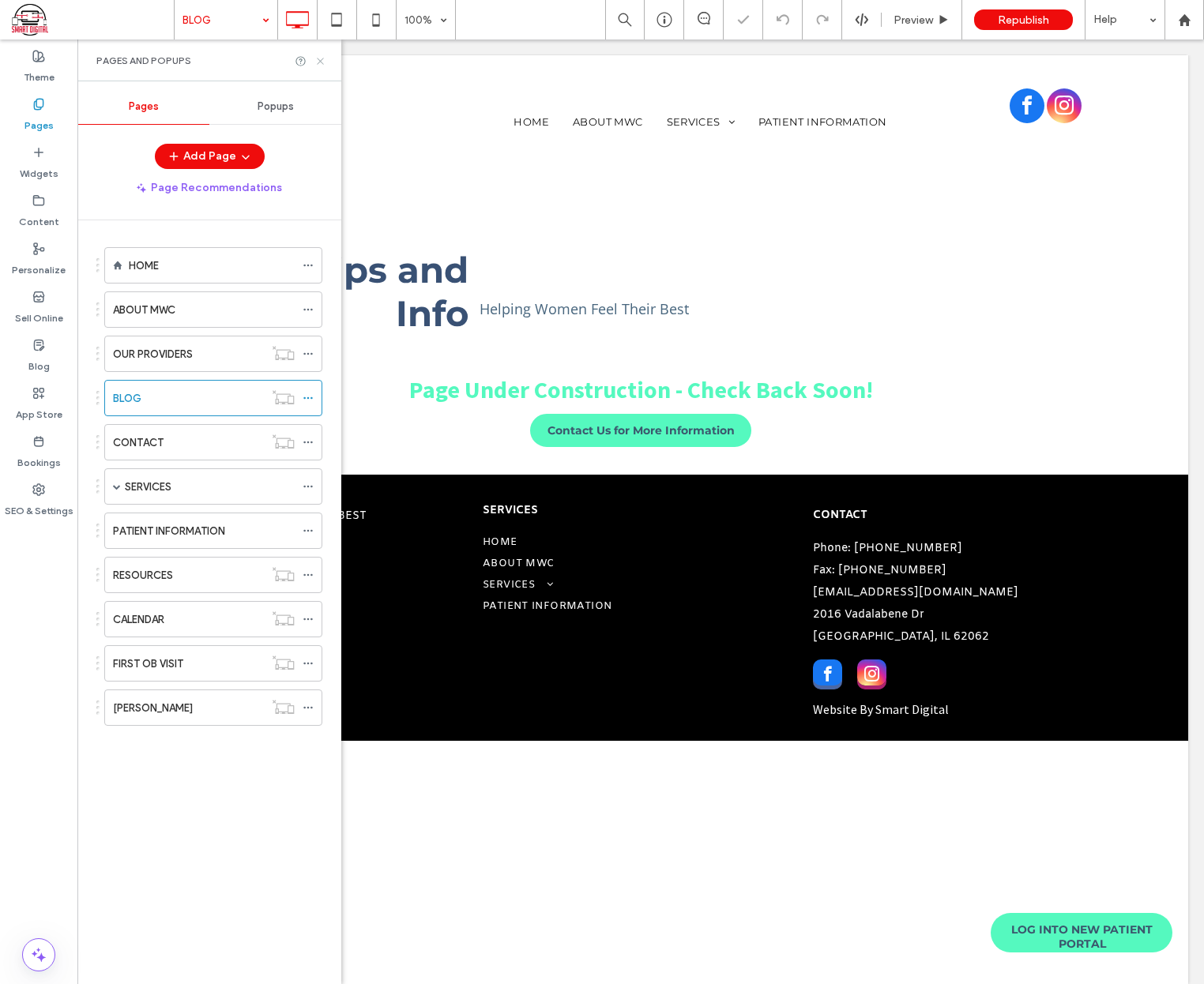
click at [322, 60] on icon at bounding box center [320, 61] width 12 height 12
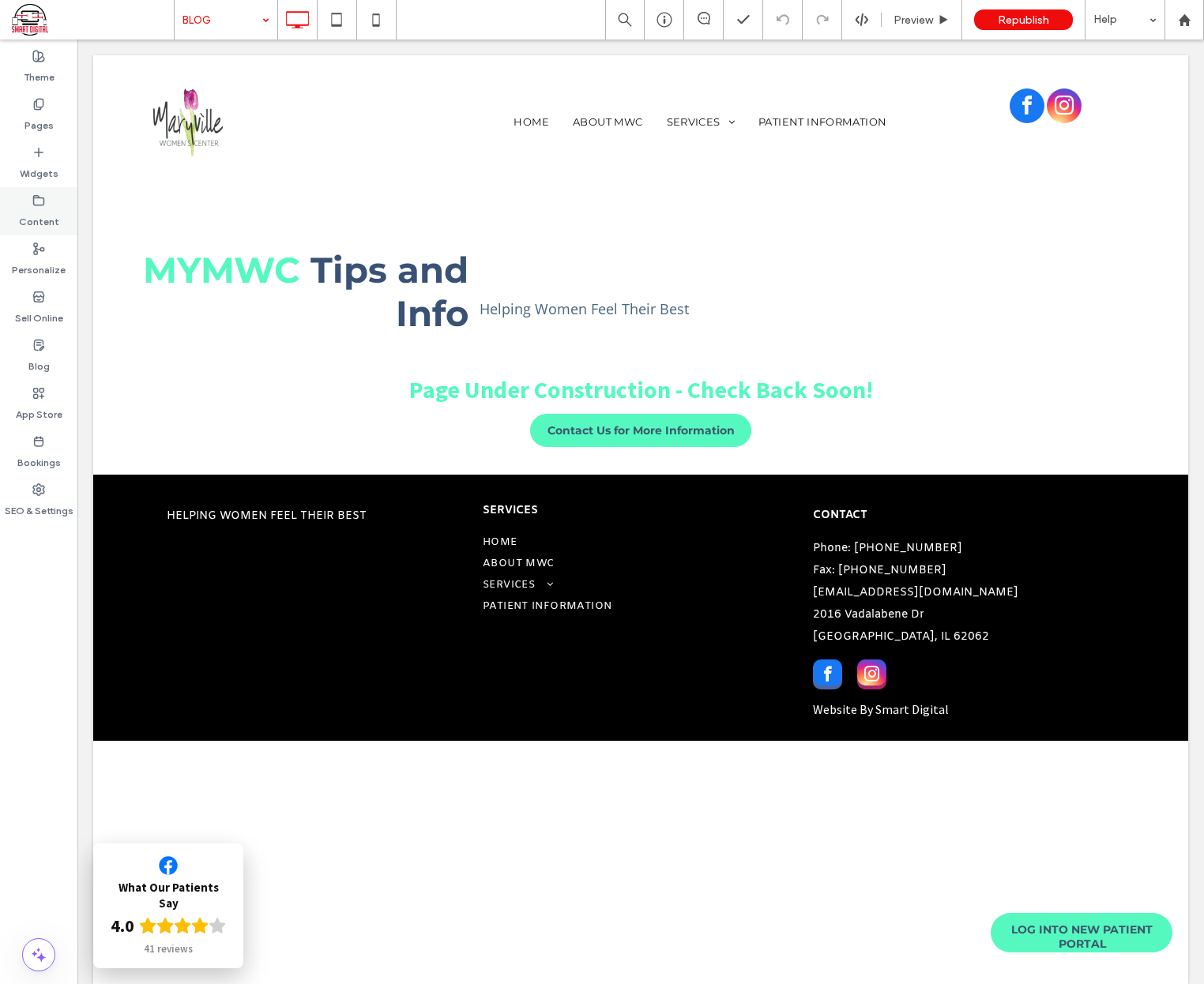
click at [35, 189] on div "Content" at bounding box center [39, 211] width 77 height 48
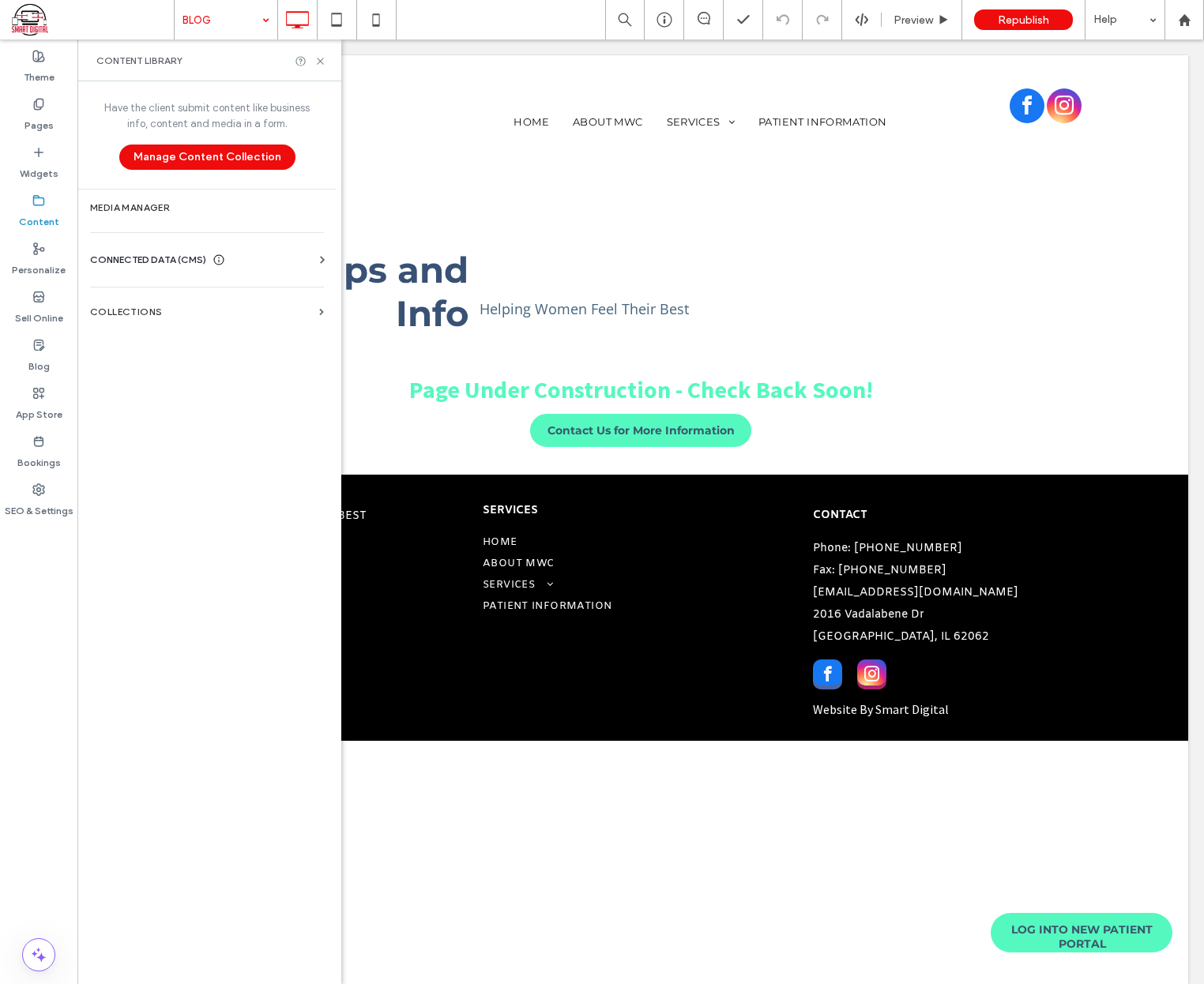
click at [144, 256] on span "CONNECTED DATA (CMS)" at bounding box center [148, 260] width 116 height 16
click at [148, 293] on label "Business Info" at bounding box center [210, 298] width 215 height 11
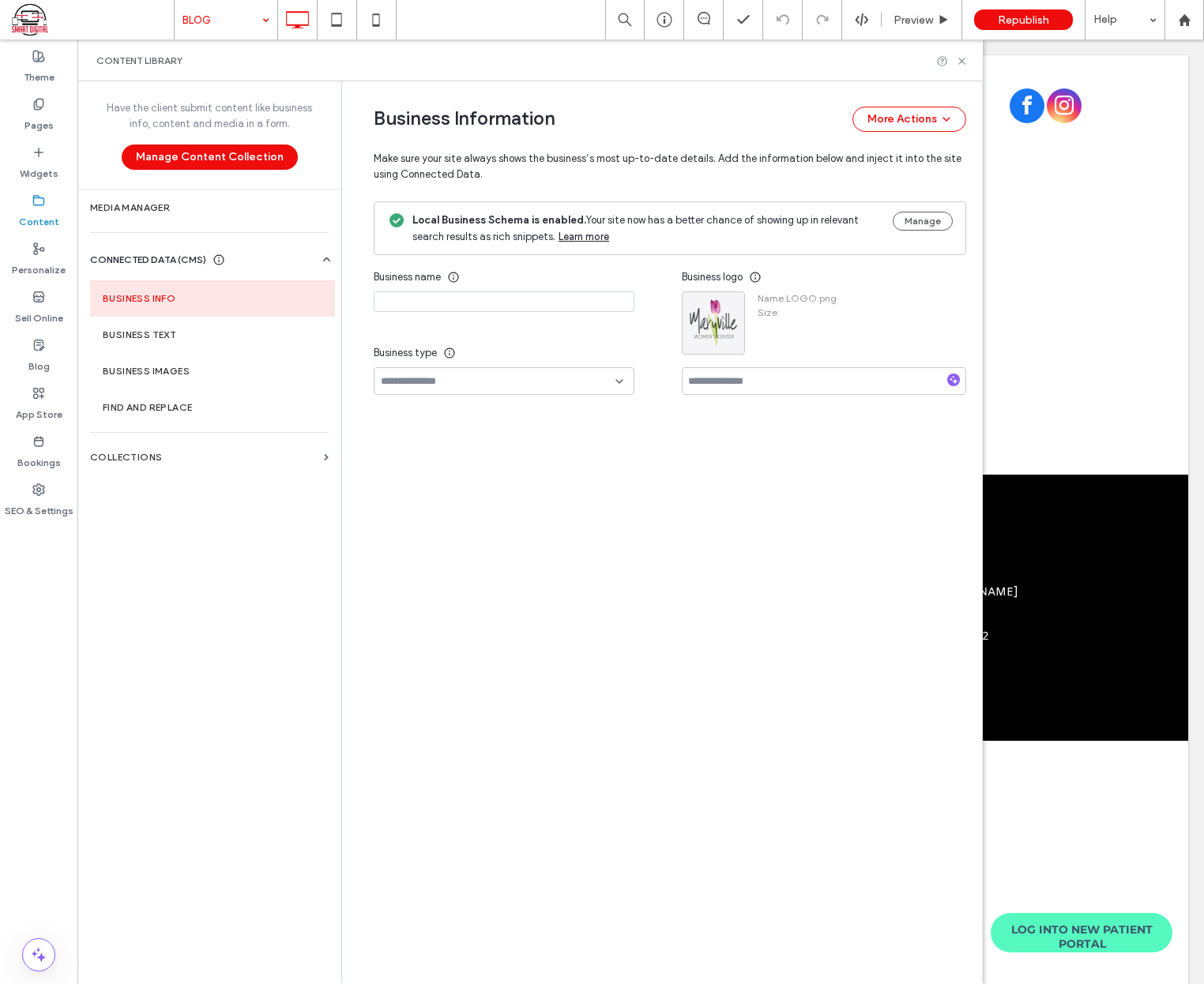
type input "**********"
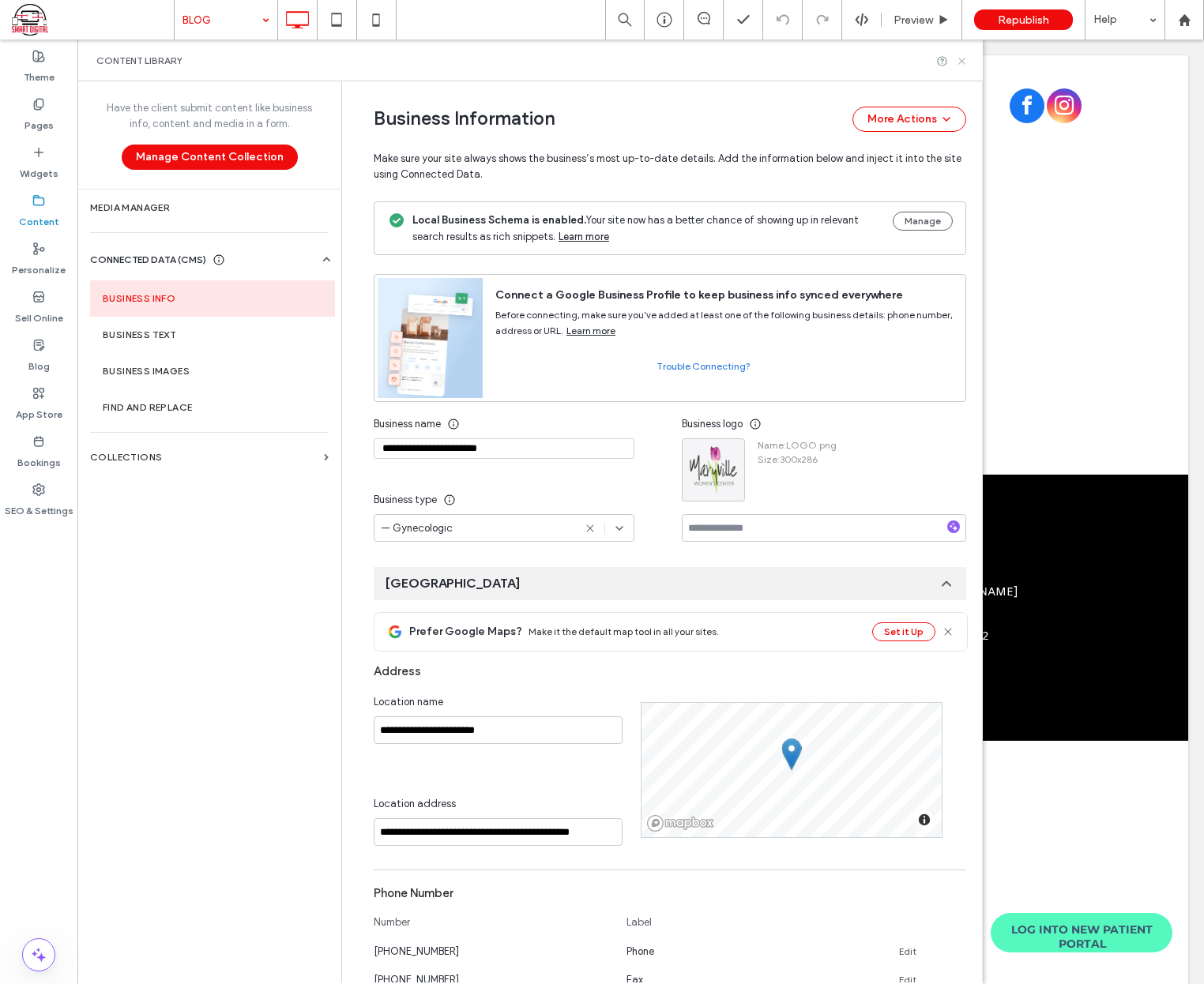
click at [964, 60] on icon at bounding box center [961, 61] width 12 height 12
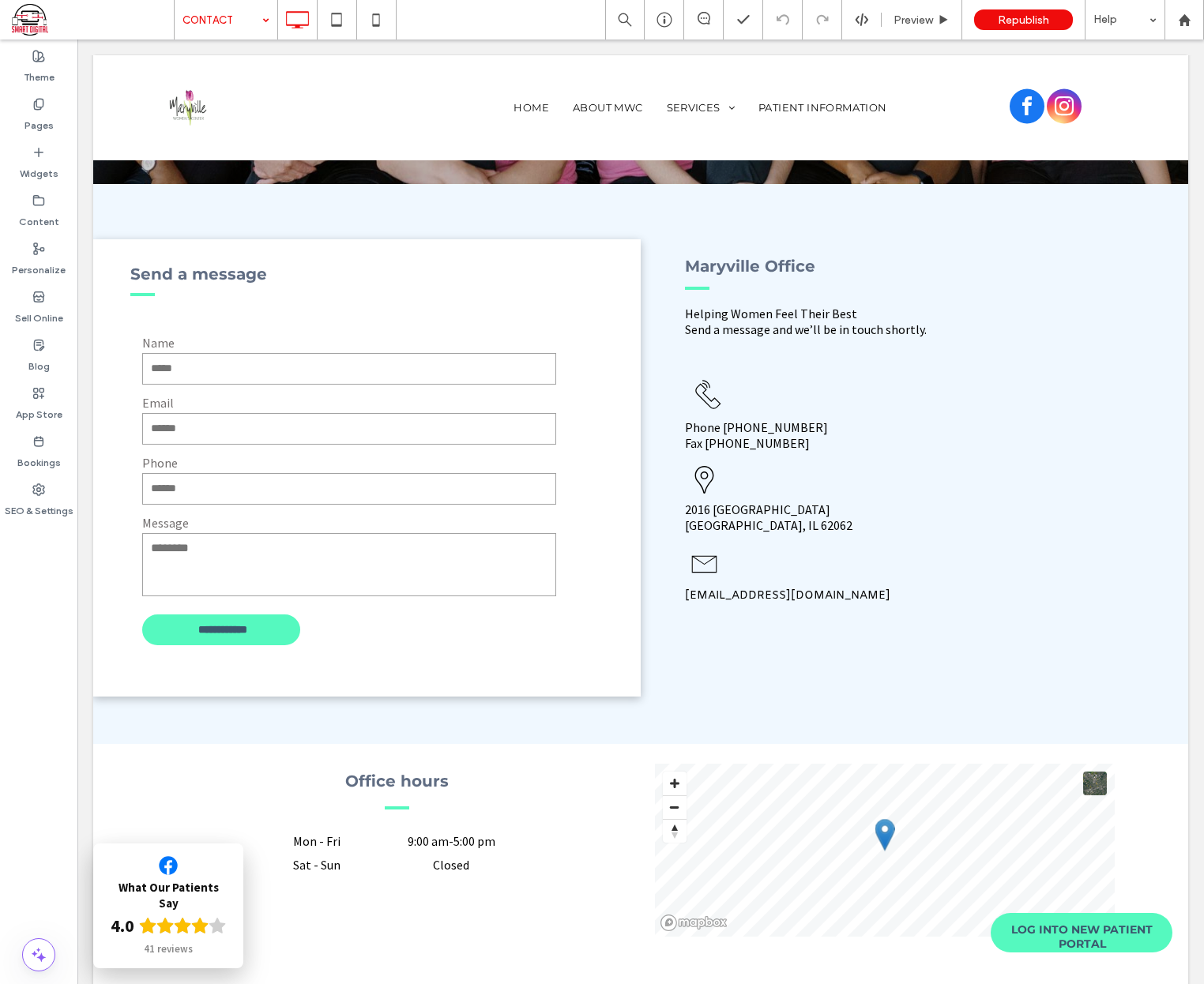
scroll to position [673, 0]
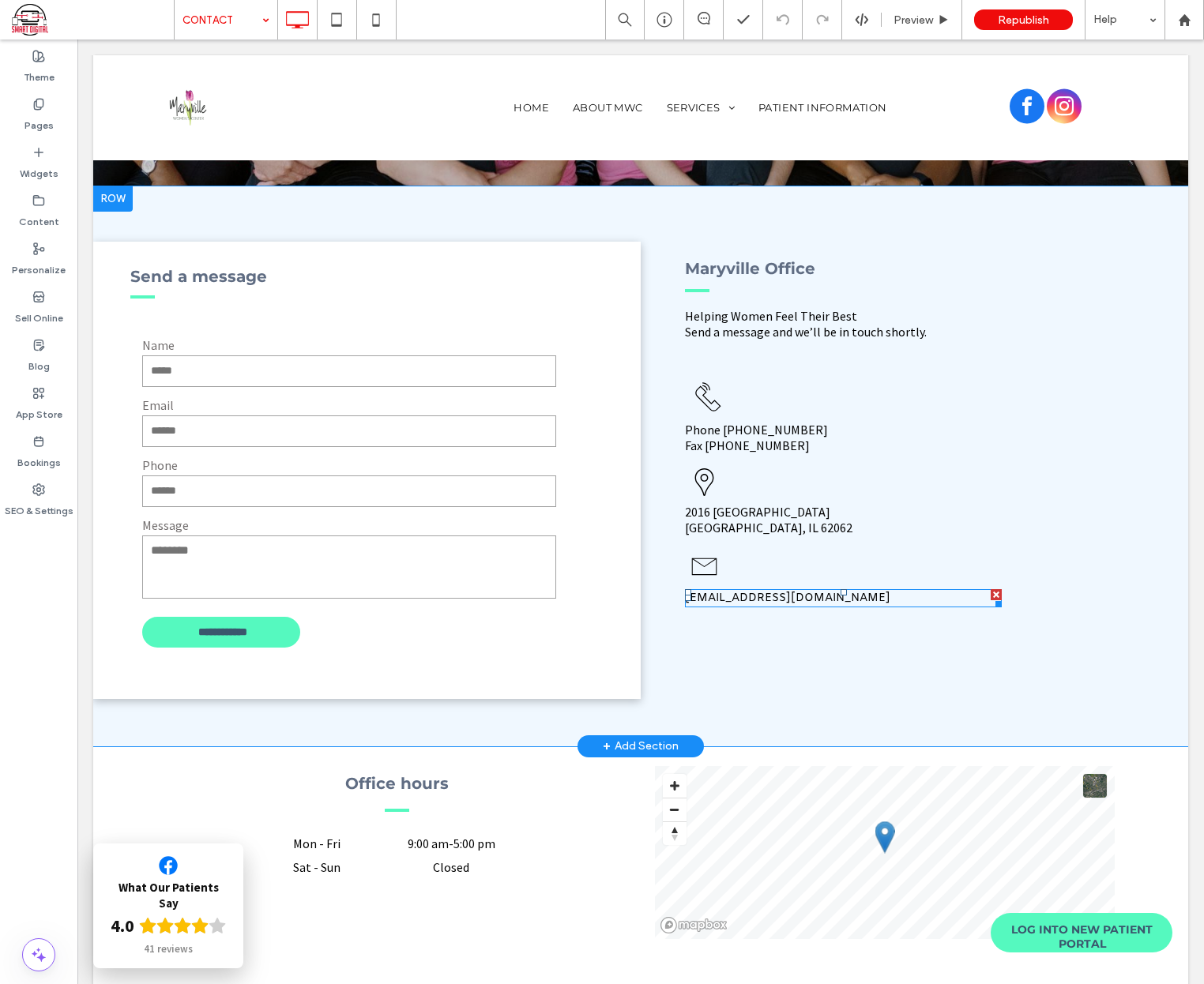
click at [990, 592] on div at bounding box center [996, 595] width 11 height 11
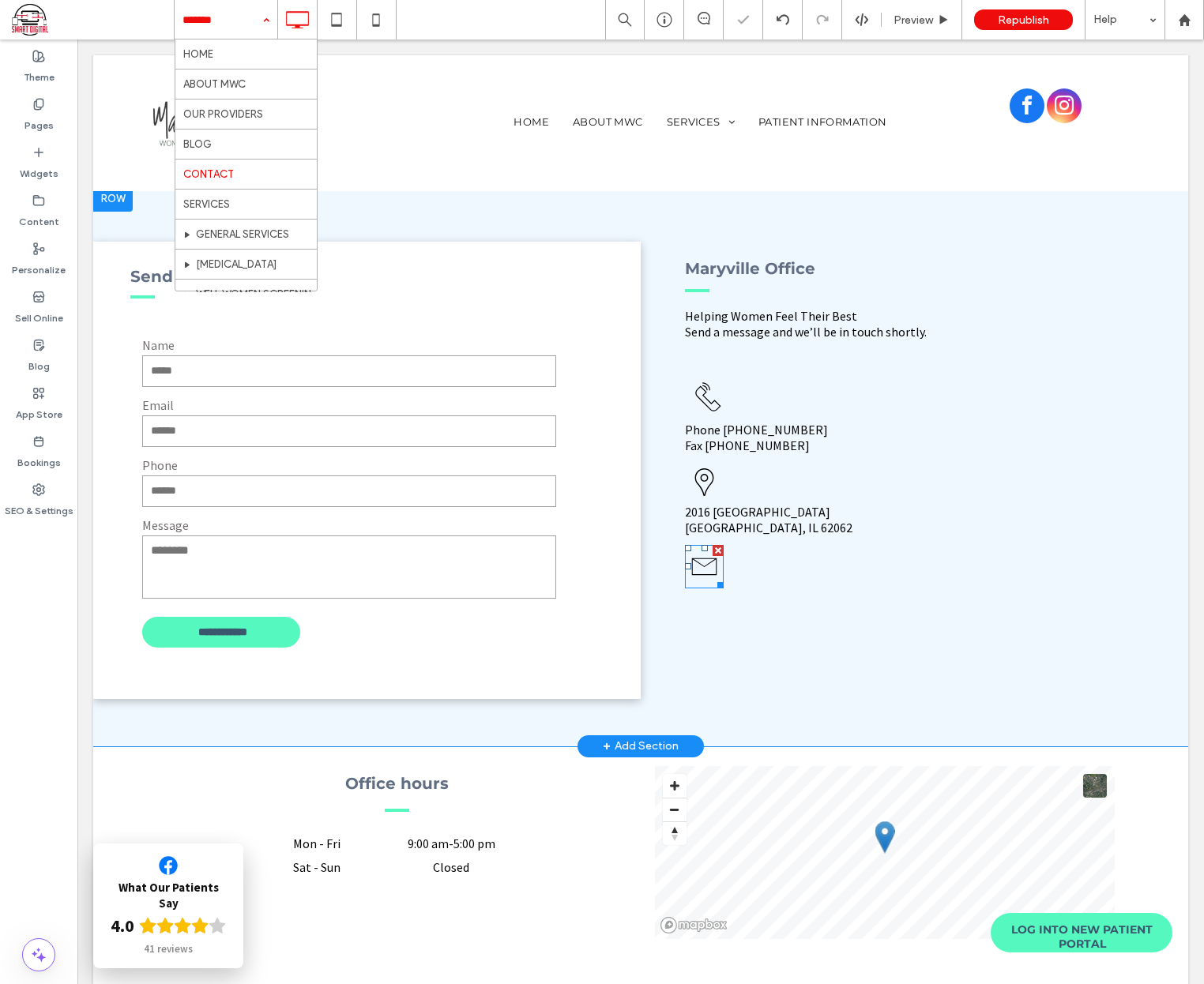
click at [712, 552] on div at bounding box center [718, 551] width 11 height 11
click at [1055, 19] on div "Republish" at bounding box center [1023, 19] width 98 height 20
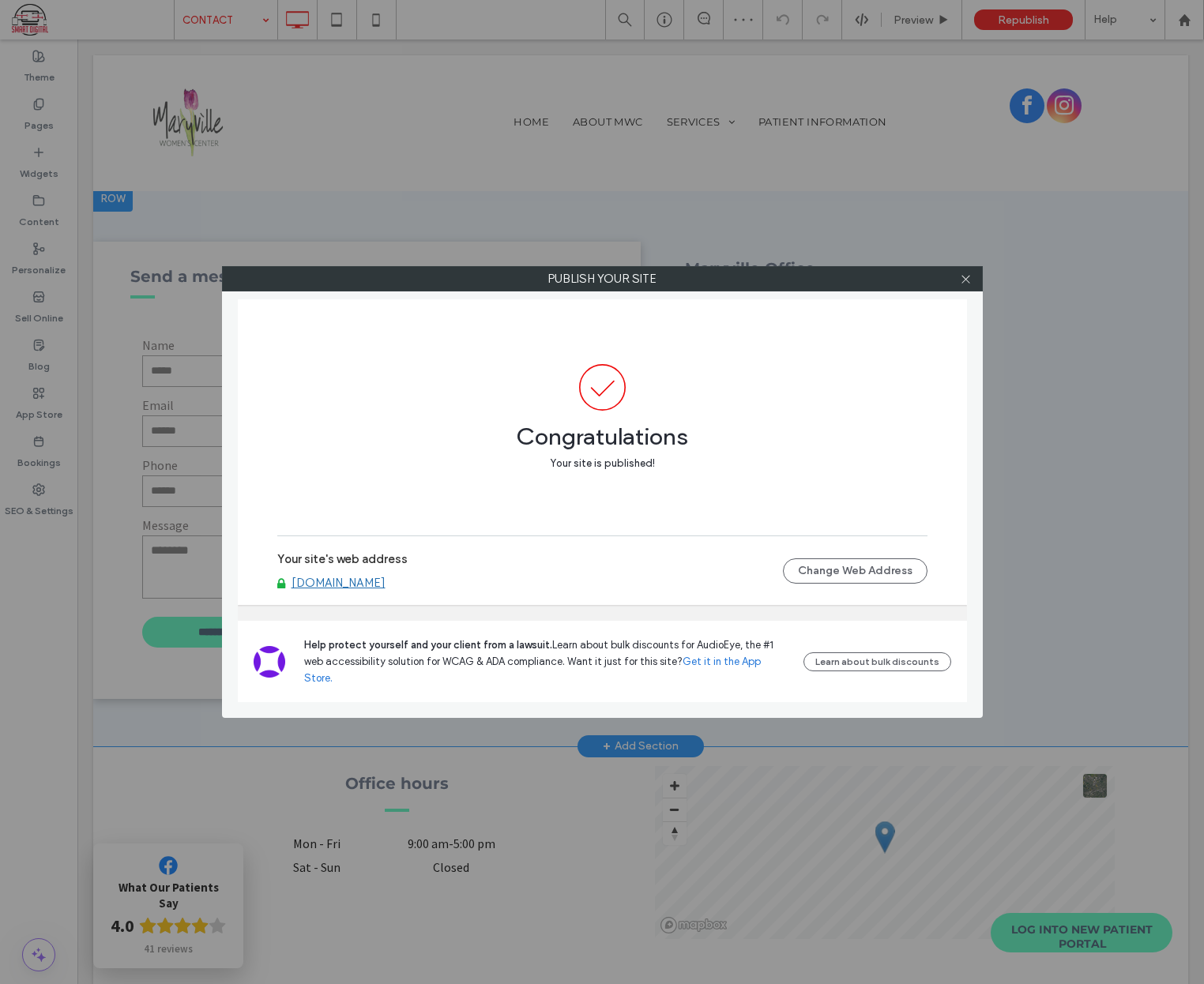
click at [306, 590] on link "[DOMAIN_NAME]" at bounding box center [338, 583] width 94 height 15
click at [967, 274] on icon at bounding box center [965, 279] width 12 height 12
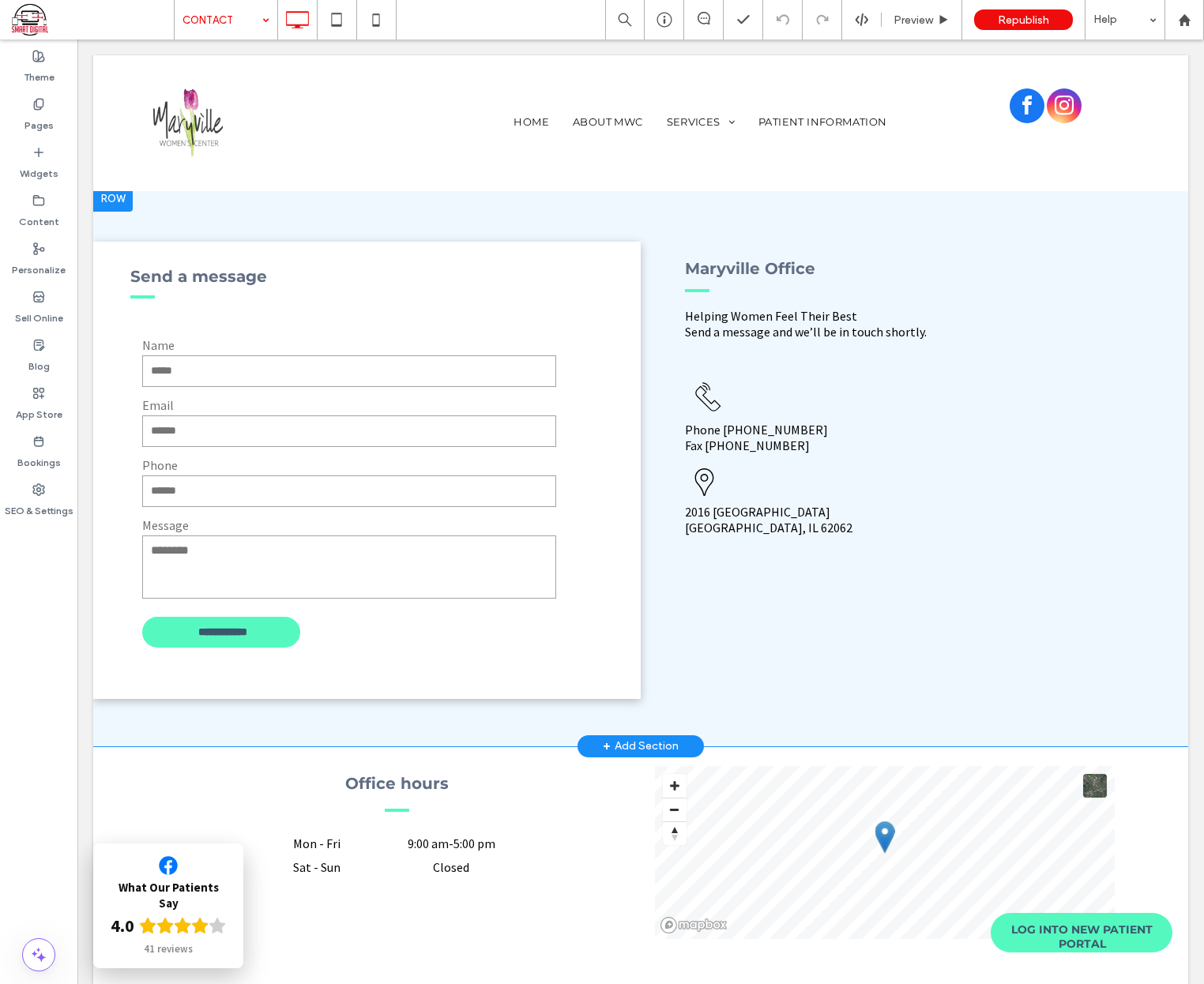
scroll to position [989, 0]
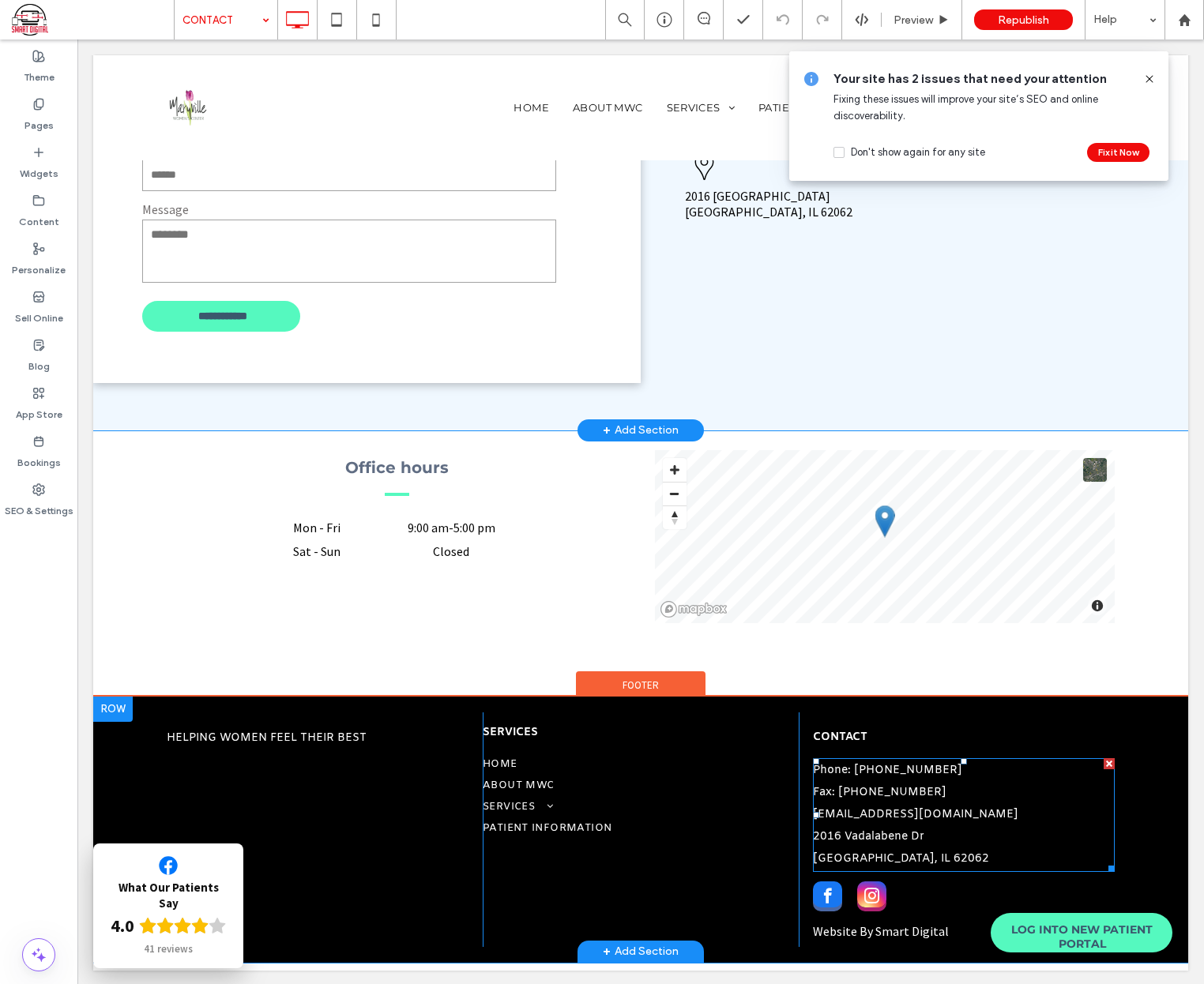
click at [881, 815] on link "info@mymwc.org" at bounding box center [915, 815] width 206 height 15
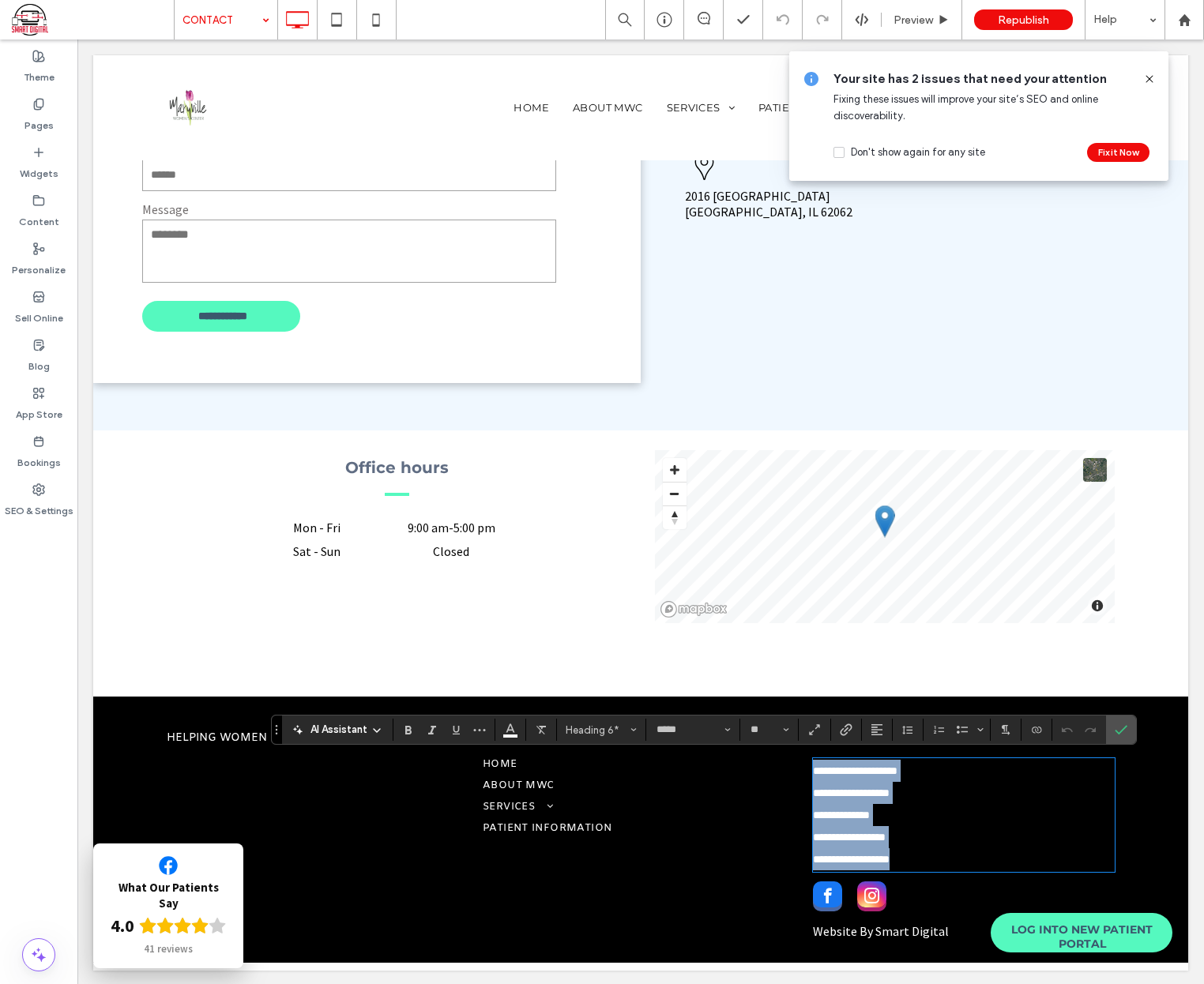
click at [909, 813] on h6 "**********" at bounding box center [964, 815] width 302 height 22
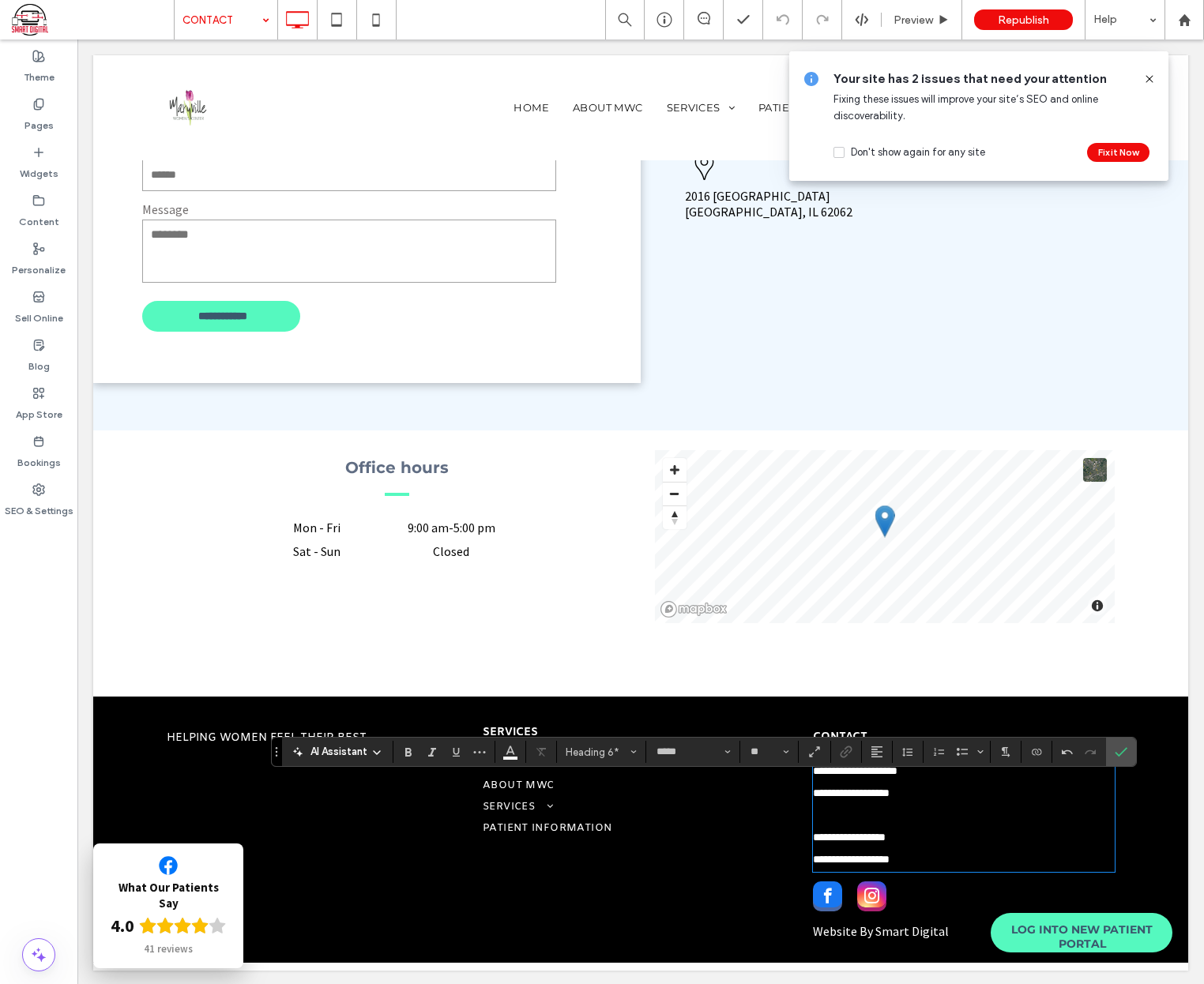
scroll to position [967, 0]
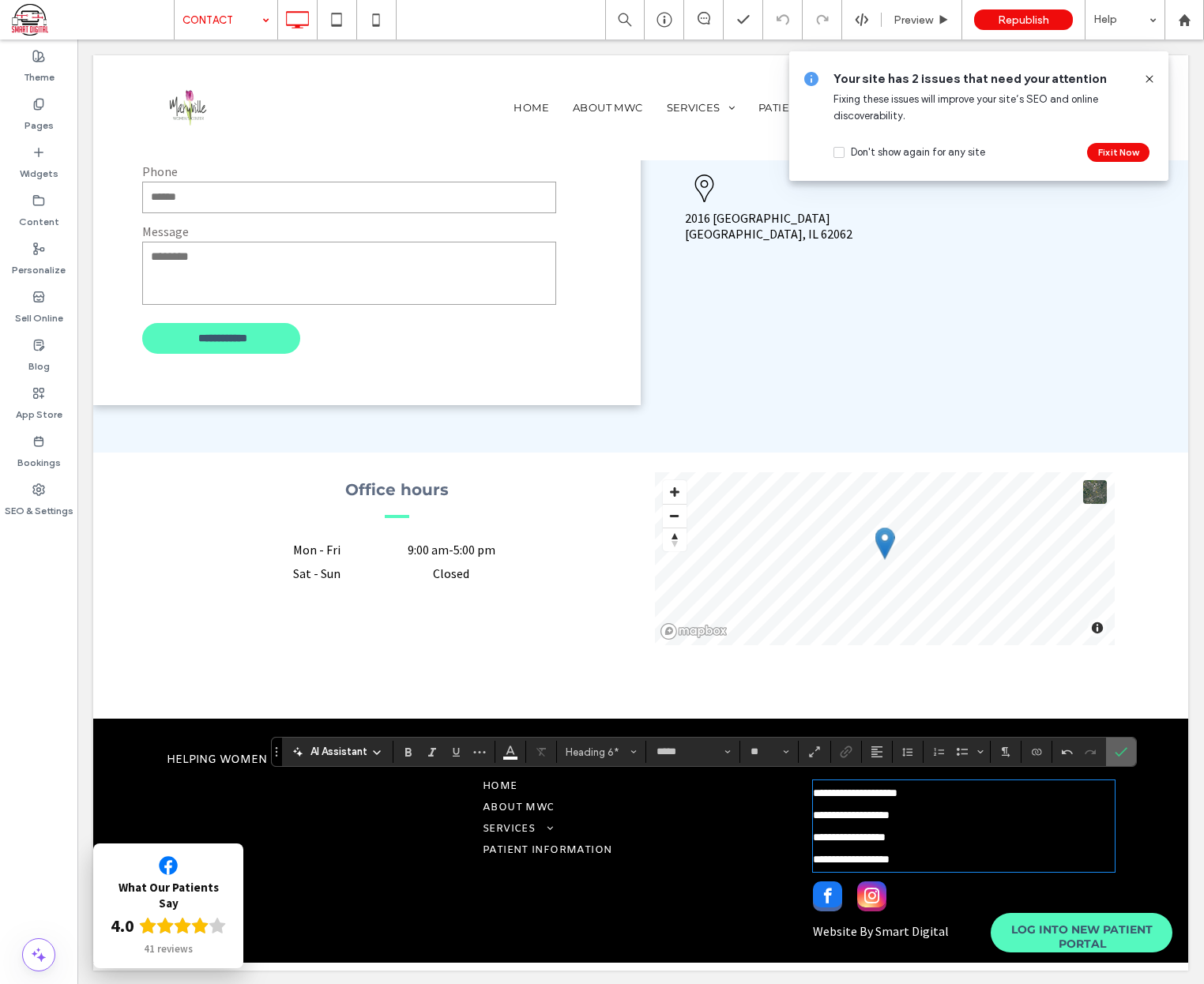
click at [1122, 751] on icon "Confirm" at bounding box center [1121, 753] width 13 height 13
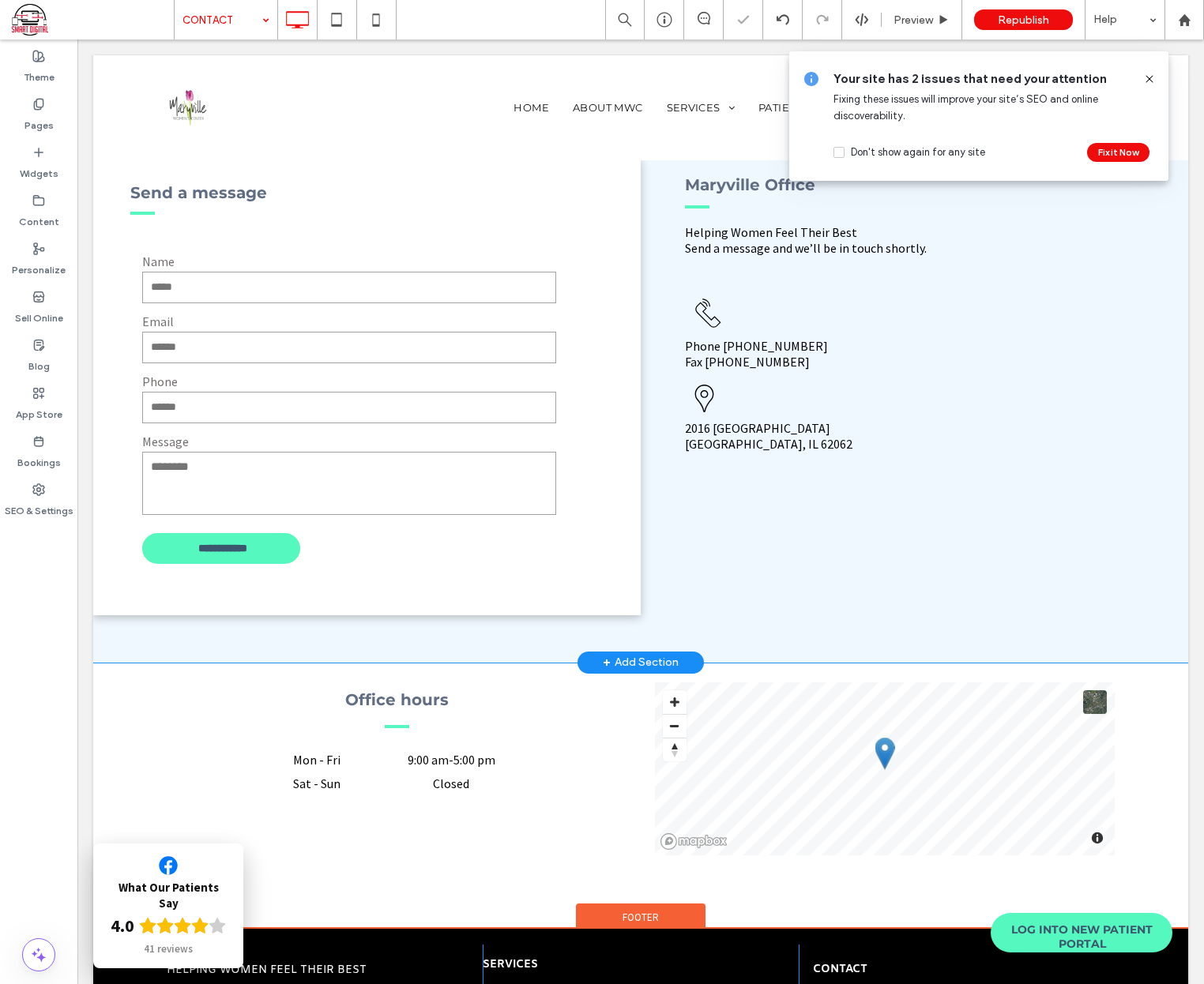
scroll to position [651, 0]
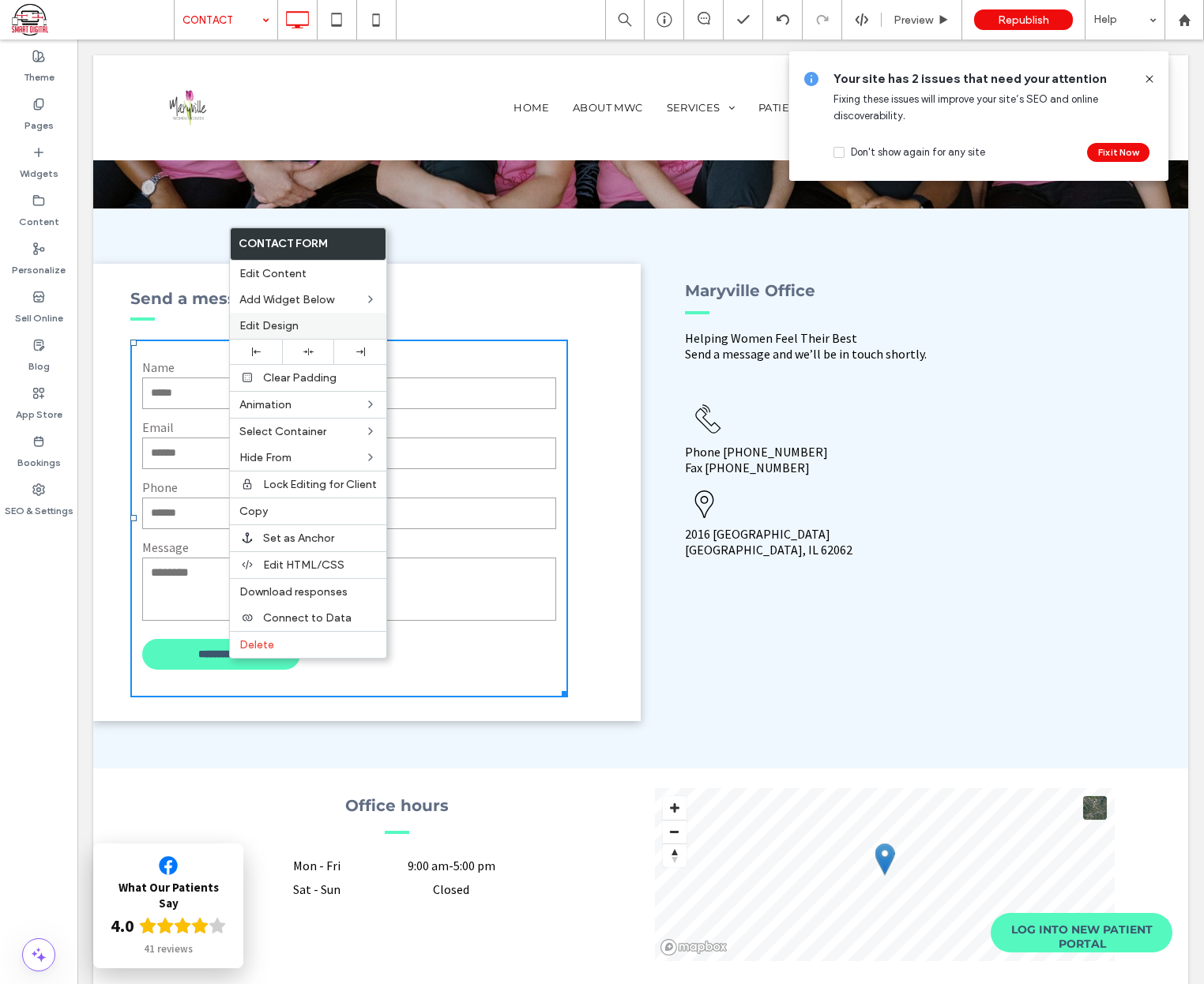
click at [260, 324] on span "Edit Design" at bounding box center [269, 326] width 59 height 14
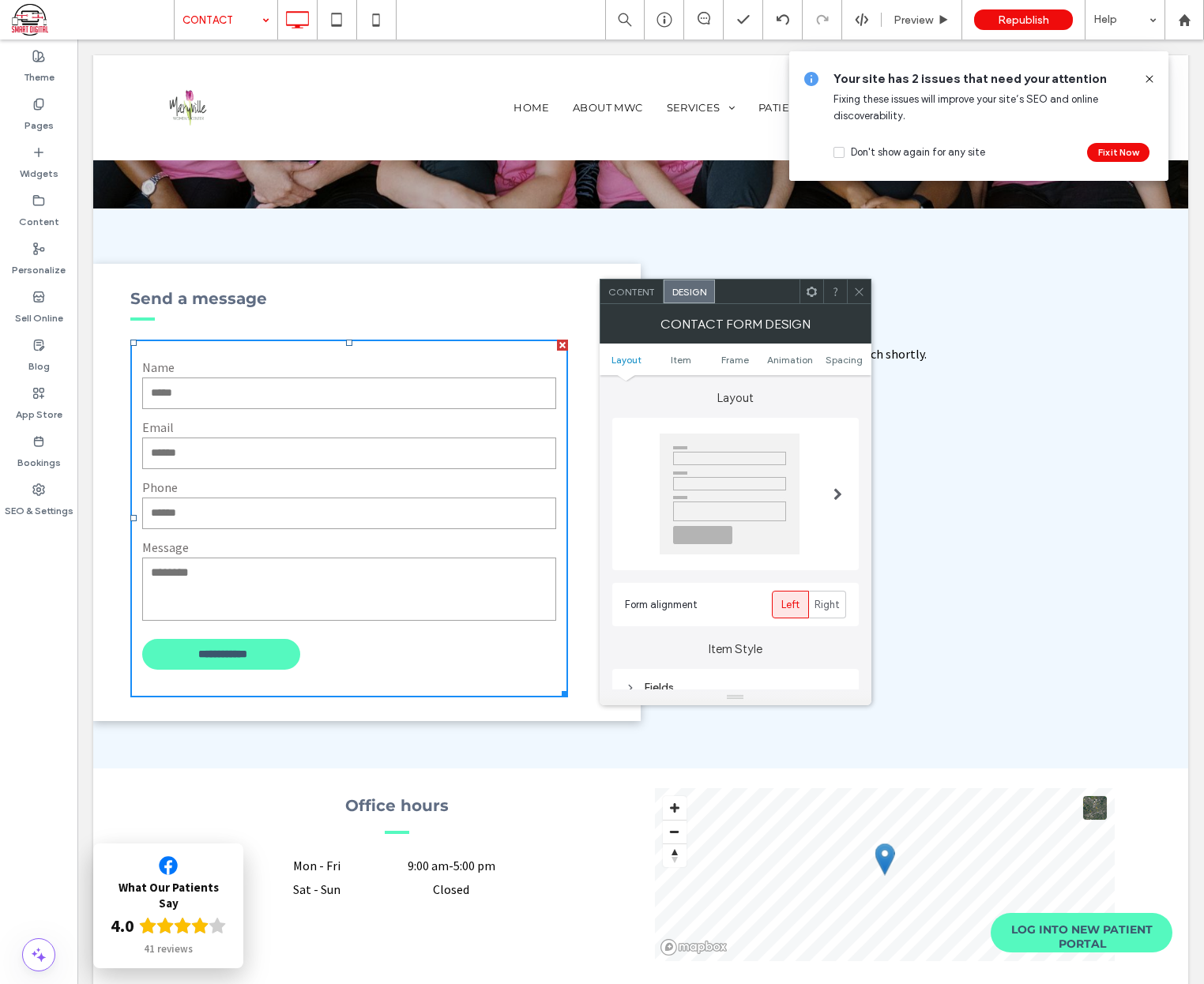
click at [860, 290] on icon at bounding box center [859, 292] width 12 height 12
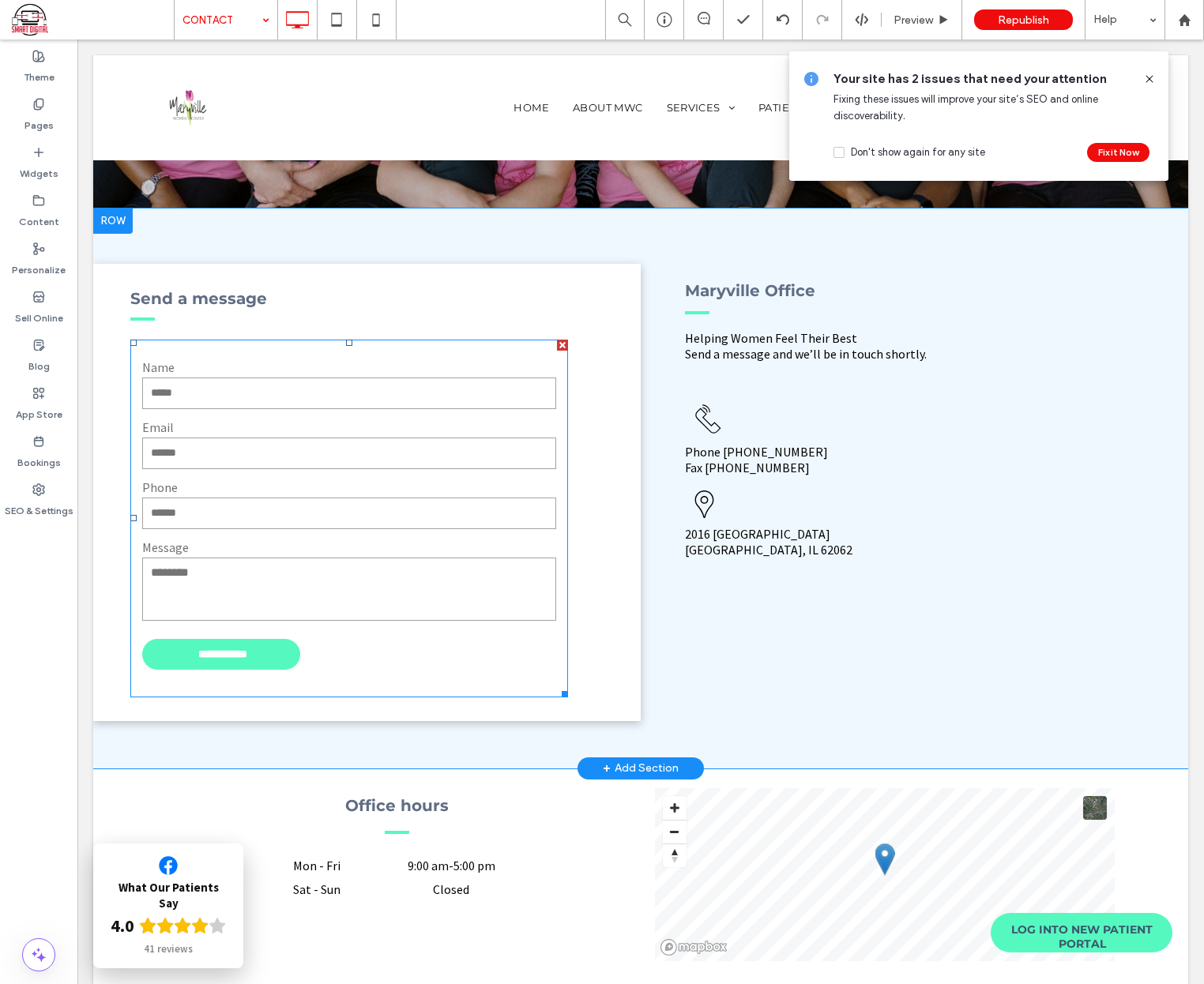
click at [216, 661] on input "**********" at bounding box center [223, 654] width 152 height 27
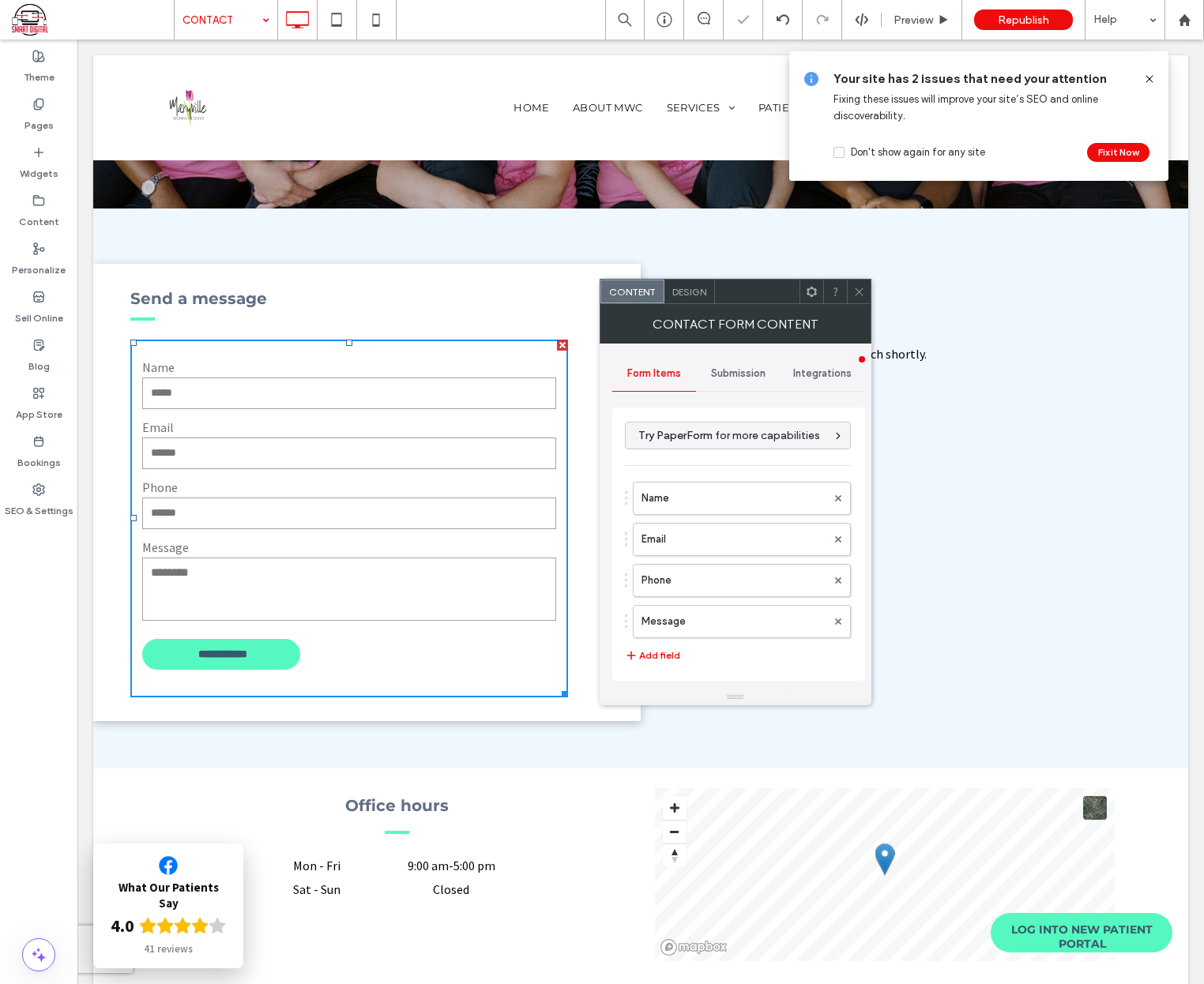
click at [739, 370] on span "Submission" at bounding box center [738, 373] width 55 height 13
click at [707, 438] on label "New submission notification" at bounding box center [738, 448] width 210 height 31
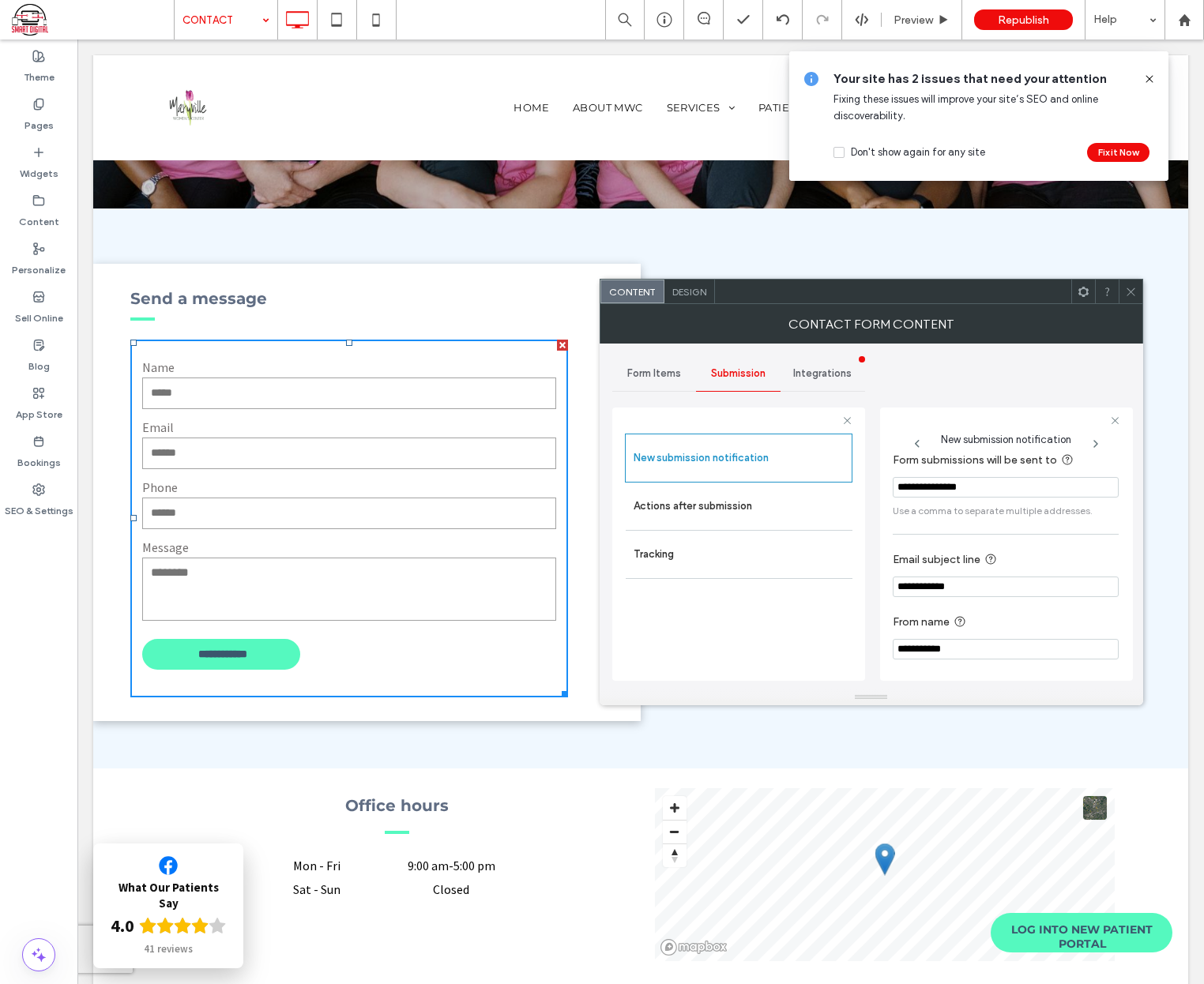
scroll to position [14, 0]
click at [1129, 296] on icon at bounding box center [1131, 292] width 12 height 12
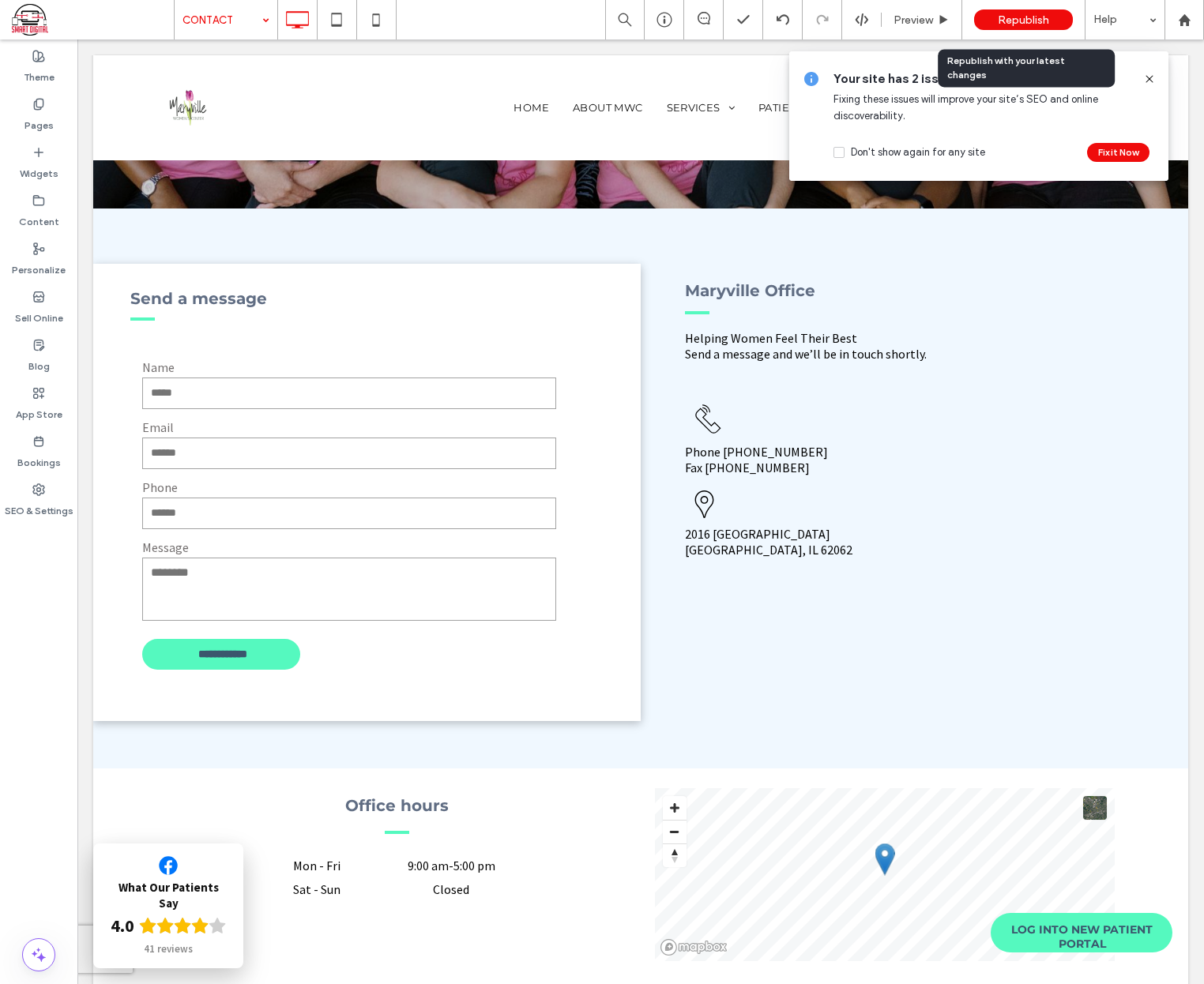
click at [1016, 19] on span "Republish" at bounding box center [1023, 20] width 52 height 14
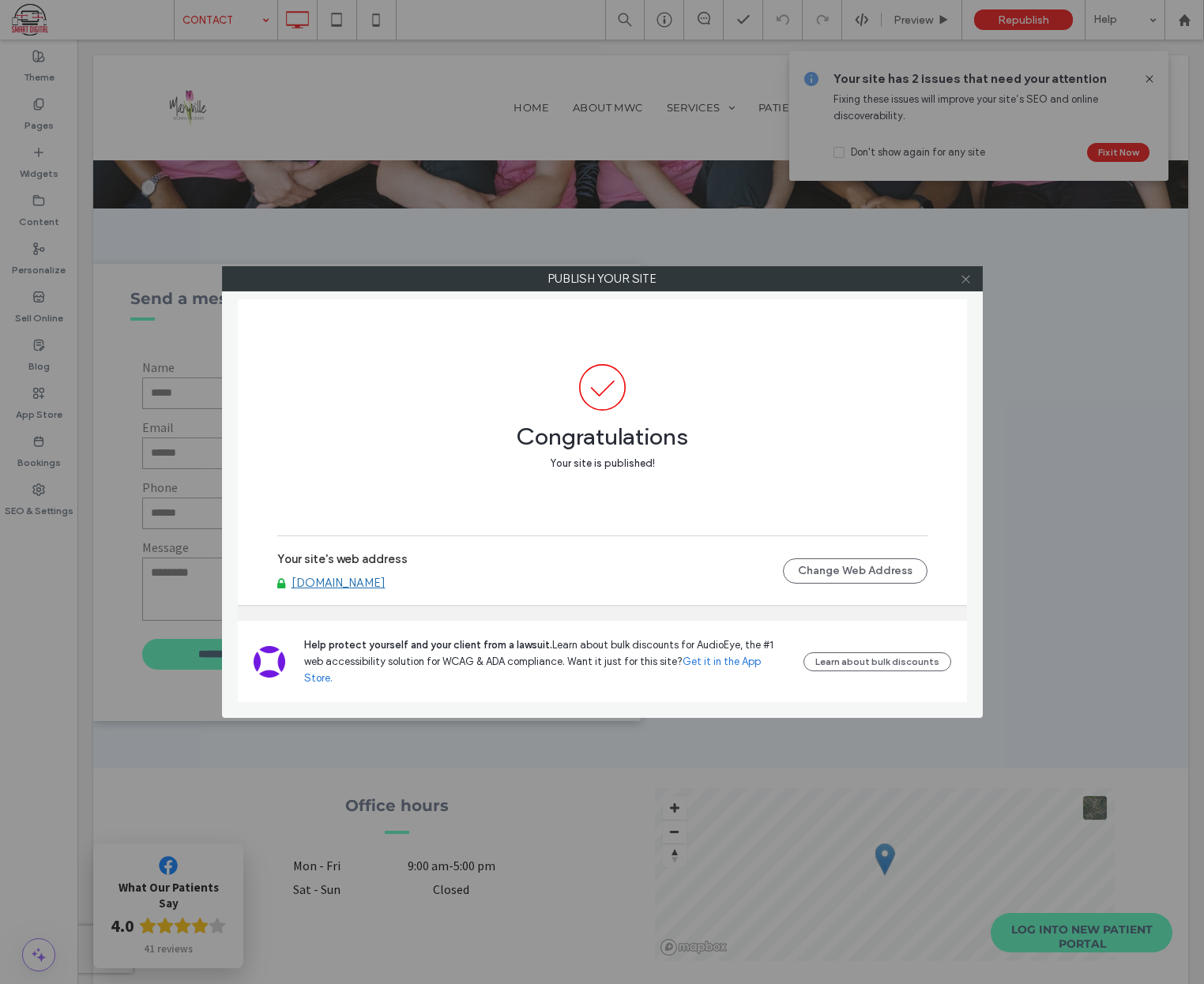
click at [967, 277] on icon at bounding box center [965, 279] width 12 height 12
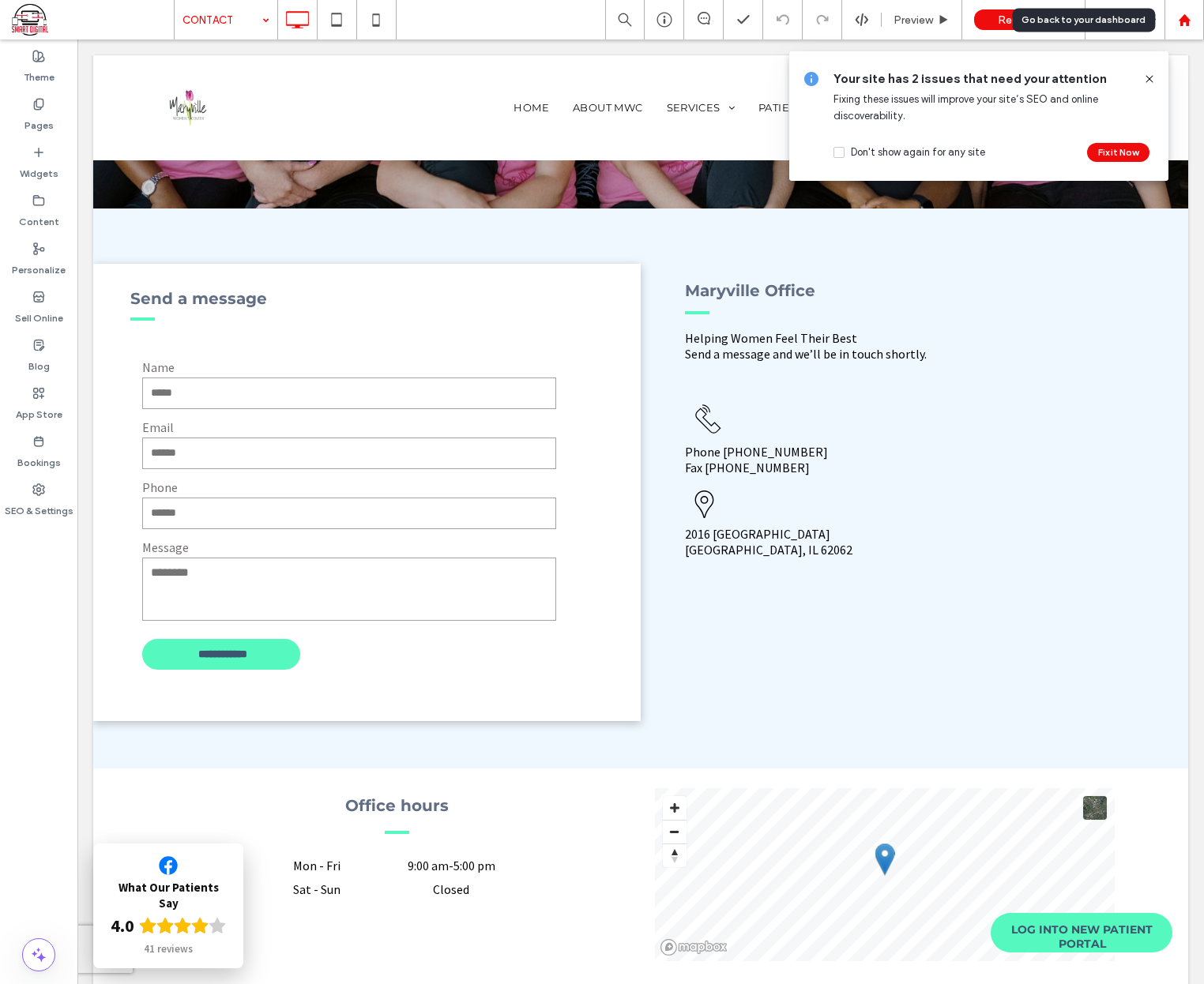
click at [1180, 21] on use at bounding box center [1183, 19] width 12 height 12
